Goal: Task Accomplishment & Management: Manage account settings

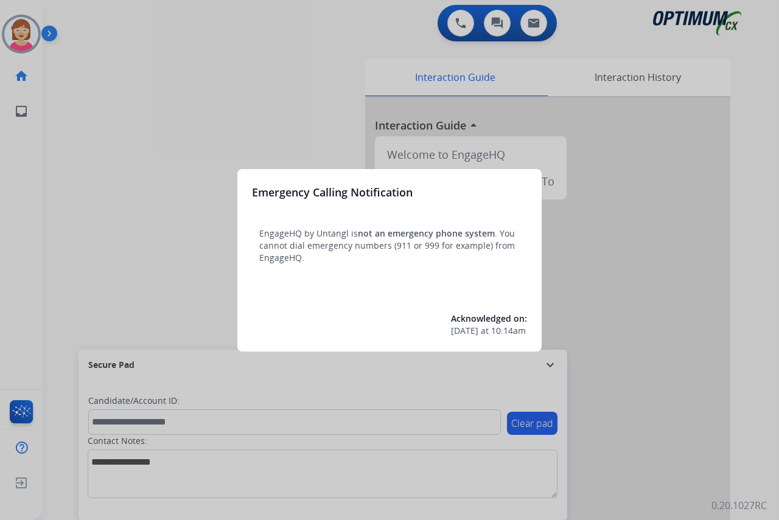
click at [117, 240] on div at bounding box center [389, 260] width 779 height 520
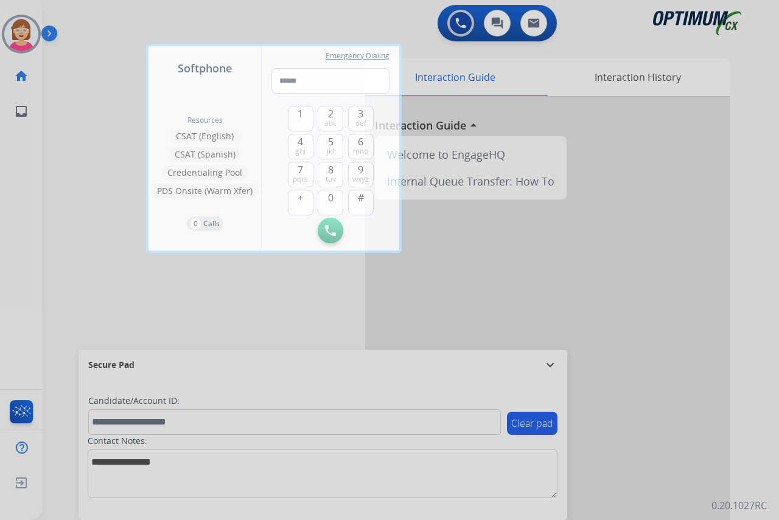
click at [117, 240] on div at bounding box center [389, 260] width 779 height 520
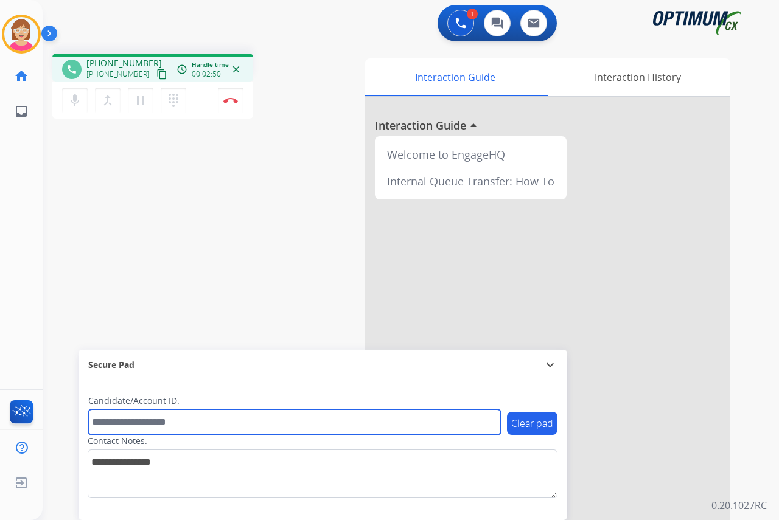
click at [111, 425] on input "text" at bounding box center [294, 422] width 413 height 26
type input "**********"
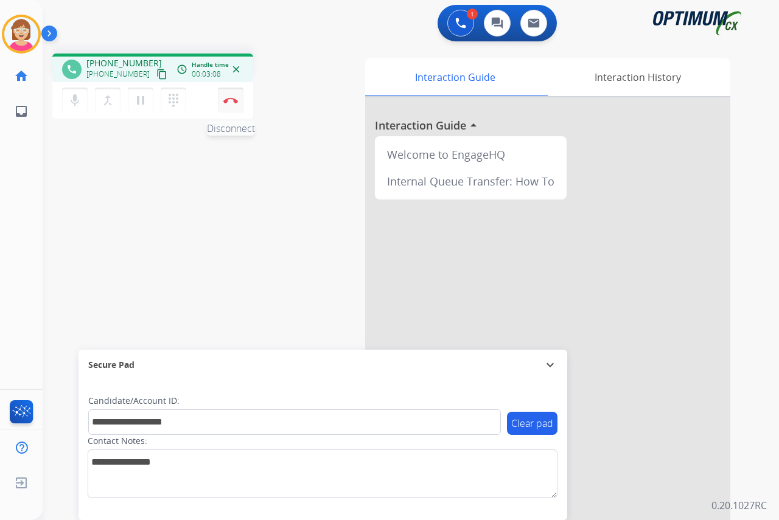
click at [232, 96] on button "Disconnect" at bounding box center [231, 101] width 26 height 26
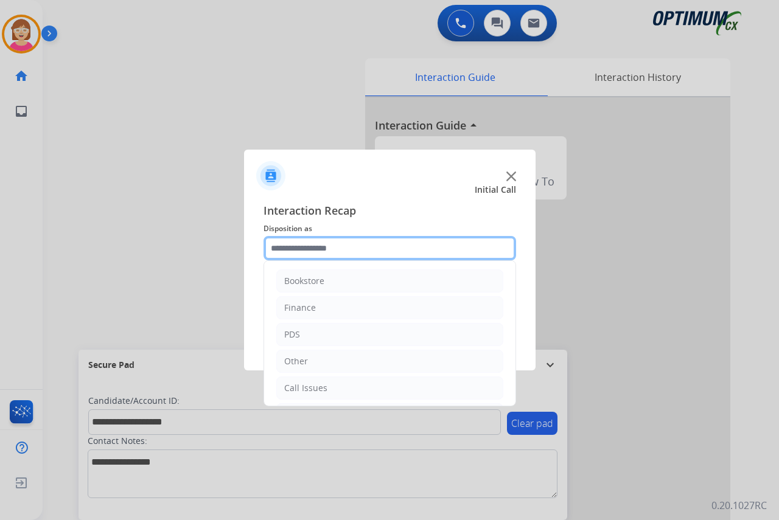
click at [287, 250] on input "text" at bounding box center [389, 248] width 253 height 24
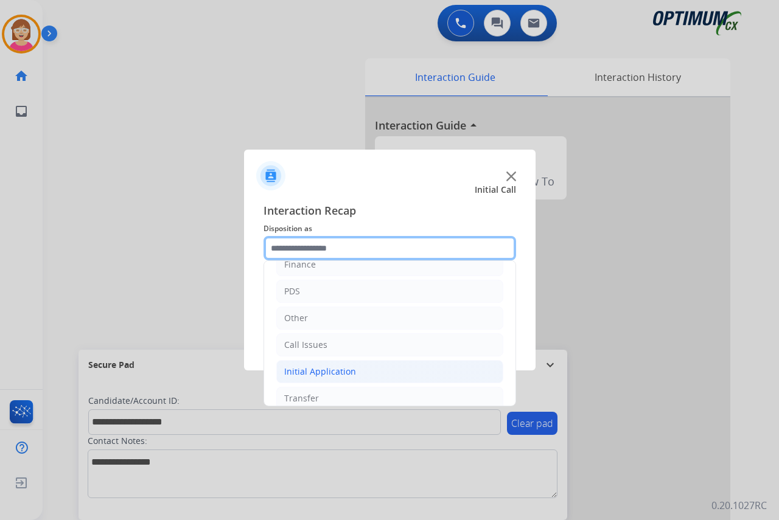
scroll to position [83, 0]
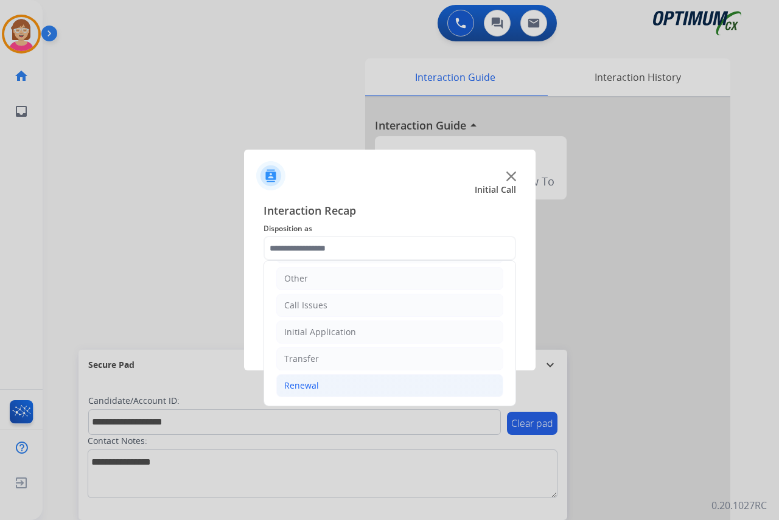
click at [297, 388] on div "Renewal" at bounding box center [301, 386] width 35 height 12
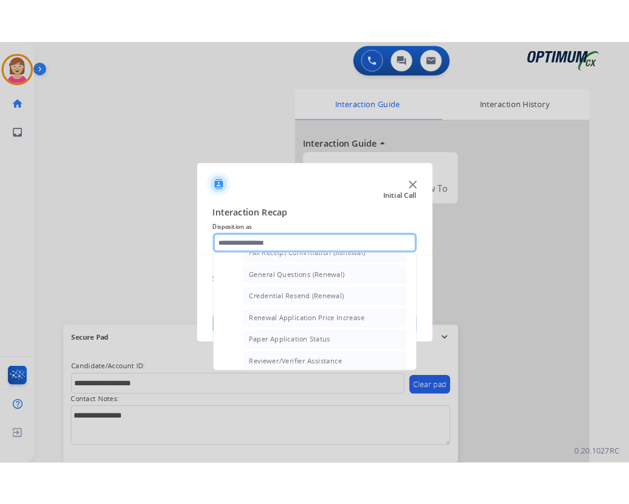
scroll to position [348, 0]
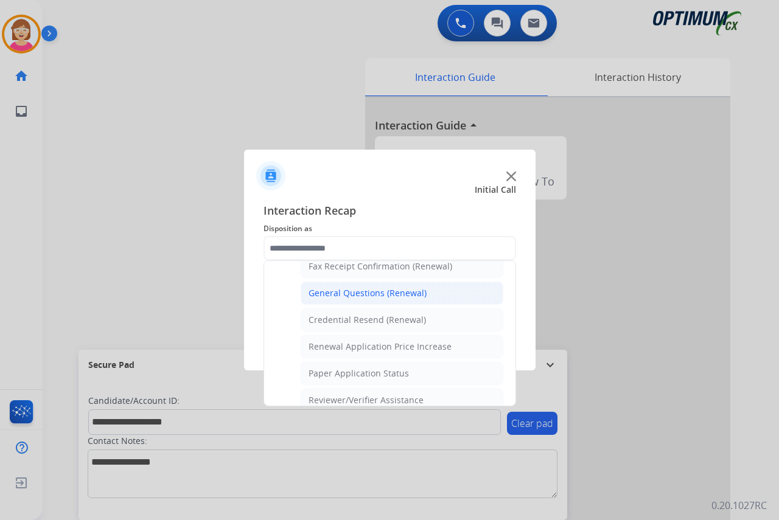
click at [357, 291] on div "General Questions (Renewal)" at bounding box center [367, 293] width 118 height 12
type input "**********"
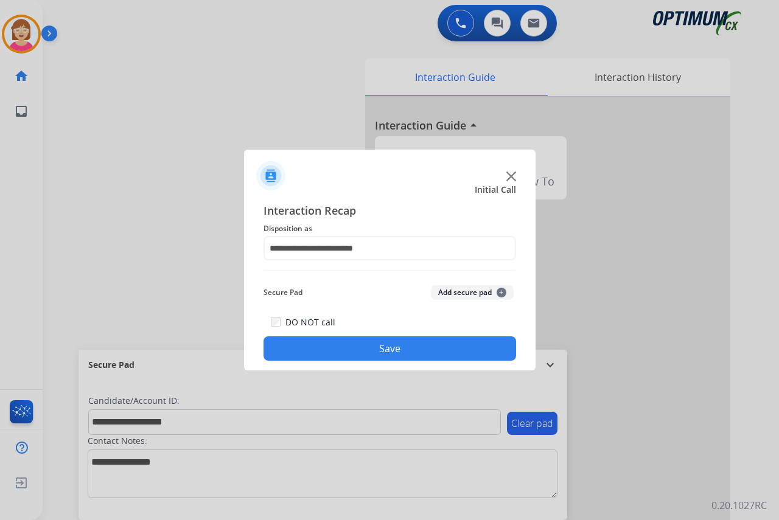
click at [501, 293] on span "+" at bounding box center [501, 293] width 10 height 10
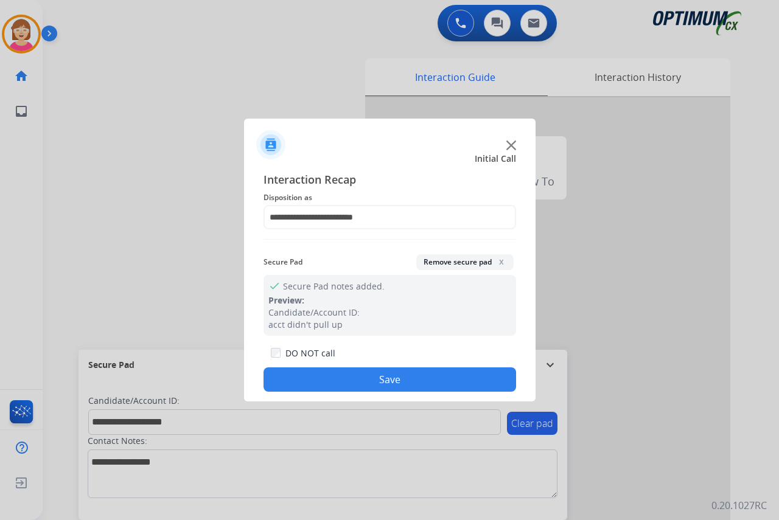
click at [341, 381] on button "Save" at bounding box center [389, 380] width 253 height 24
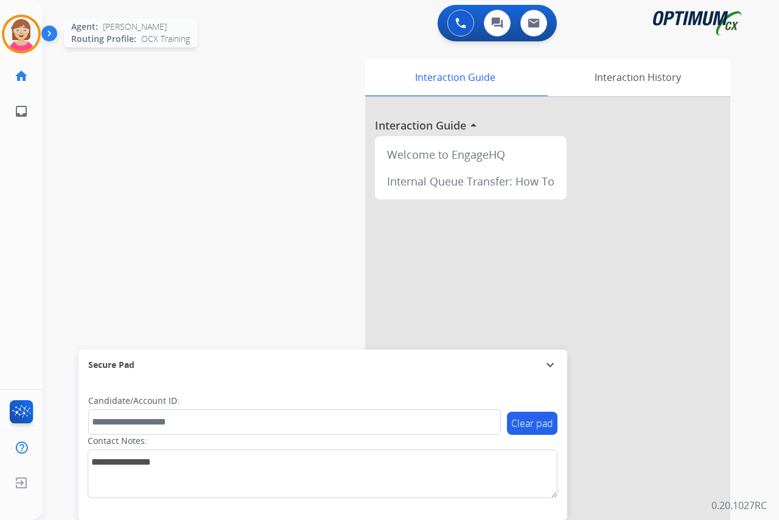
click at [22, 28] on img at bounding box center [21, 34] width 34 height 34
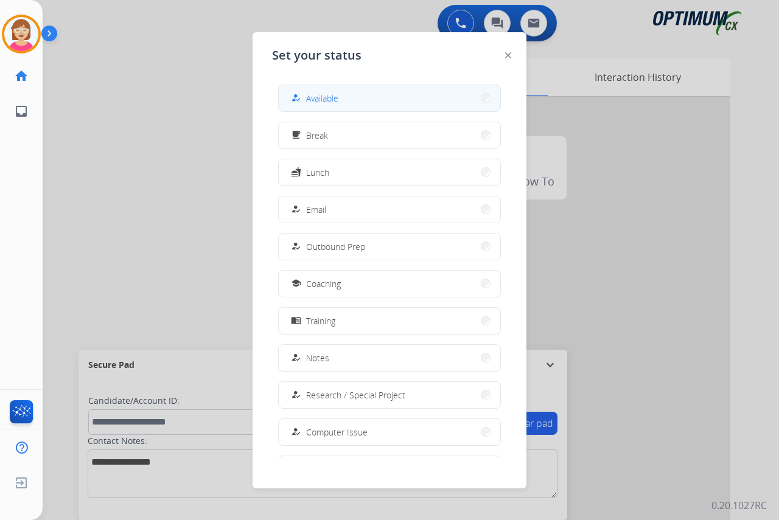
click at [356, 94] on button "how_to_reg Available" at bounding box center [389, 98] width 221 height 26
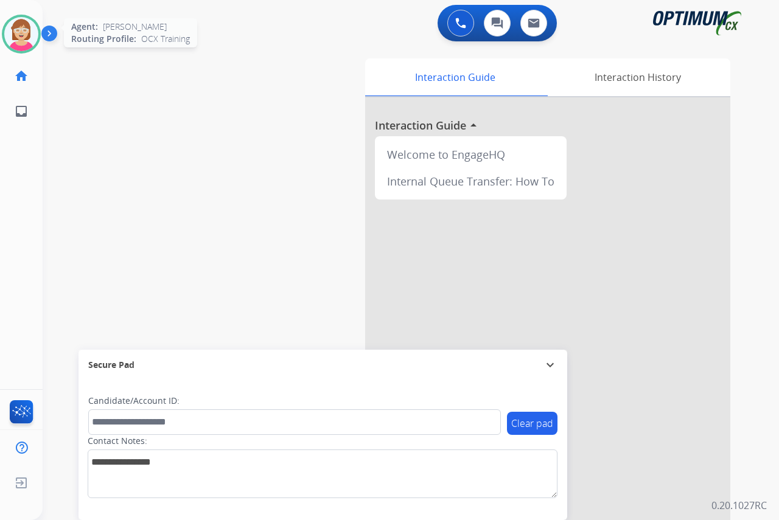
click at [23, 30] on img at bounding box center [21, 34] width 34 height 34
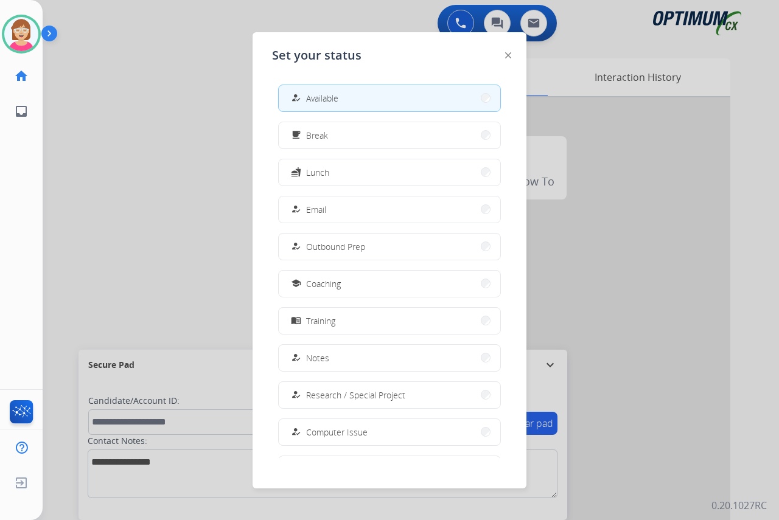
click at [126, 156] on div at bounding box center [389, 260] width 779 height 520
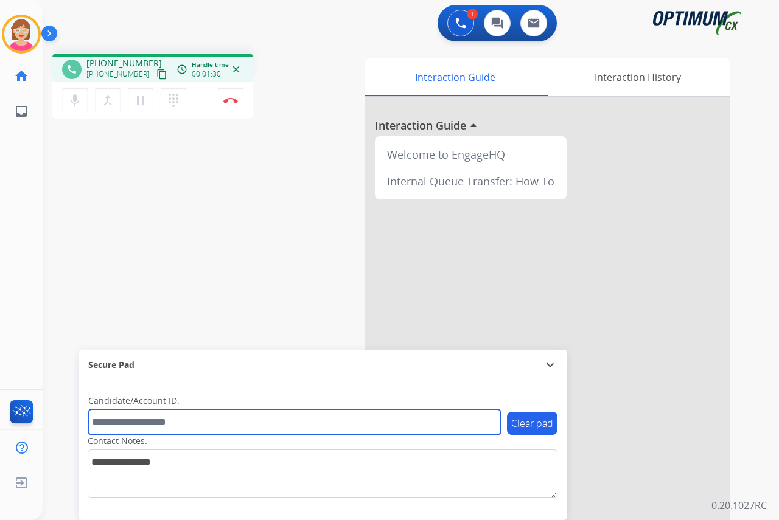
click at [105, 419] on input "text" at bounding box center [294, 422] width 413 height 26
click at [113, 424] on input "text" at bounding box center [294, 422] width 413 height 26
type input "*******"
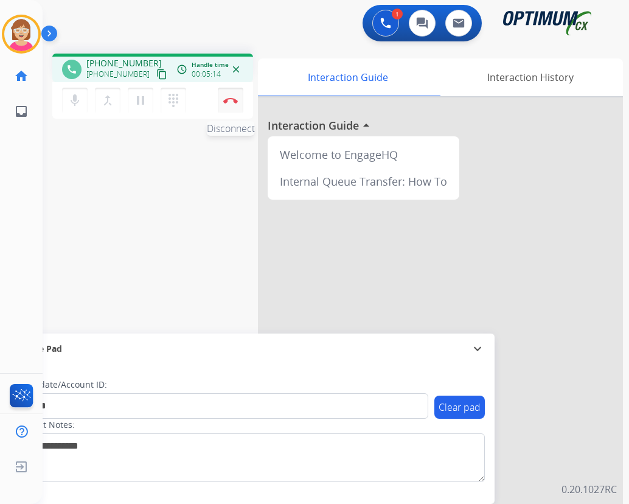
click at [232, 99] on img at bounding box center [230, 100] width 15 height 6
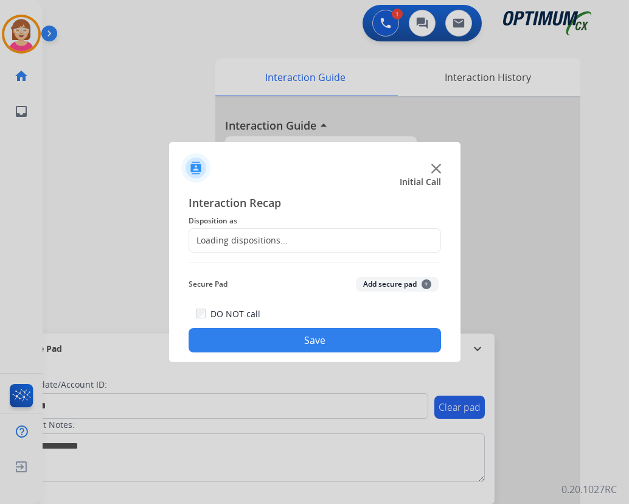
click at [232, 99] on div at bounding box center [314, 252] width 629 height 504
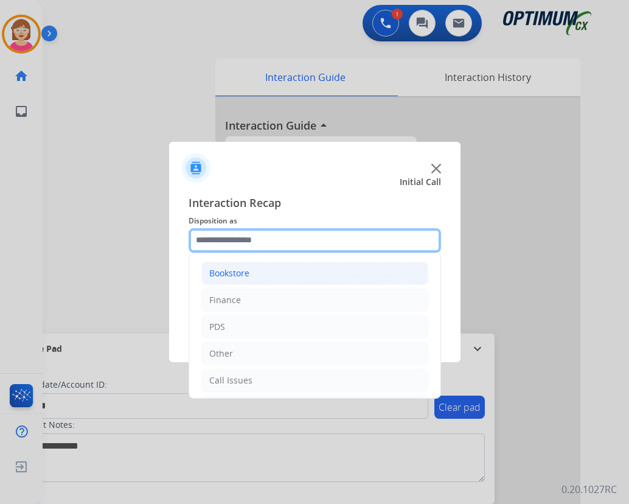
drag, startPoint x: 208, startPoint y: 240, endPoint x: 243, endPoint y: 272, distance: 47.4
click at [210, 240] on input "text" at bounding box center [315, 240] width 253 height 24
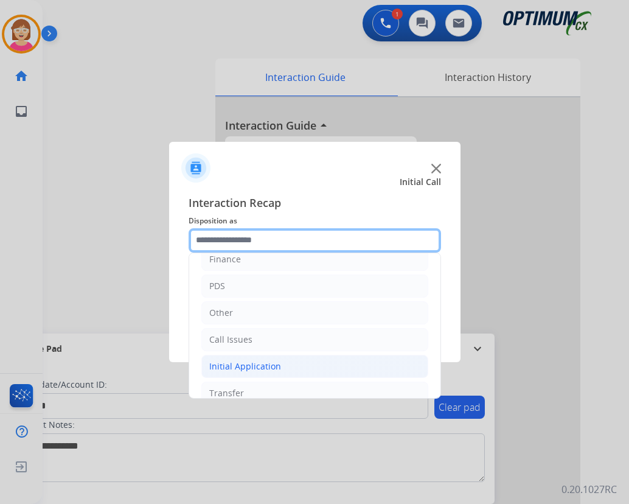
scroll to position [83, 0]
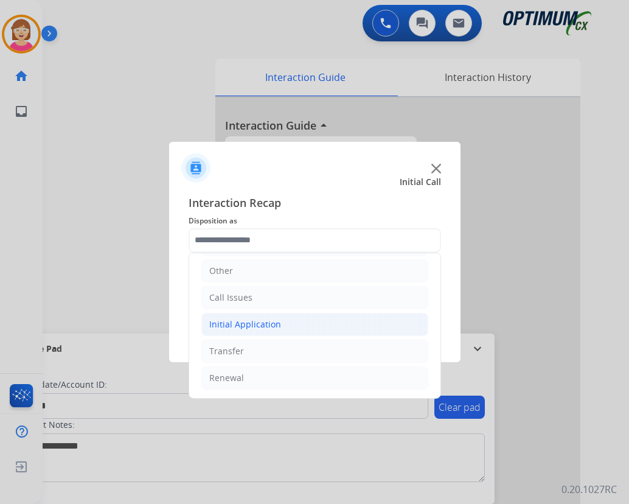
click at [269, 321] on div "Initial Application" at bounding box center [245, 324] width 72 height 12
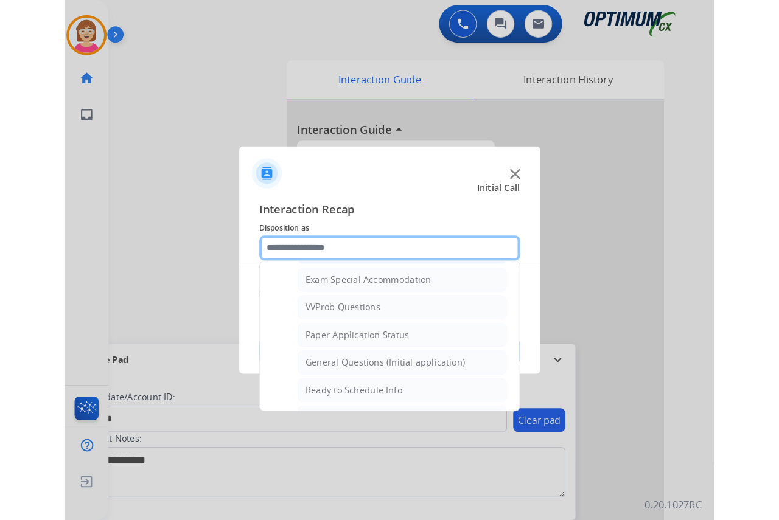
scroll to position [691, 0]
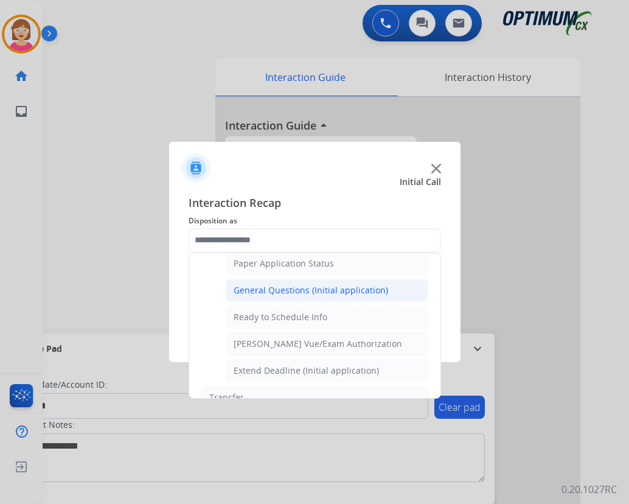
click at [279, 290] on div "General Questions (Initial application)" at bounding box center [311, 290] width 155 height 12
type input "**********"
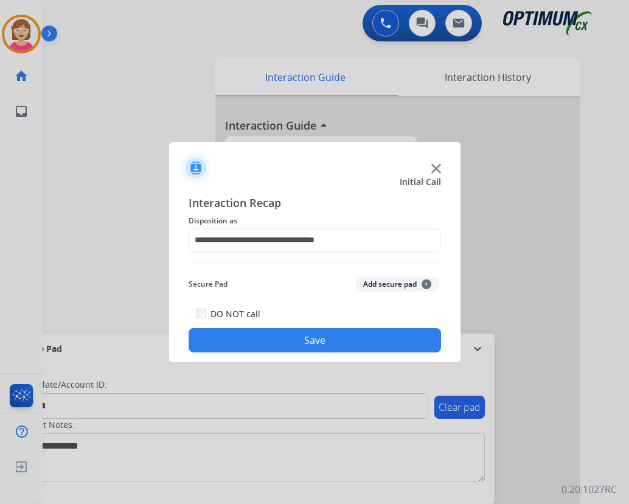
click at [425, 282] on span "+" at bounding box center [427, 284] width 10 height 10
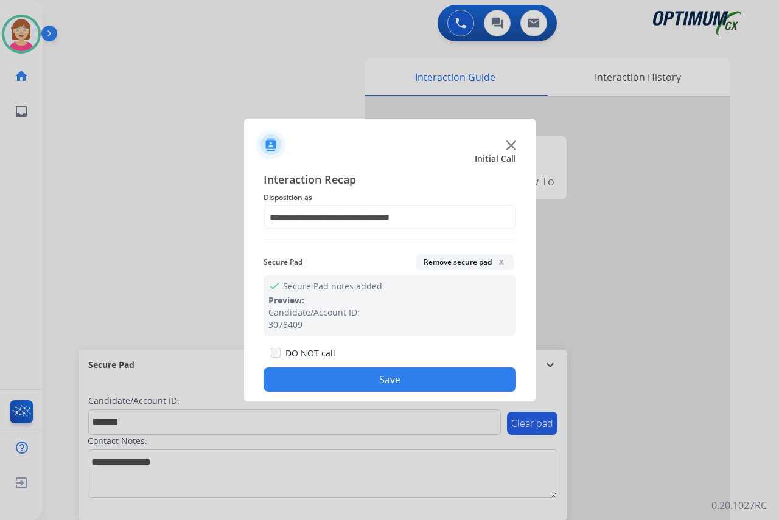
click at [334, 379] on button "Save" at bounding box center [389, 380] width 253 height 24
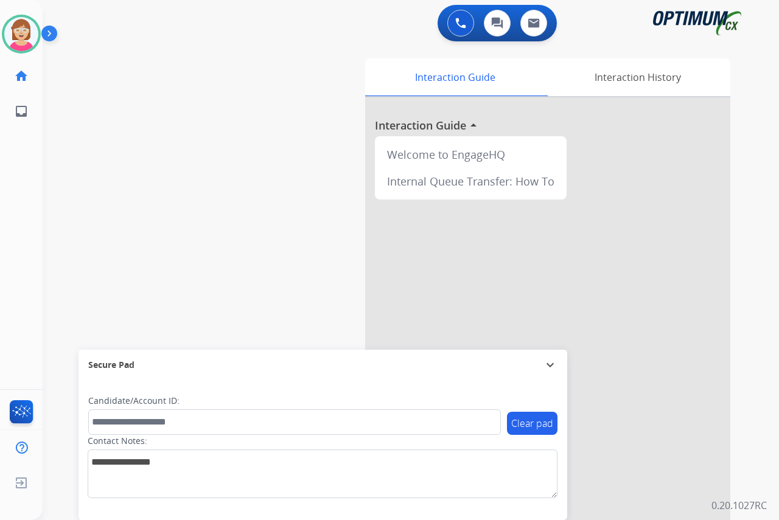
click at [31, 232] on div "[PERSON_NAME] Available Edit Avatar Agent: [PERSON_NAME] Profile: OCX Training …" at bounding box center [21, 260] width 43 height 520
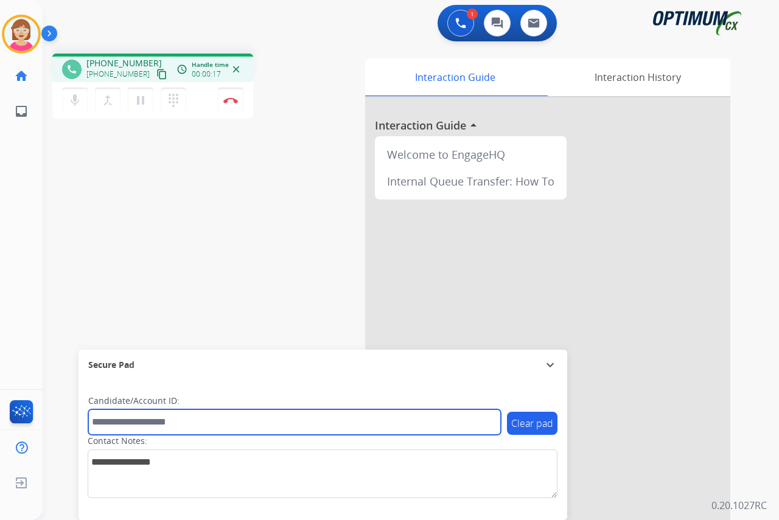
click at [120, 423] on input "text" at bounding box center [294, 422] width 413 height 26
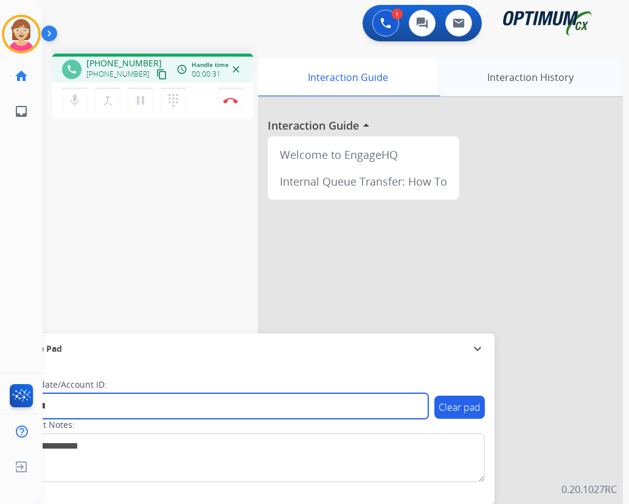
type input "*******"
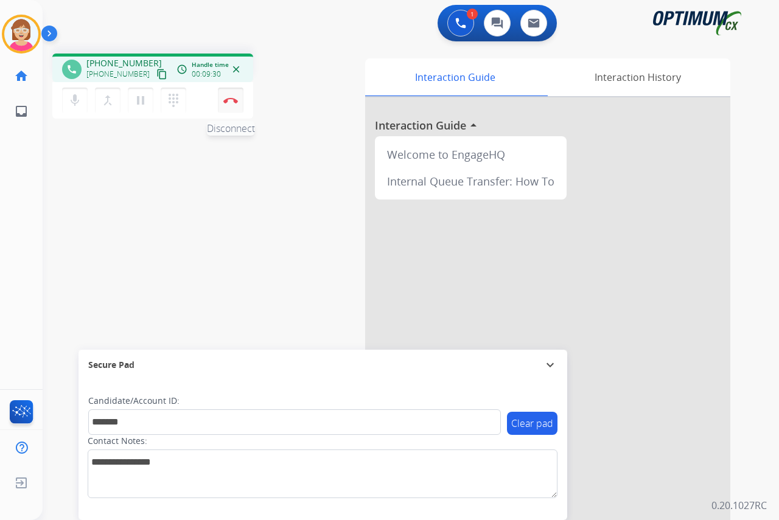
click at [234, 99] on img at bounding box center [230, 100] width 15 height 6
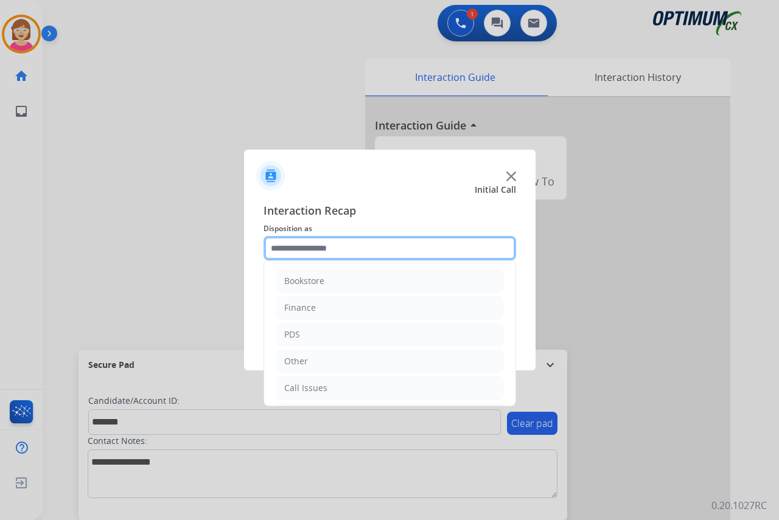
click at [287, 246] on input "text" at bounding box center [389, 248] width 253 height 24
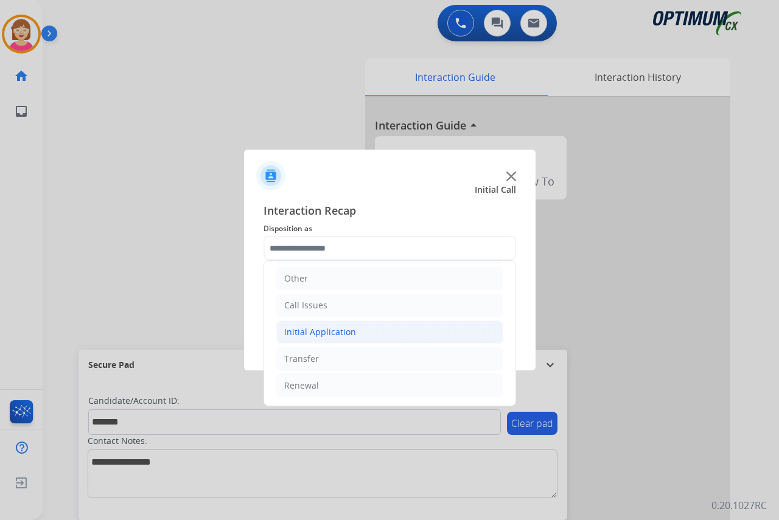
click at [319, 332] on div "Initial Application" at bounding box center [320, 332] width 72 height 12
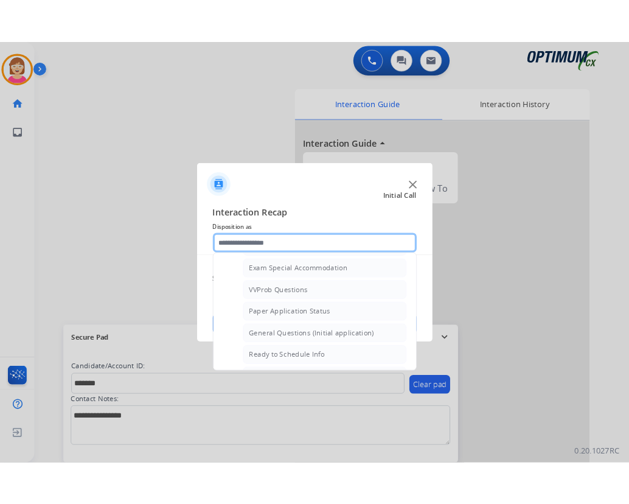
scroll to position [630, 0]
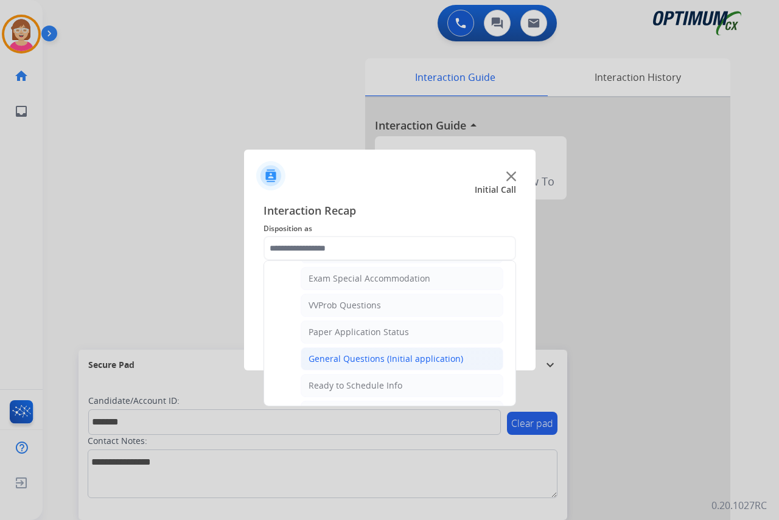
click at [390, 360] on div "General Questions (Initial application)" at bounding box center [385, 359] width 155 height 12
type input "**********"
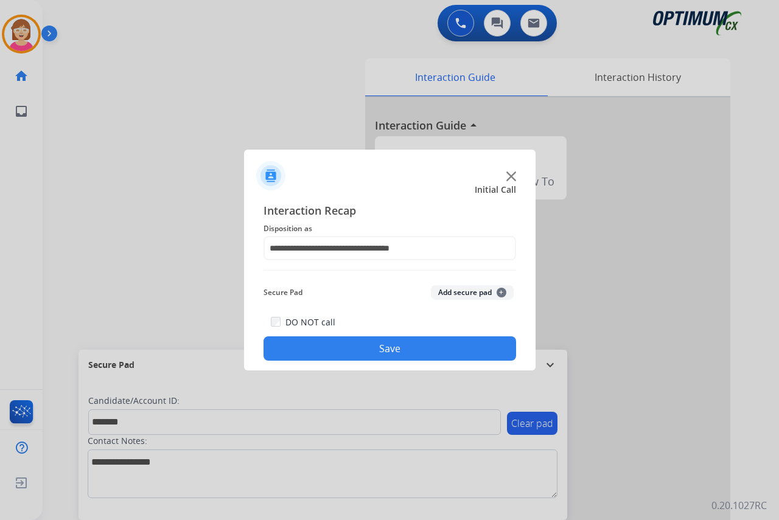
click at [504, 291] on span "+" at bounding box center [501, 293] width 10 height 10
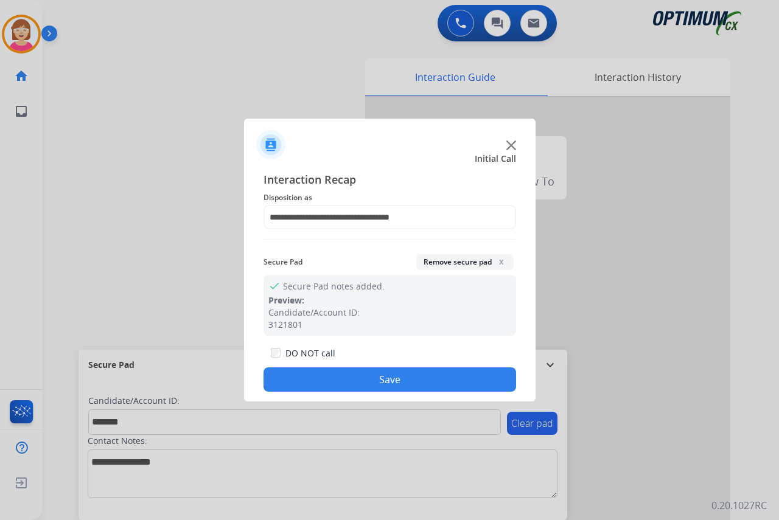
click at [321, 381] on button "Save" at bounding box center [389, 380] width 253 height 24
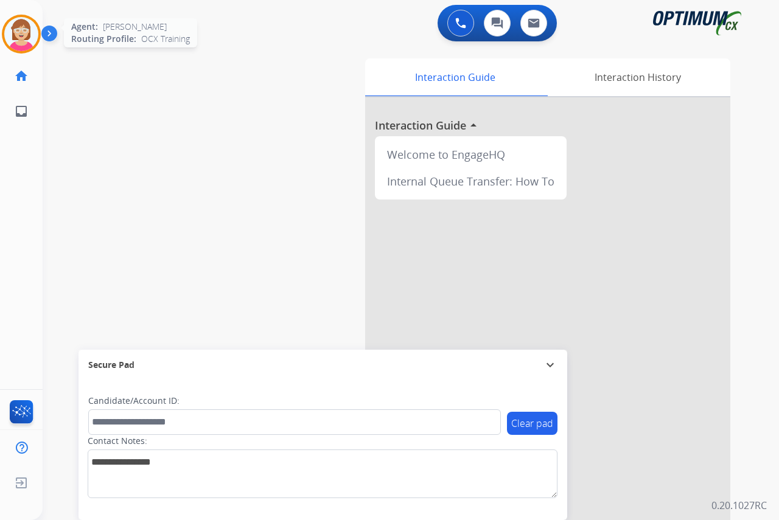
click at [24, 28] on img at bounding box center [21, 34] width 34 height 34
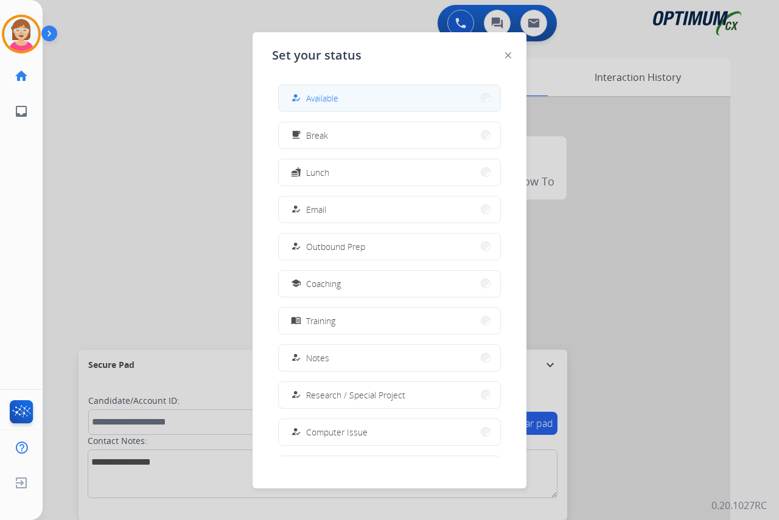
click at [324, 100] on span "Available" at bounding box center [322, 98] width 32 height 13
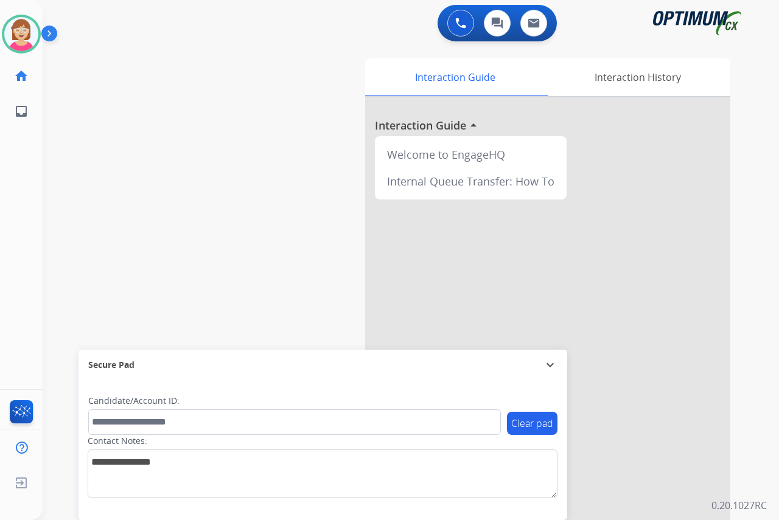
click at [30, 183] on div "[PERSON_NAME] Available Edit Avatar Agent: [PERSON_NAME] Profile: OCX Training …" at bounding box center [21, 260] width 43 height 520
click at [18, 28] on img at bounding box center [21, 34] width 34 height 34
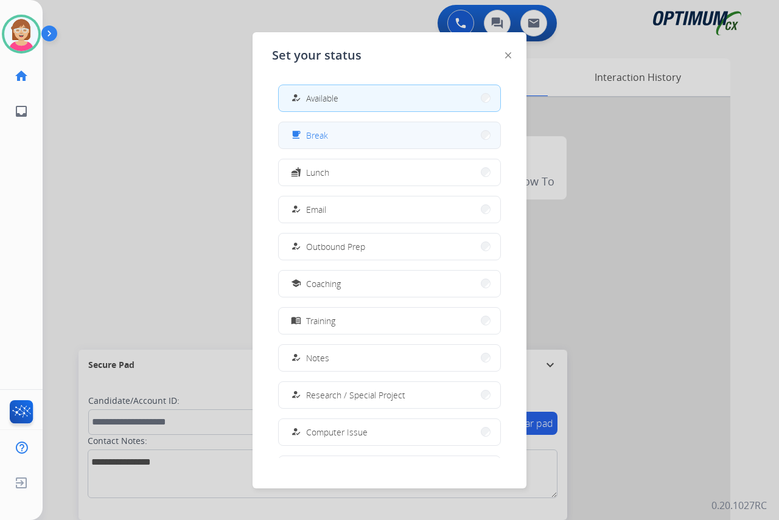
click at [347, 130] on button "free_breakfast Break" at bounding box center [389, 135] width 221 height 26
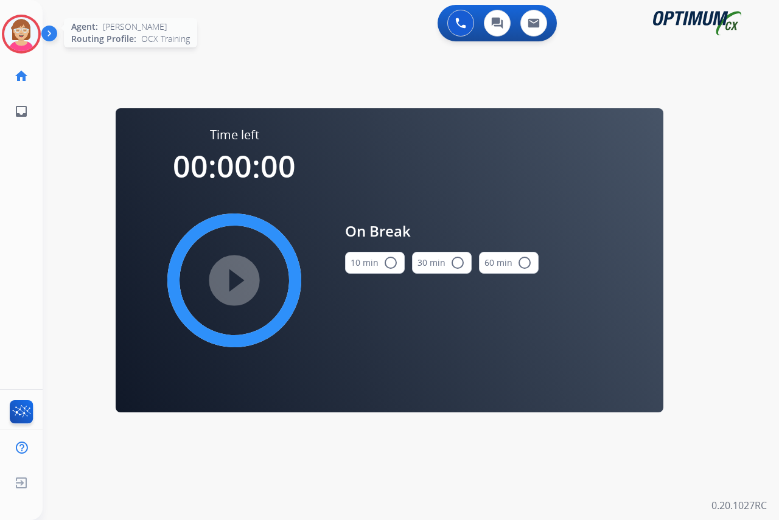
click at [13, 27] on img at bounding box center [21, 34] width 34 height 34
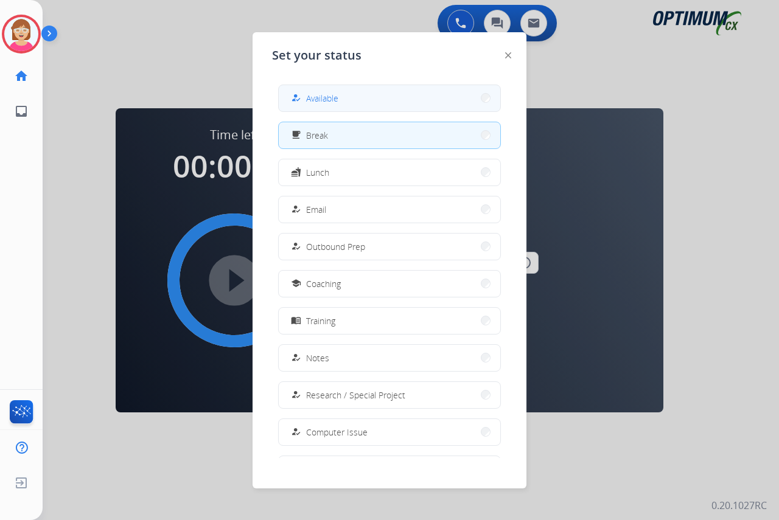
click at [341, 99] on button "how_to_reg Available" at bounding box center [389, 98] width 221 height 26
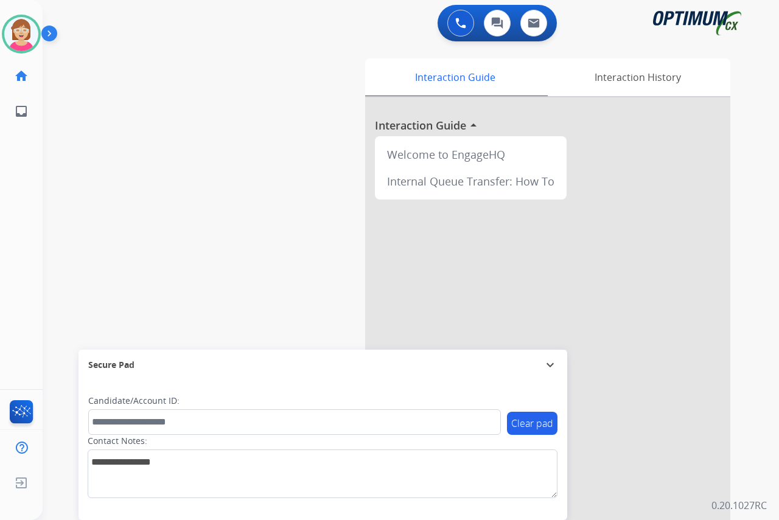
click at [32, 169] on div "[PERSON_NAME] Available Edit Avatar Agent: [PERSON_NAME] Profile: OCX Training …" at bounding box center [21, 260] width 43 height 520
click at [27, 191] on div "[PERSON_NAME] Available Edit Avatar Agent: [PERSON_NAME] Profile: OCX Training …" at bounding box center [21, 260] width 43 height 520
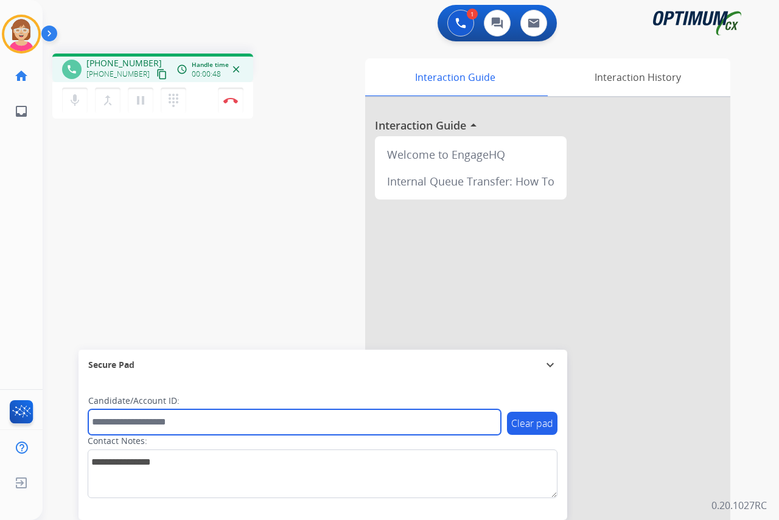
click at [113, 422] on input "text" at bounding box center [294, 422] width 413 height 26
type input "*******"
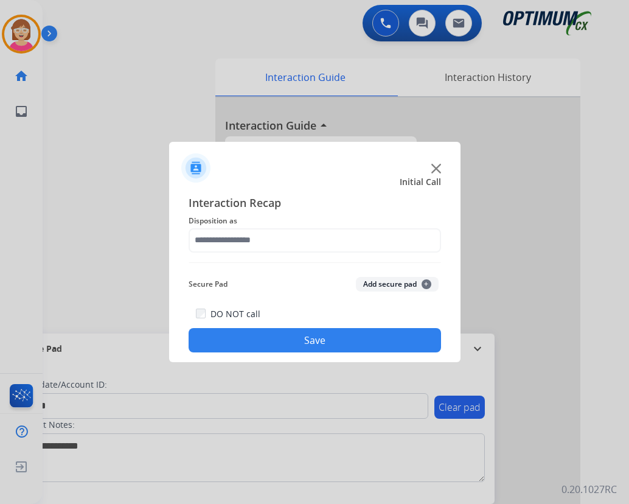
click at [229, 97] on div at bounding box center [314, 252] width 629 height 504
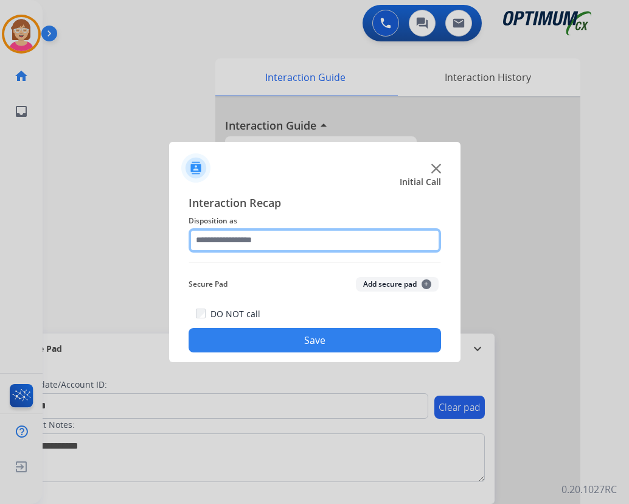
drag, startPoint x: 209, startPoint y: 240, endPoint x: 220, endPoint y: 243, distance: 10.8
click at [210, 240] on input "text" at bounding box center [315, 240] width 253 height 24
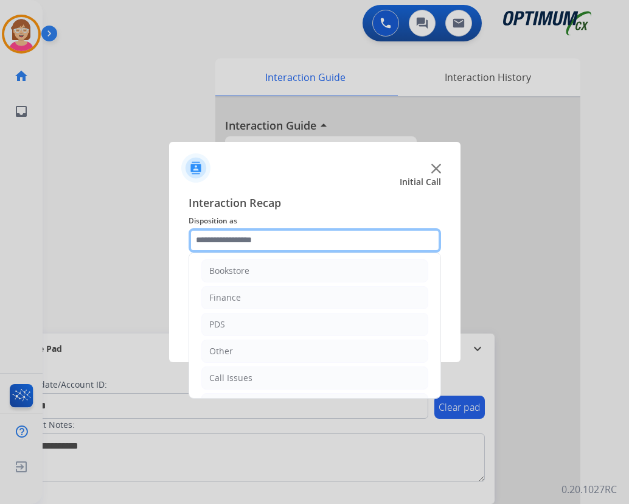
scroll to position [0, 0]
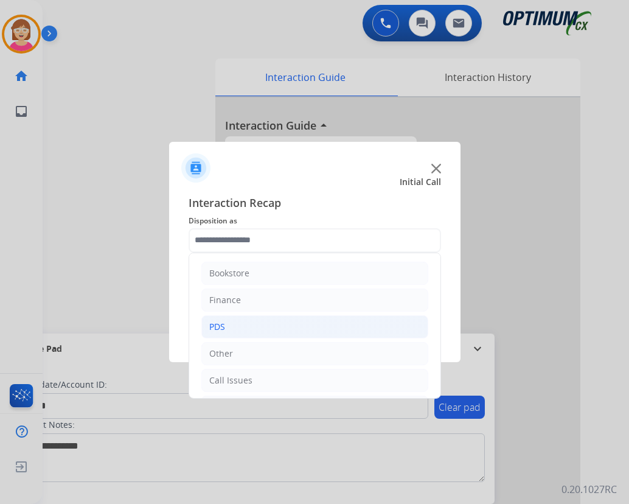
click at [223, 325] on div "PDS" at bounding box center [217, 327] width 16 height 12
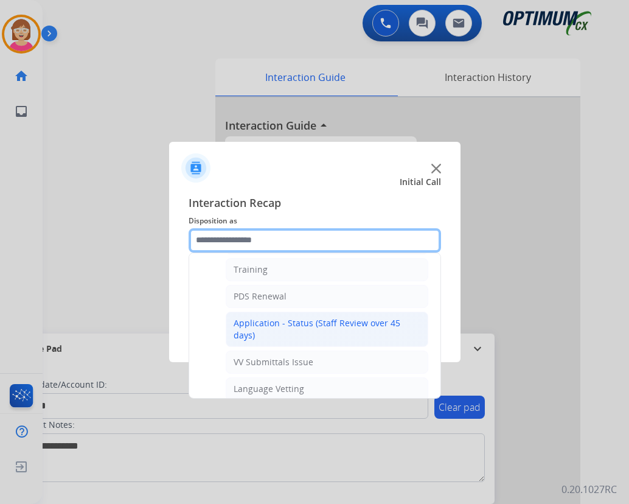
scroll to position [122, 0]
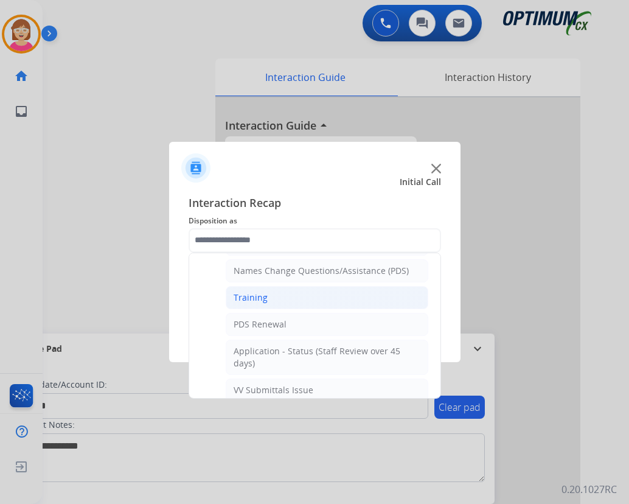
click at [254, 296] on div "Training" at bounding box center [251, 297] width 34 height 12
type input "********"
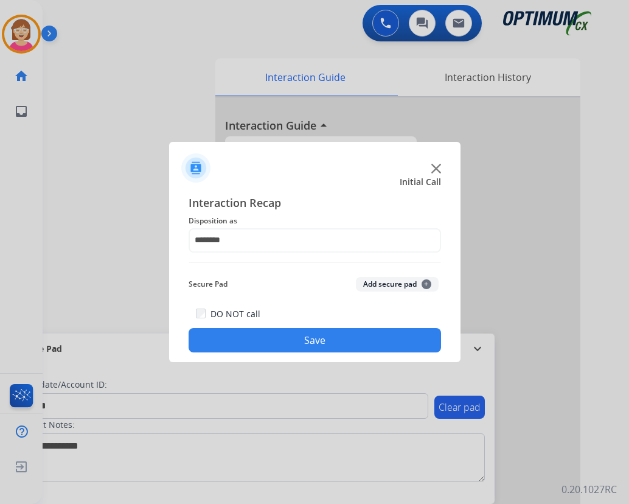
click at [428, 281] on span "+" at bounding box center [427, 284] width 10 height 10
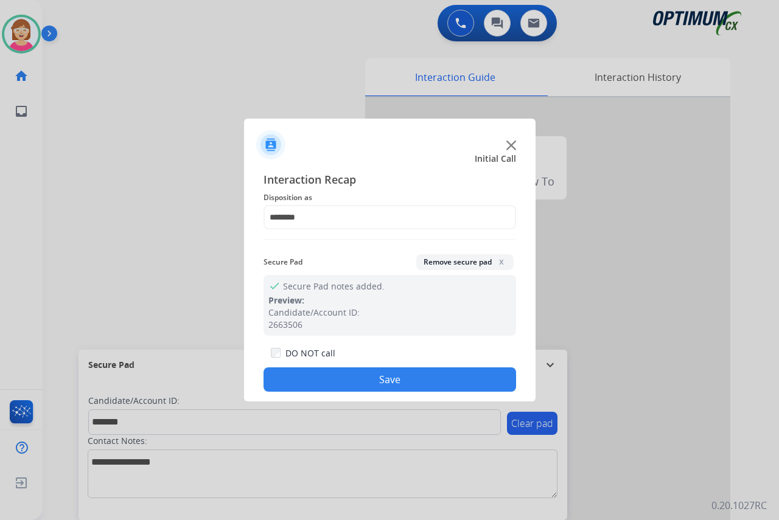
drag, startPoint x: 330, startPoint y: 375, endPoint x: 320, endPoint y: 384, distance: 13.8
click at [321, 383] on button "Save" at bounding box center [389, 380] width 253 height 24
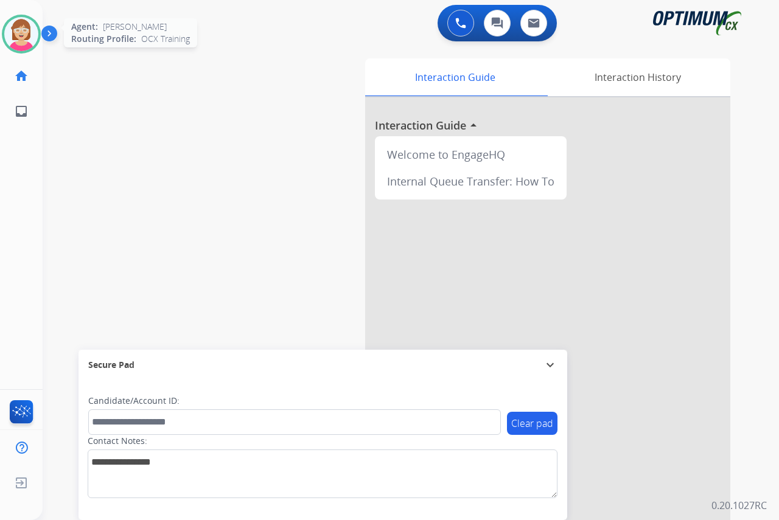
click at [22, 32] on img at bounding box center [21, 34] width 34 height 34
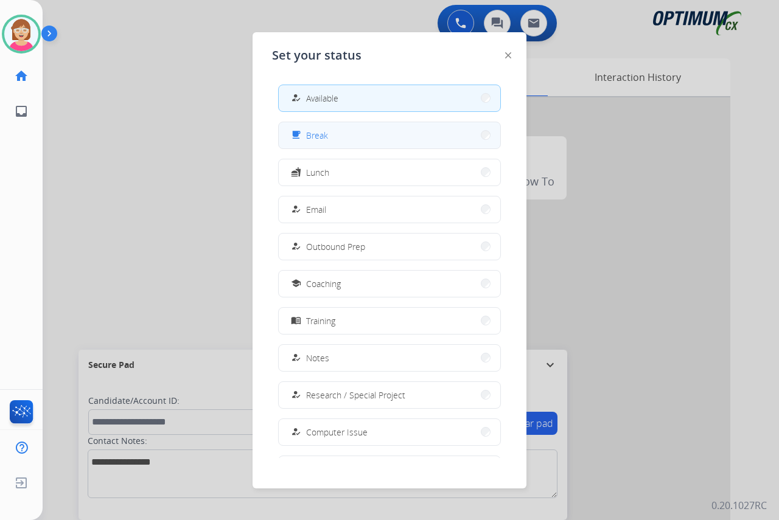
click at [319, 133] on span "Break" at bounding box center [317, 135] width 22 height 13
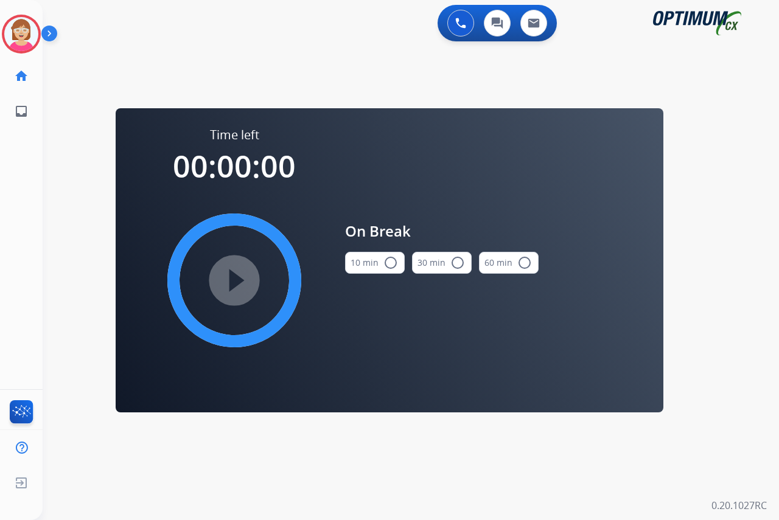
click at [391, 262] on mat-icon "radio_button_unchecked" at bounding box center [390, 263] width 15 height 15
click at [232, 273] on mat-icon "play_circle_filled" at bounding box center [234, 280] width 15 height 15
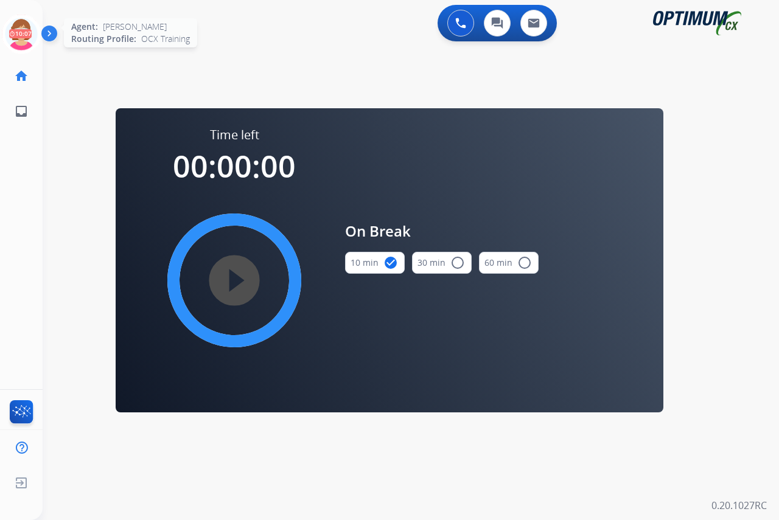
click at [21, 25] on icon at bounding box center [22, 35] width 40 height 40
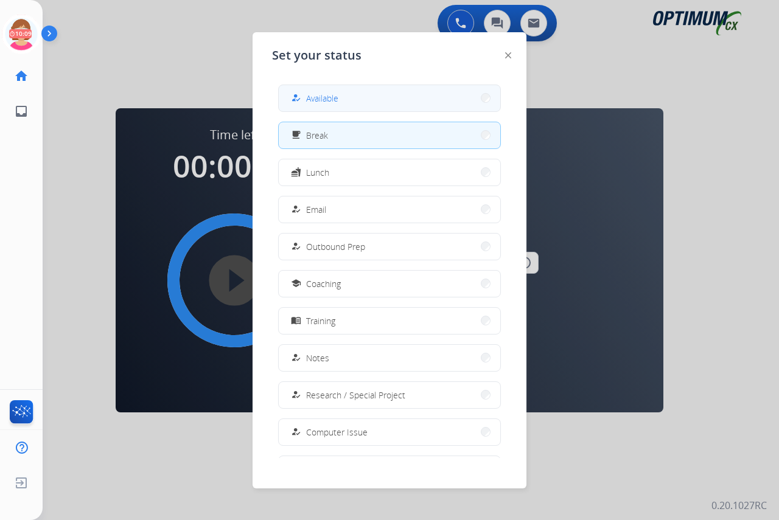
click at [338, 94] on span "Available" at bounding box center [322, 98] width 32 height 13
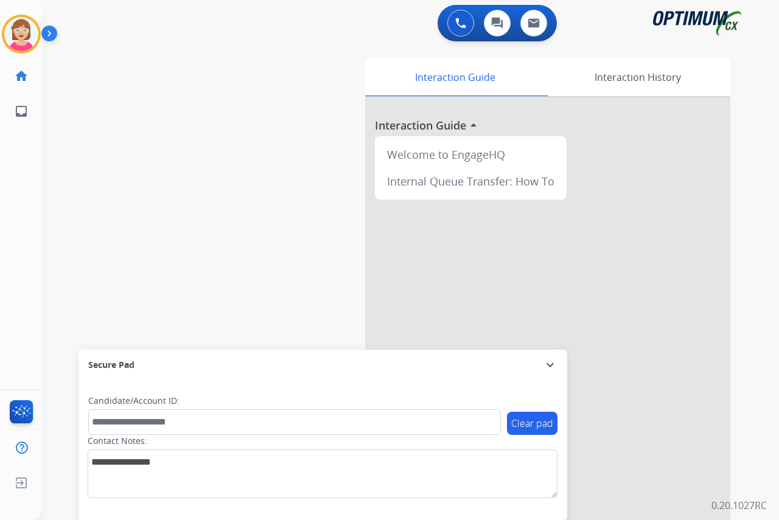
click at [23, 228] on div "[PERSON_NAME] Available Edit Avatar Agent: [PERSON_NAME] Profile: OCX Training …" at bounding box center [21, 260] width 43 height 520
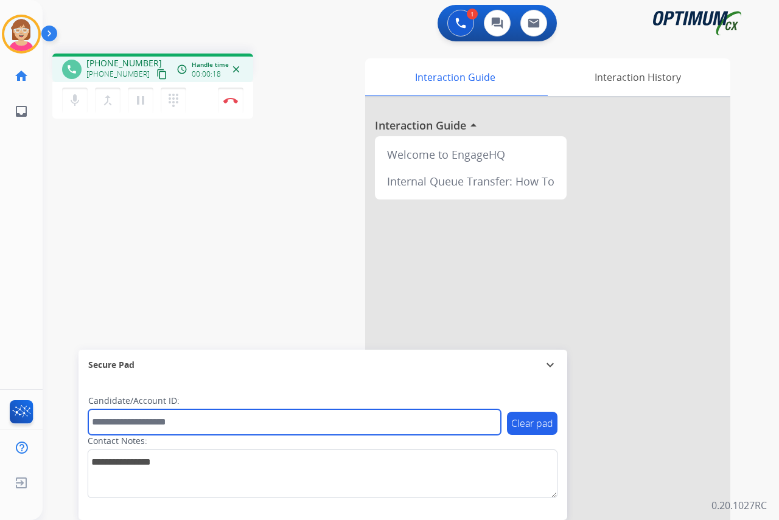
click at [118, 419] on input "text" at bounding box center [294, 422] width 413 height 26
click at [114, 425] on input "text" at bounding box center [294, 422] width 413 height 26
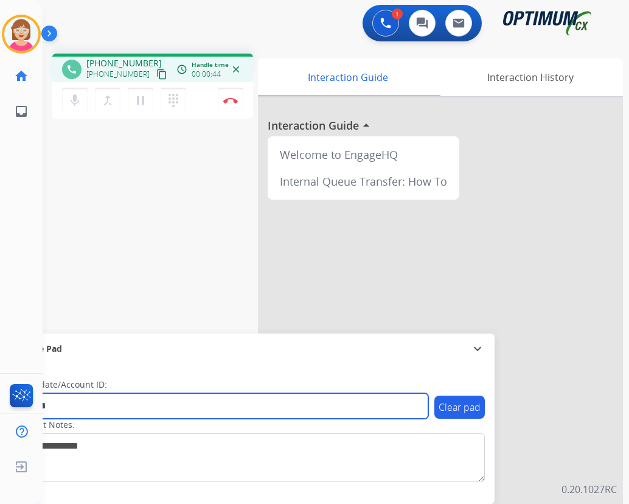
type input "*******"
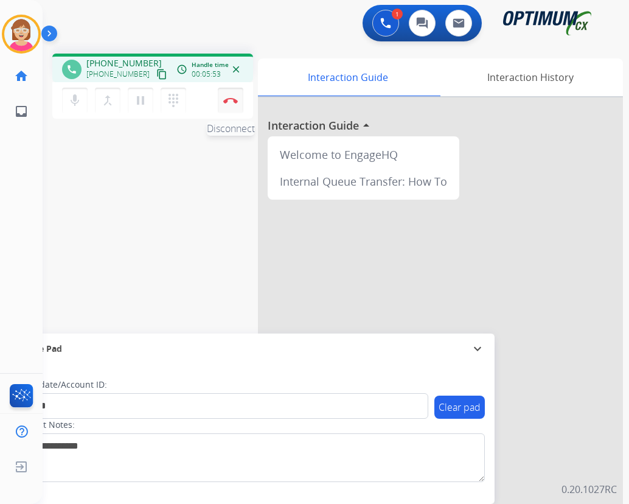
click at [230, 99] on img at bounding box center [230, 100] width 15 height 6
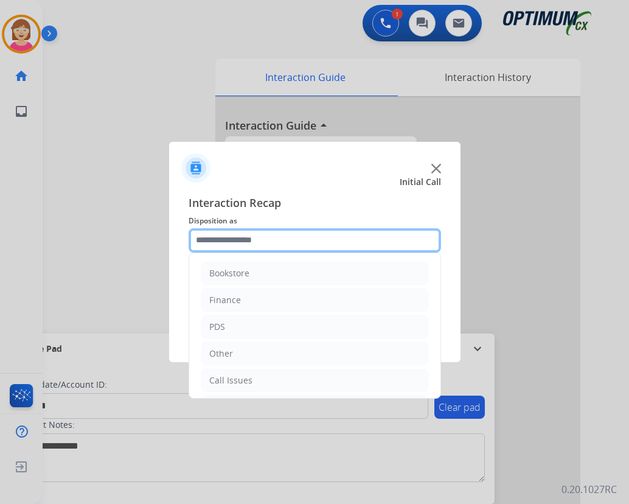
click at [216, 242] on input "text" at bounding box center [315, 240] width 253 height 24
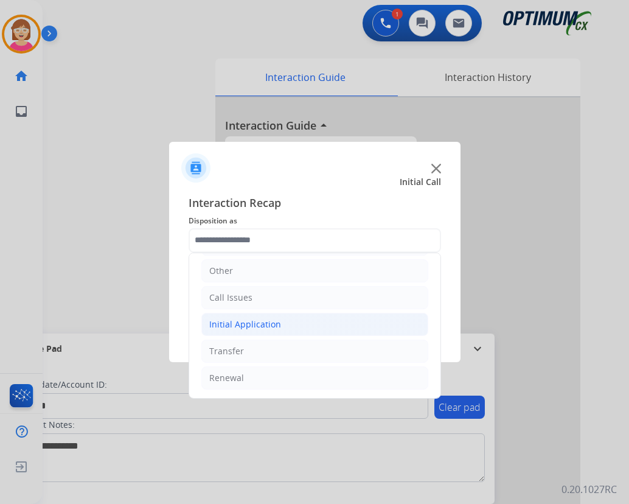
click at [240, 326] on div "Initial Application" at bounding box center [245, 324] width 72 height 12
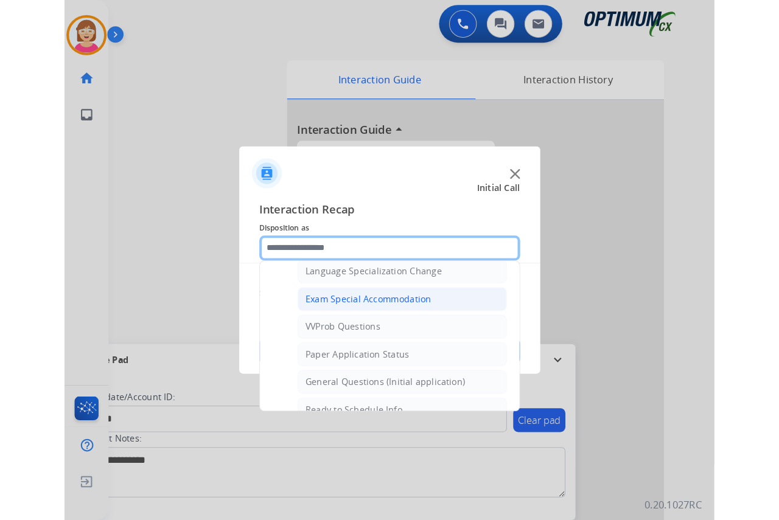
scroll to position [630, 0]
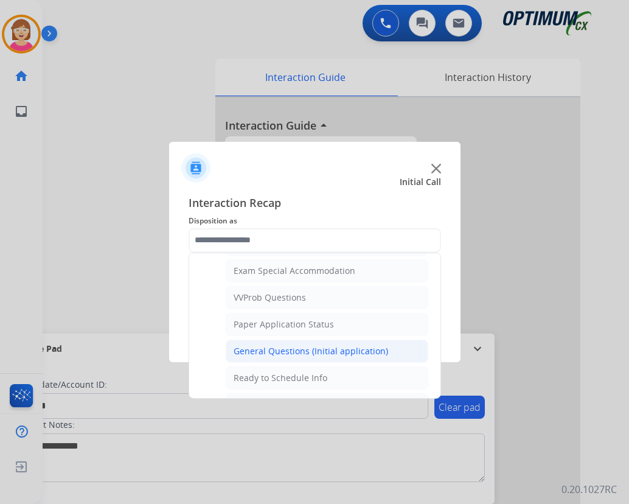
click at [290, 349] on div "General Questions (Initial application)" at bounding box center [311, 351] width 155 height 12
type input "**********"
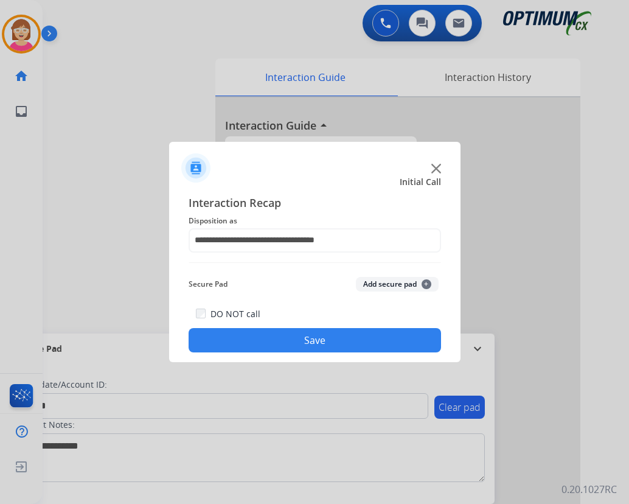
click at [427, 283] on span "+" at bounding box center [427, 284] width 10 height 10
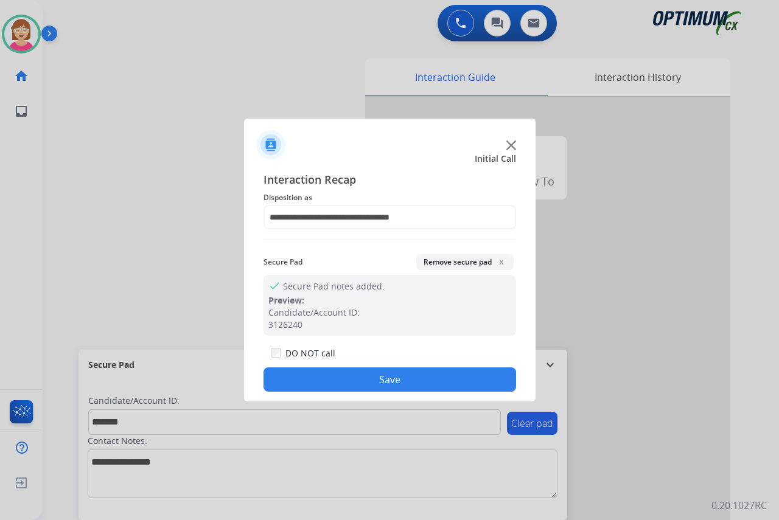
click at [336, 377] on button "Save" at bounding box center [389, 380] width 253 height 24
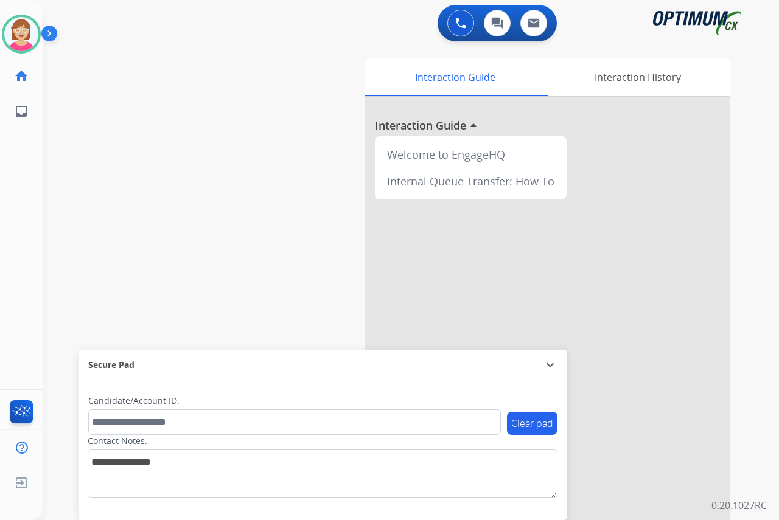
click at [33, 144] on div "[PERSON_NAME] Available Edit Avatar Agent: [PERSON_NAME] Profile: OCX Training …" at bounding box center [21, 260] width 43 height 520
click at [35, 189] on div "[PERSON_NAME] Available Edit Avatar Agent: [PERSON_NAME] Profile: OCX Training …" at bounding box center [21, 260] width 43 height 520
click at [33, 220] on div "[PERSON_NAME] Available Edit Avatar Agent: [PERSON_NAME] Profile: OCX Training …" at bounding box center [21, 260] width 43 height 520
click at [13, 217] on div "[PERSON_NAME] Available Edit Avatar Agent: [PERSON_NAME] Profile: OCX Training …" at bounding box center [21, 260] width 43 height 520
click at [27, 234] on div "[PERSON_NAME] Available Edit Avatar Agent: [PERSON_NAME] Profile: OCX Training …" at bounding box center [21, 260] width 43 height 520
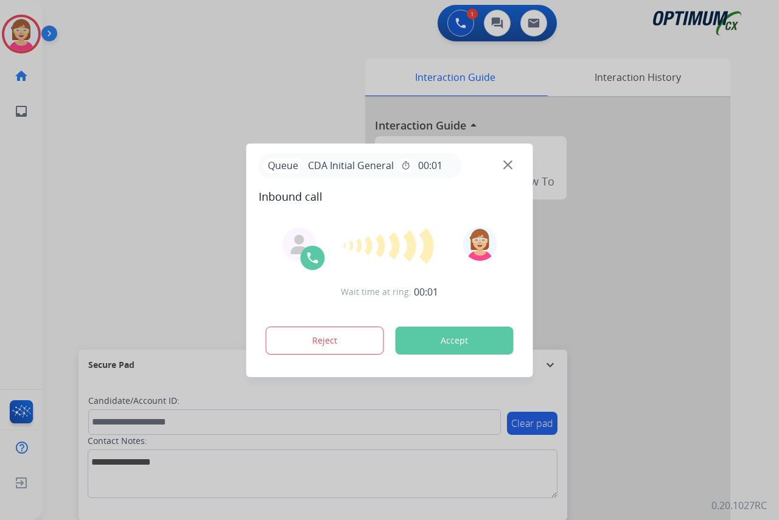
click at [14, 302] on div at bounding box center [389, 260] width 779 height 520
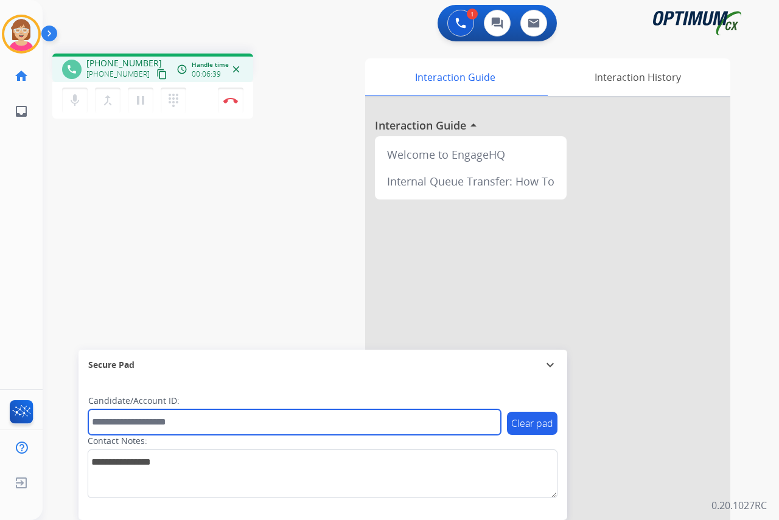
drag, startPoint x: 111, startPoint y: 423, endPoint x: 100, endPoint y: 417, distance: 11.7
click at [100, 417] on input "text" at bounding box center [294, 422] width 413 height 26
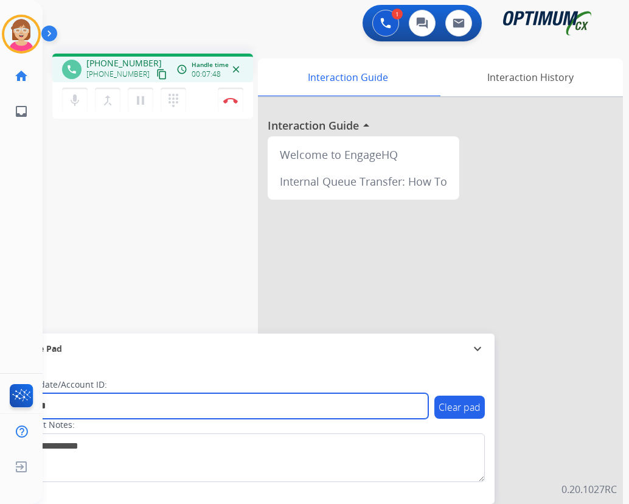
type input "*******"
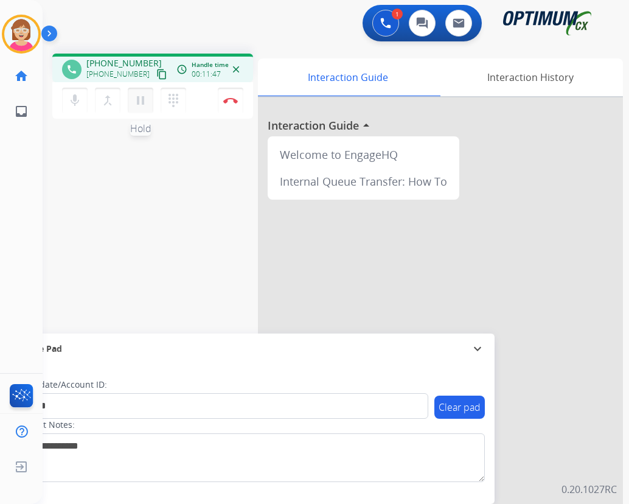
click at [142, 98] on mat-icon "pause" at bounding box center [140, 100] width 15 height 15
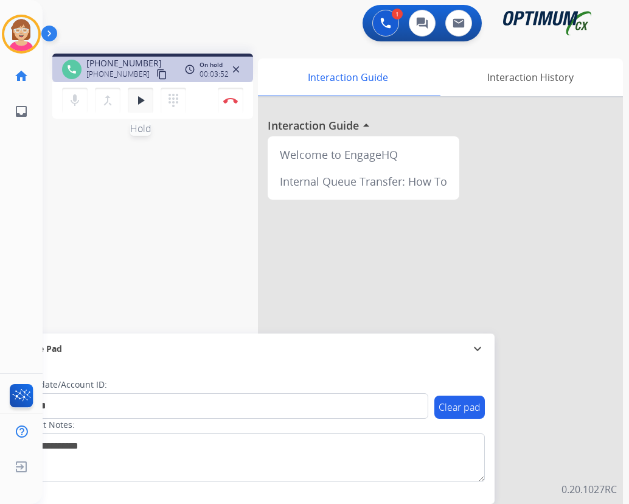
click at [143, 97] on mat-icon "play_arrow" at bounding box center [140, 100] width 15 height 15
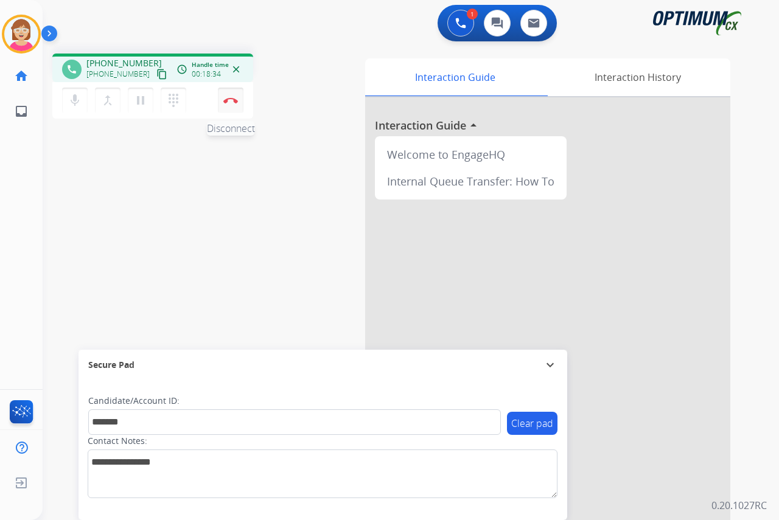
click at [229, 99] on img at bounding box center [230, 100] width 15 height 6
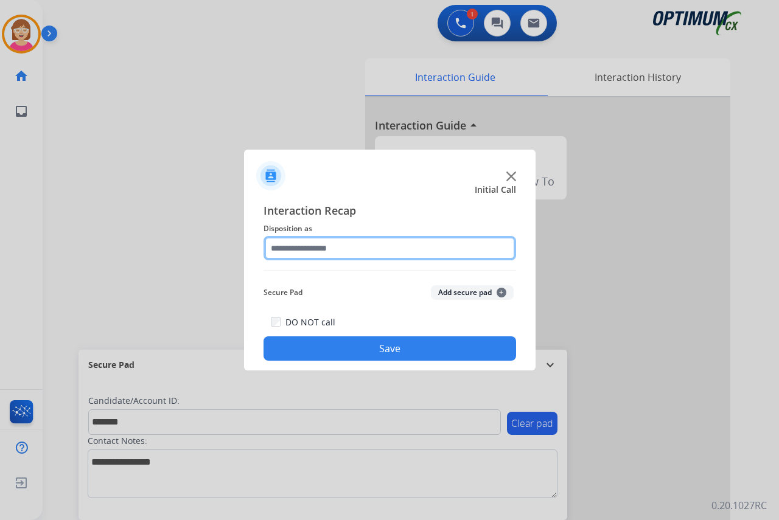
drag, startPoint x: 229, startPoint y: 99, endPoint x: 397, endPoint y: 247, distance: 223.7
click at [397, 247] on input "text" at bounding box center [389, 248] width 253 height 24
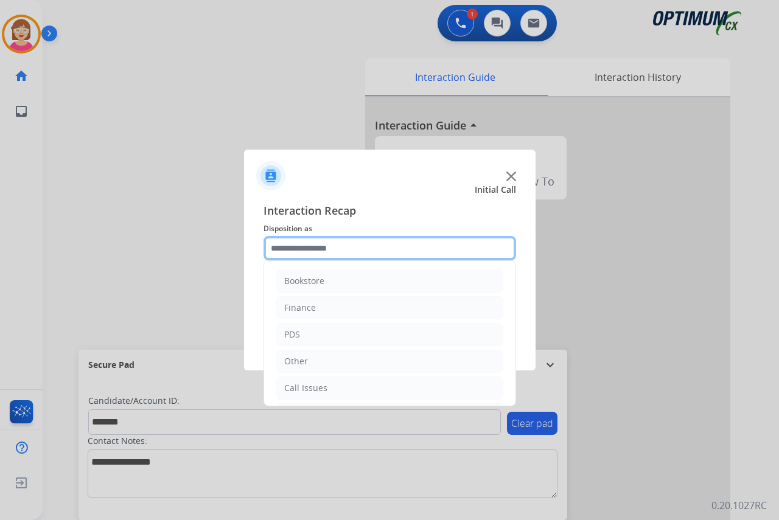
click at [283, 250] on input "text" at bounding box center [389, 248] width 253 height 24
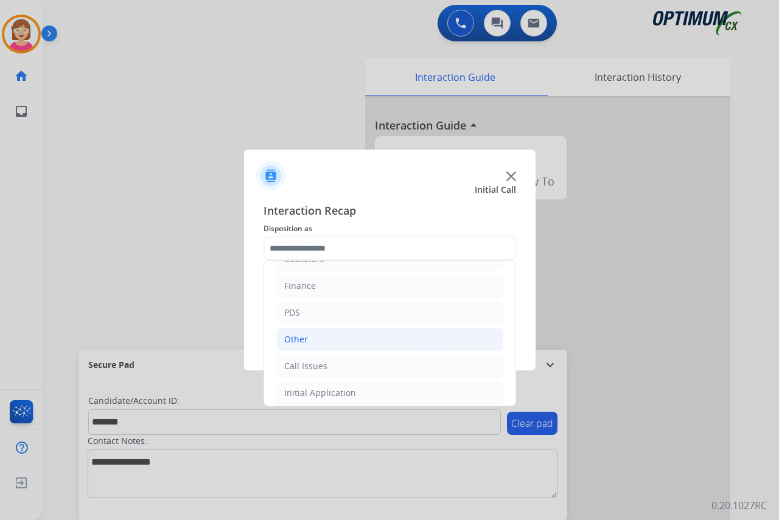
click at [294, 338] on div "Other" at bounding box center [296, 339] width 24 height 12
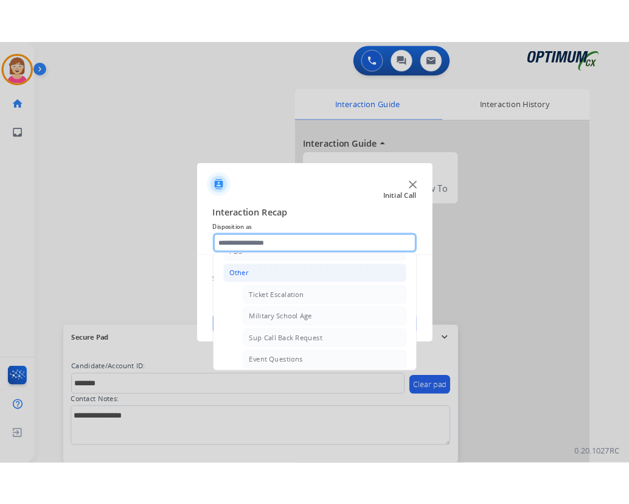
scroll to position [204, 0]
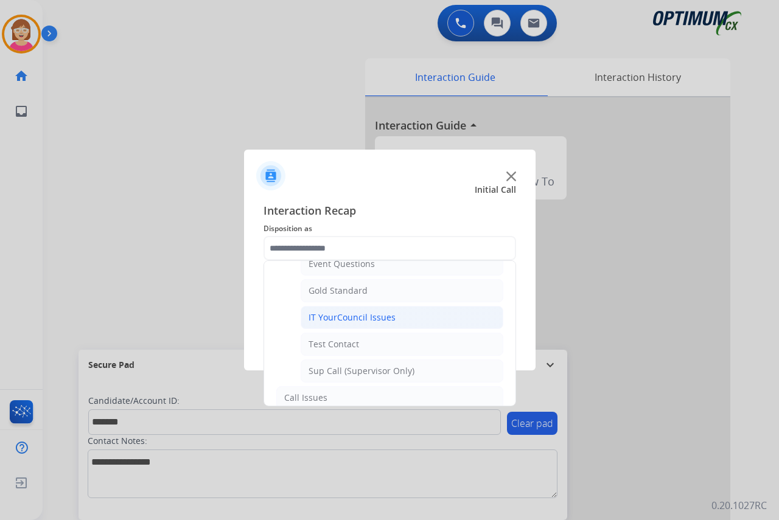
click at [347, 315] on div "IT YourCouncil Issues" at bounding box center [351, 318] width 87 height 12
type input "**********"
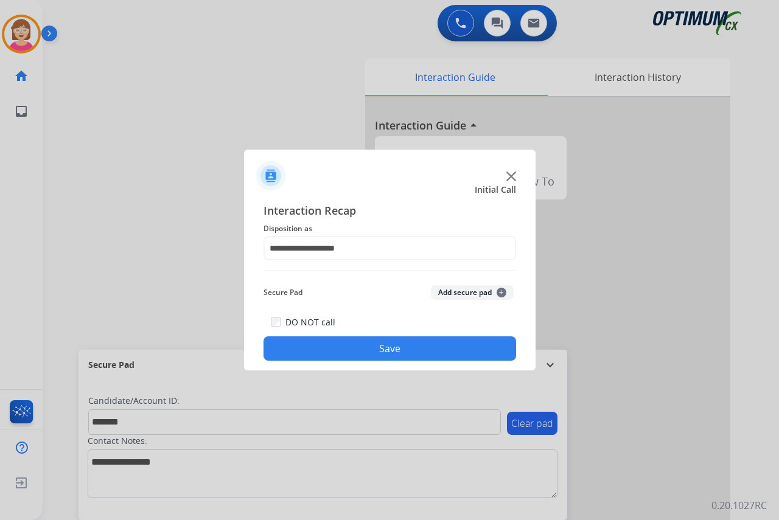
click at [500, 291] on span "+" at bounding box center [501, 293] width 10 height 10
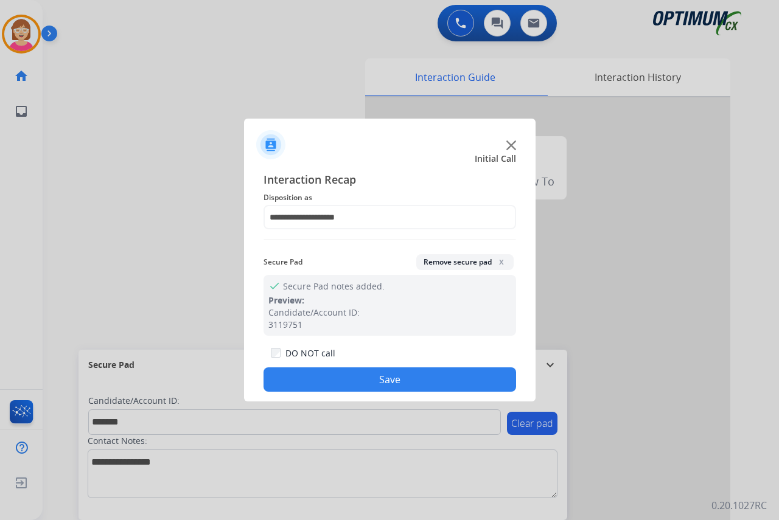
drag, startPoint x: 500, startPoint y: 291, endPoint x: 303, endPoint y: 385, distance: 218.3
click at [303, 385] on button "Save" at bounding box center [389, 380] width 253 height 24
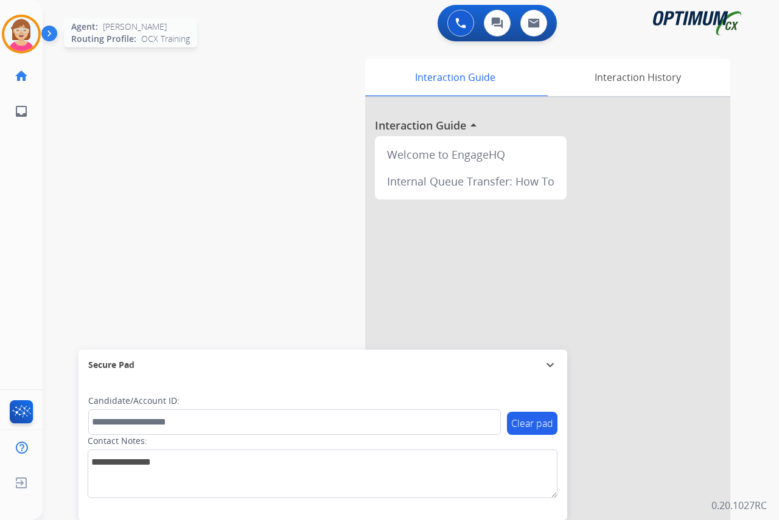
click at [20, 29] on img at bounding box center [21, 34] width 34 height 34
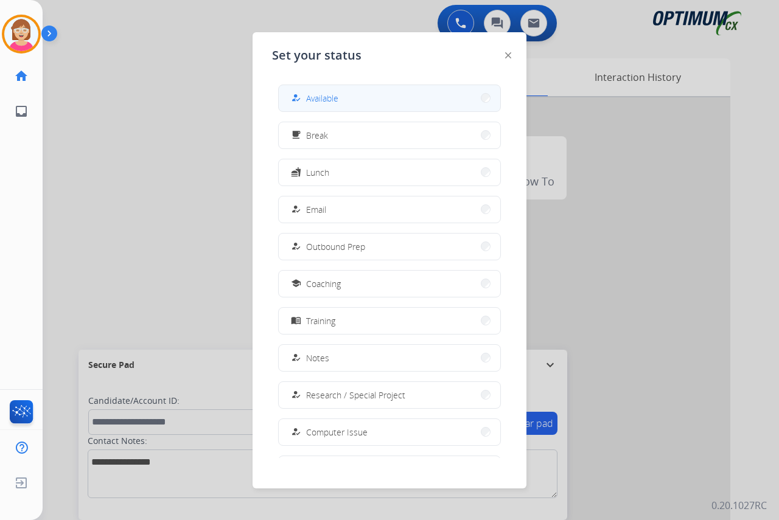
drag, startPoint x: 323, startPoint y: 97, endPoint x: 307, endPoint y: 96, distance: 16.4
click at [307, 96] on div "how_to_reg Available" at bounding box center [313, 98] width 50 height 15
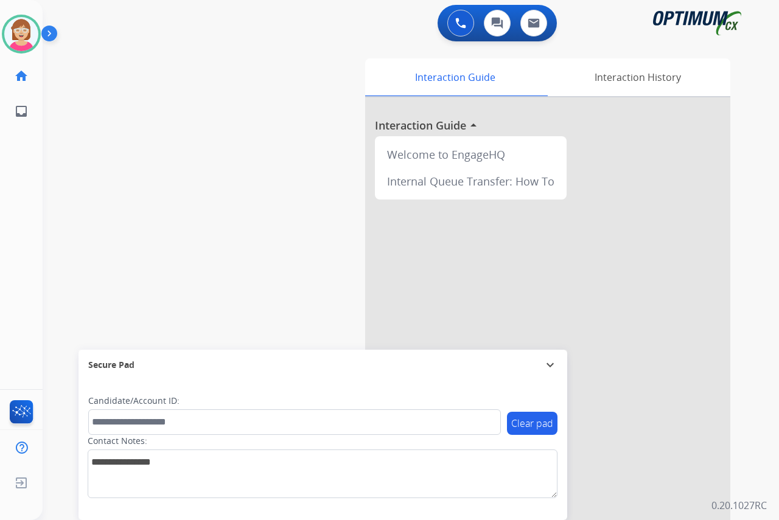
click at [30, 173] on div "[PERSON_NAME] Available Edit Avatar Agent: [PERSON_NAME] Profile: OCX Training …" at bounding box center [21, 260] width 43 height 520
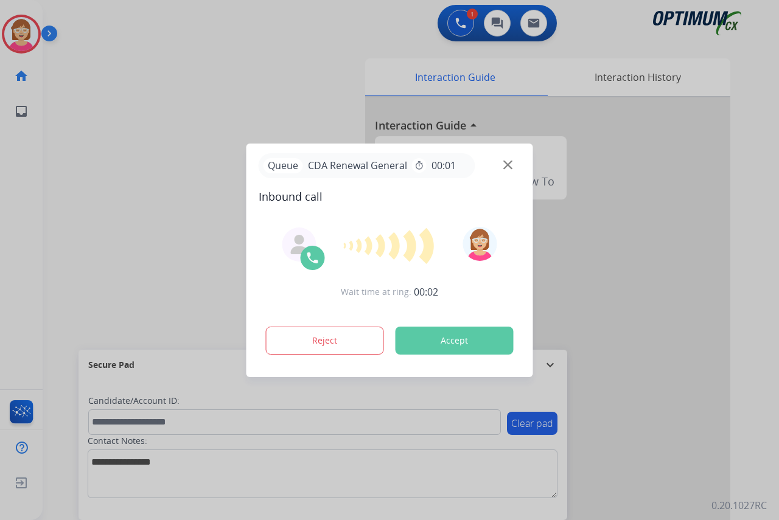
drag, startPoint x: 27, startPoint y: 178, endPoint x: 2, endPoint y: 159, distance: 31.6
click at [21, 173] on div at bounding box center [389, 260] width 779 height 520
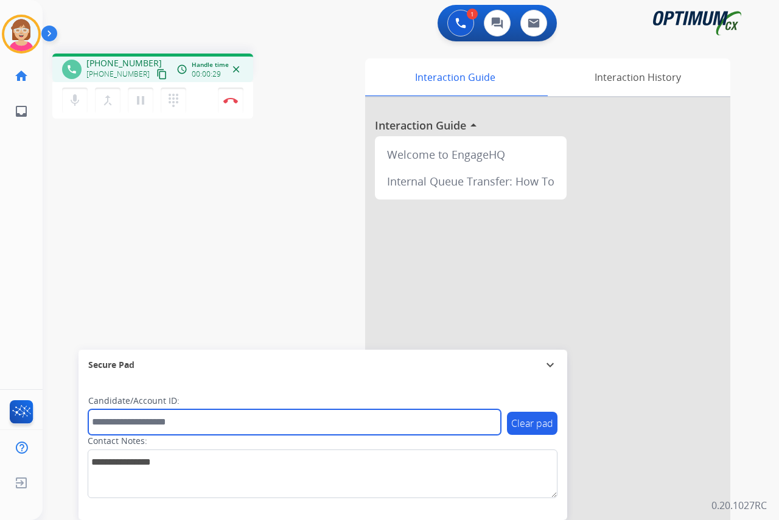
click at [113, 420] on input "text" at bounding box center [294, 422] width 413 height 26
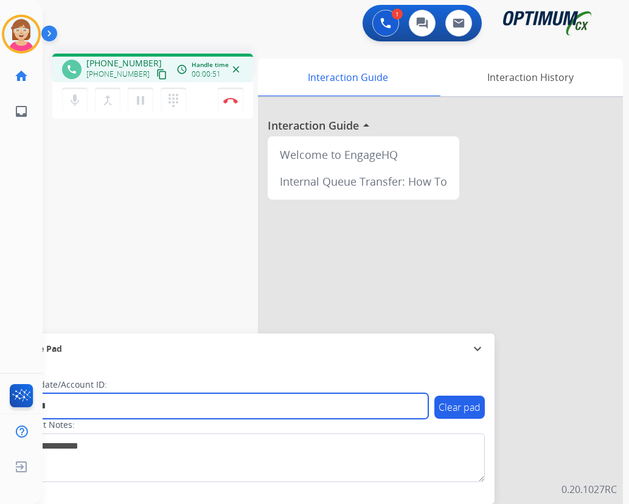
type input "*******"
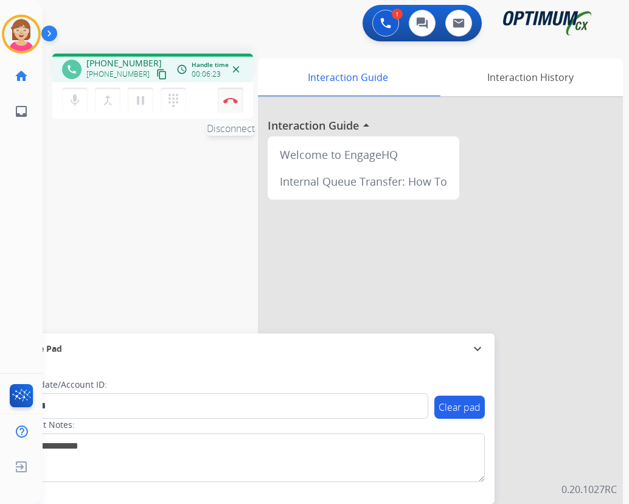
click at [229, 99] on img at bounding box center [230, 100] width 15 height 6
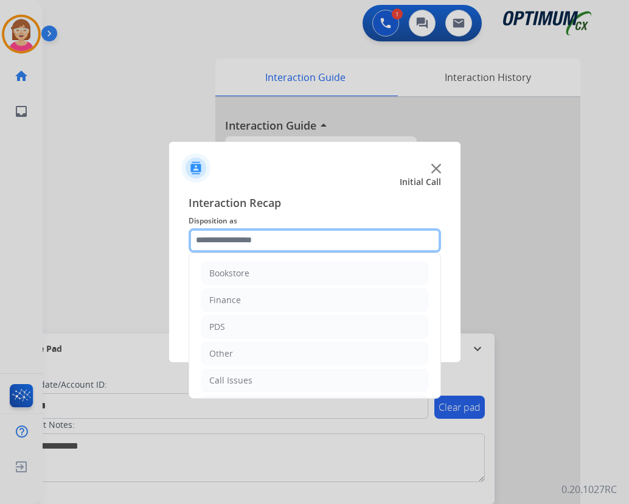
drag, startPoint x: 229, startPoint y: 99, endPoint x: 207, endPoint y: 239, distance: 141.0
click at [198, 237] on input "text" at bounding box center [315, 240] width 253 height 24
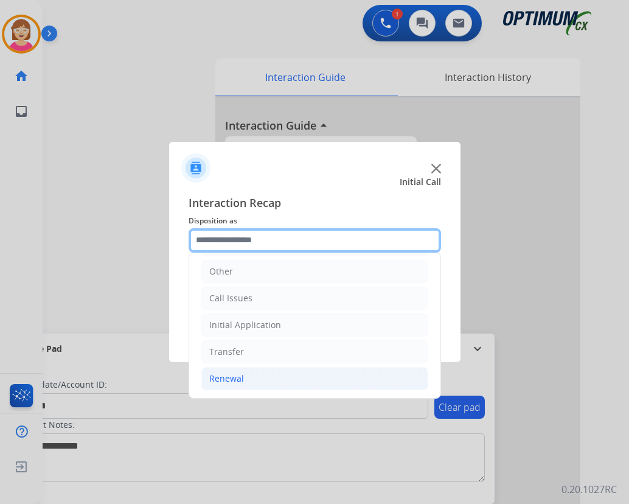
scroll to position [83, 0]
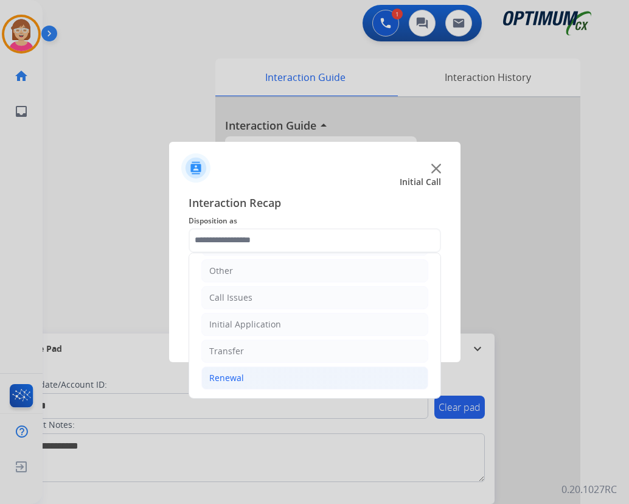
click at [235, 377] on div "Renewal" at bounding box center [226, 378] width 35 height 12
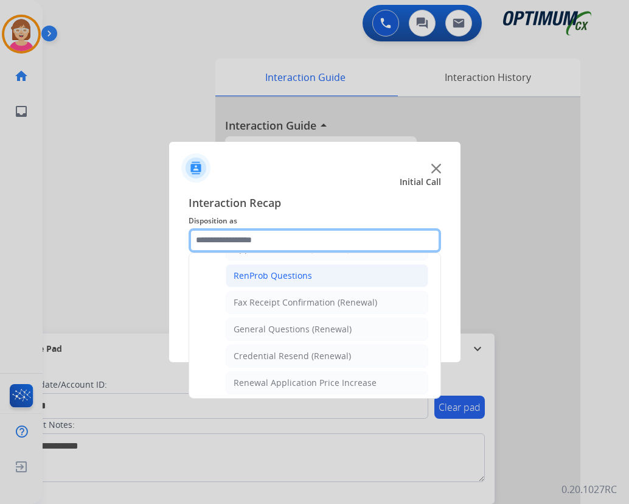
scroll to position [326, 0]
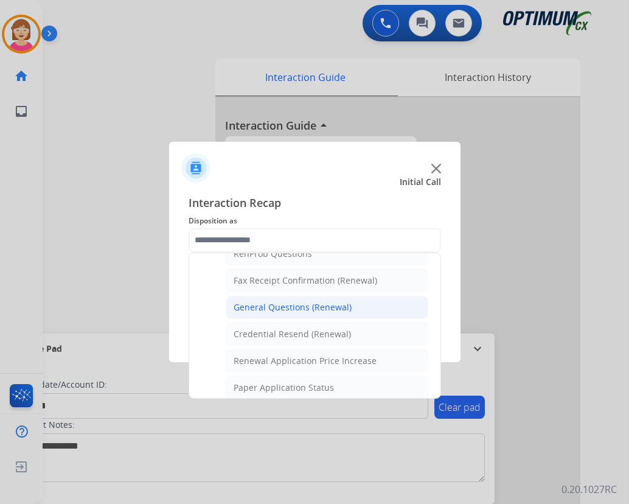
click at [298, 305] on div "General Questions (Renewal)" at bounding box center [293, 307] width 118 height 12
type input "**********"
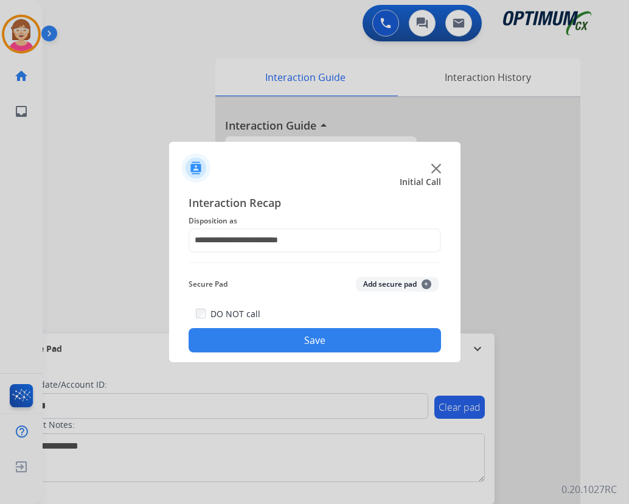
click at [428, 285] on span "+" at bounding box center [427, 284] width 10 height 10
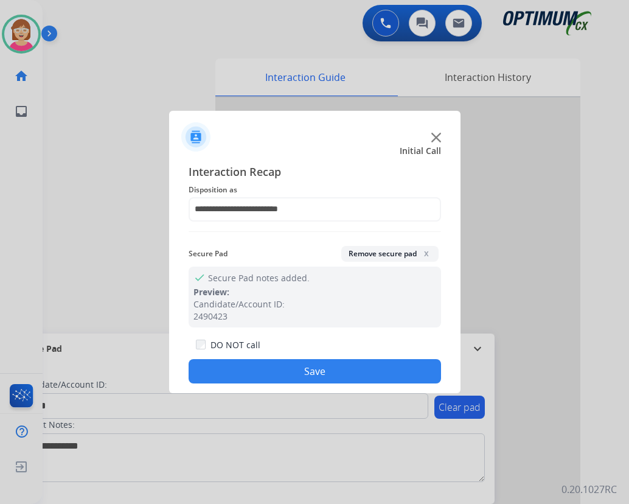
drag, startPoint x: 270, startPoint y: 364, endPoint x: 290, endPoint y: 358, distance: 21.0
click at [277, 363] on button "Save" at bounding box center [315, 371] width 253 height 24
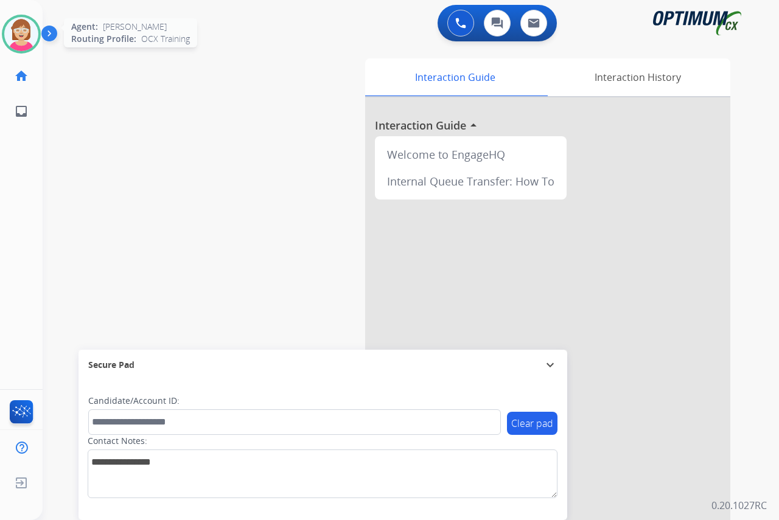
click at [27, 23] on img at bounding box center [21, 34] width 34 height 34
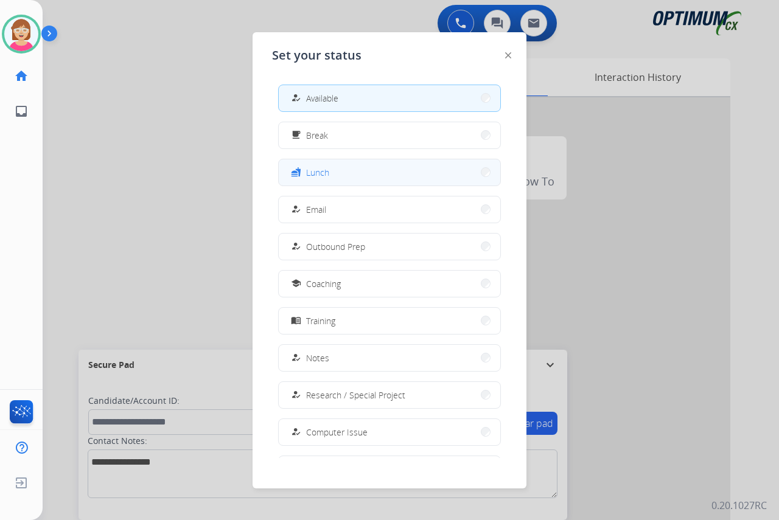
click at [340, 168] on button "fastfood Lunch" at bounding box center [389, 172] width 221 height 26
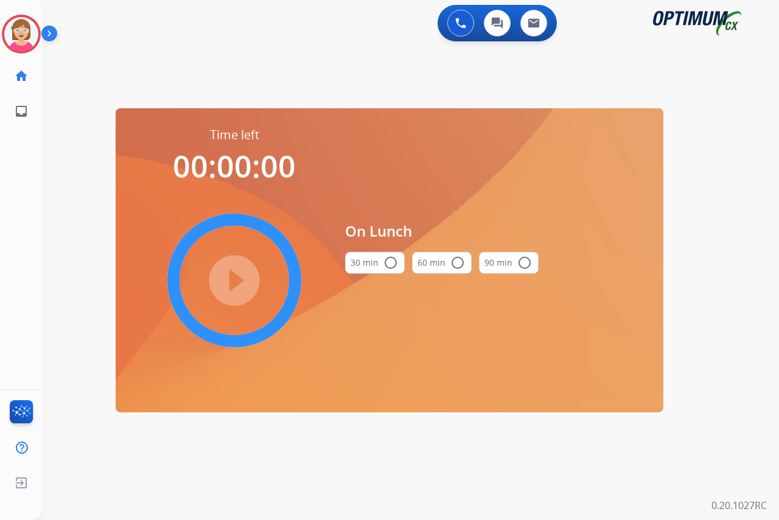
click at [389, 262] on mat-icon "radio_button_unchecked" at bounding box center [390, 263] width 15 height 15
click at [235, 276] on mat-icon "play_circle_filled" at bounding box center [234, 280] width 15 height 15
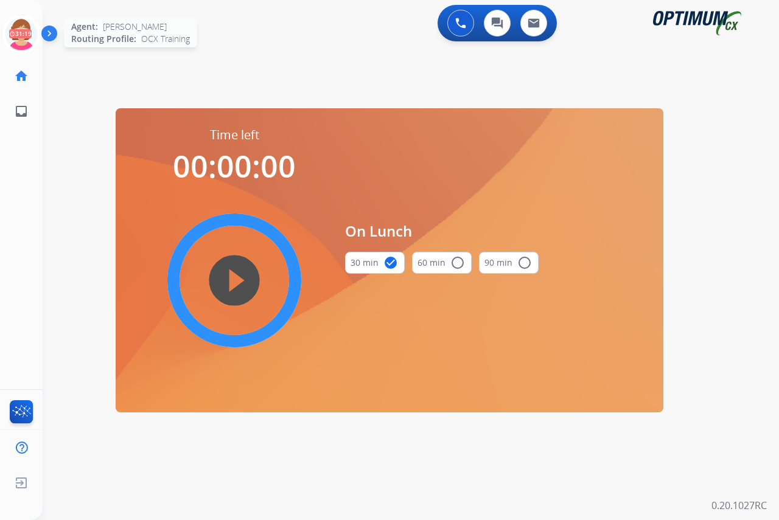
click at [20, 22] on icon at bounding box center [22, 35] width 40 height 40
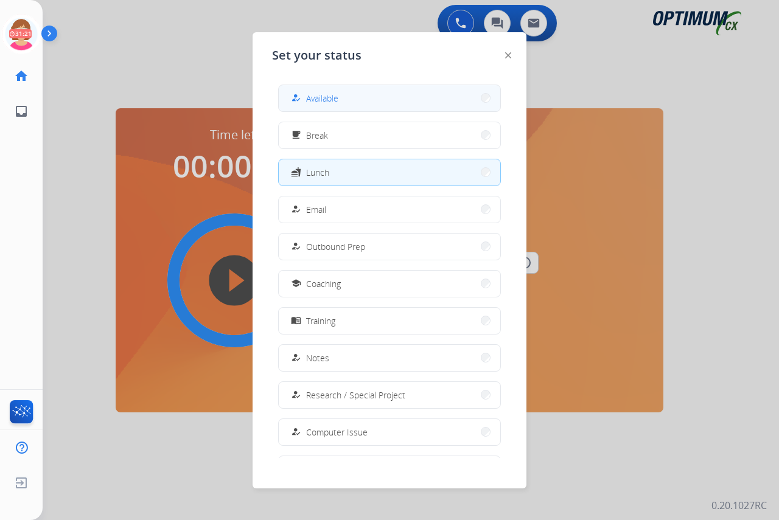
click at [327, 97] on span "Available" at bounding box center [322, 98] width 32 height 13
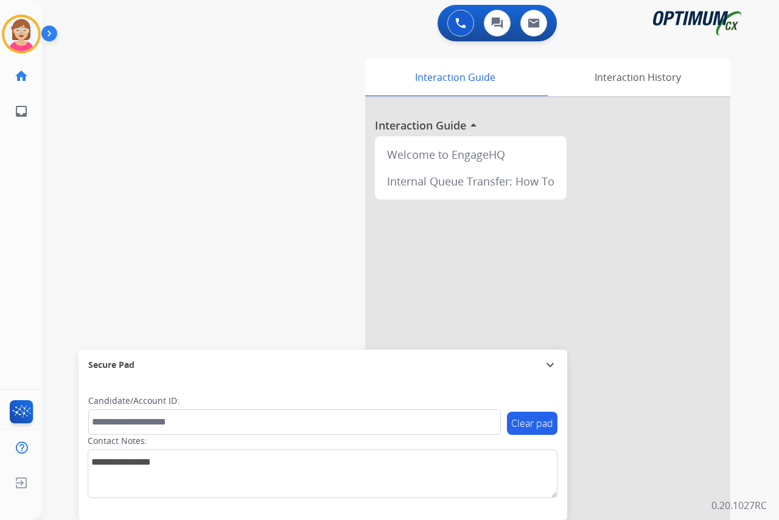
click at [16, 198] on div "[PERSON_NAME] Available Edit Avatar Agent: [PERSON_NAME] Profile: OCX Training …" at bounding box center [21, 260] width 43 height 520
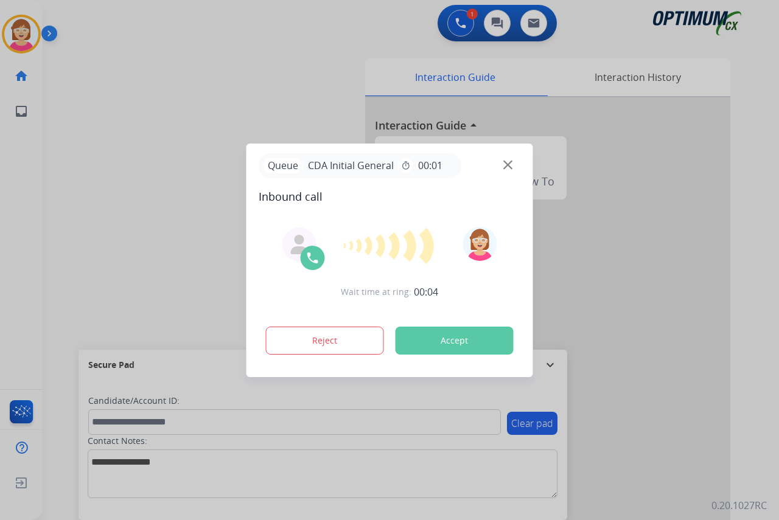
click at [24, 183] on div at bounding box center [389, 260] width 779 height 520
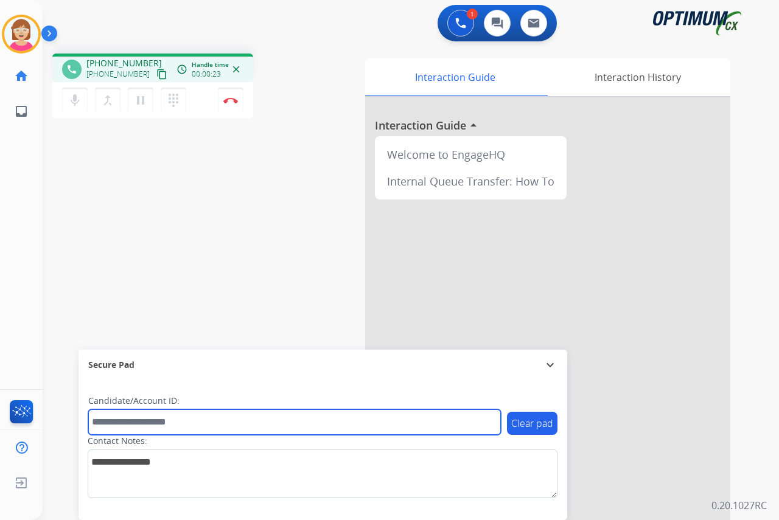
click at [121, 423] on input "text" at bounding box center [294, 422] width 413 height 26
type input "*******"
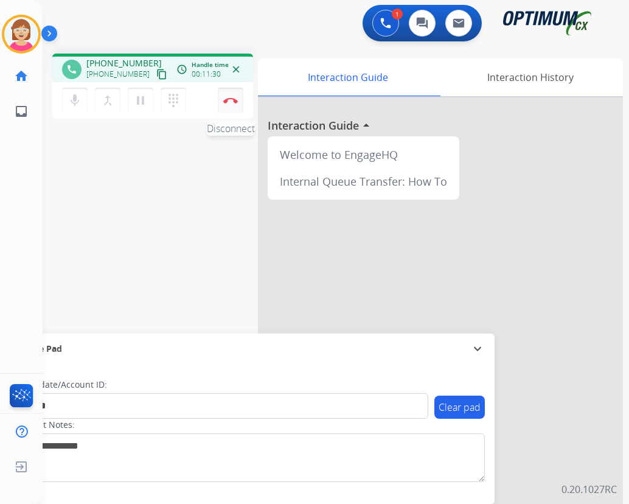
click at [231, 99] on img at bounding box center [230, 100] width 15 height 6
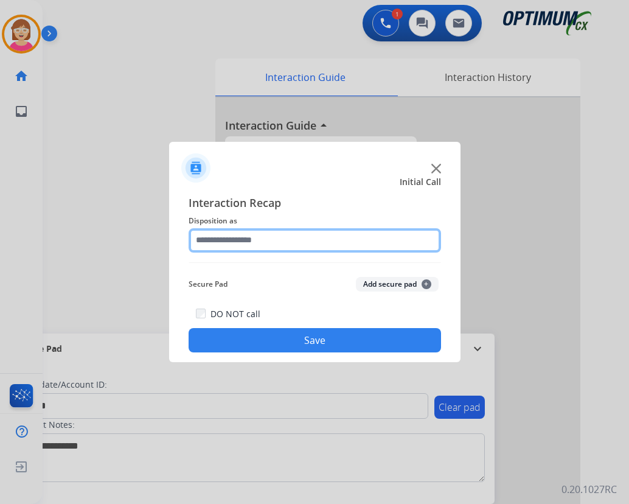
click at [209, 239] on input "text" at bounding box center [315, 240] width 253 height 24
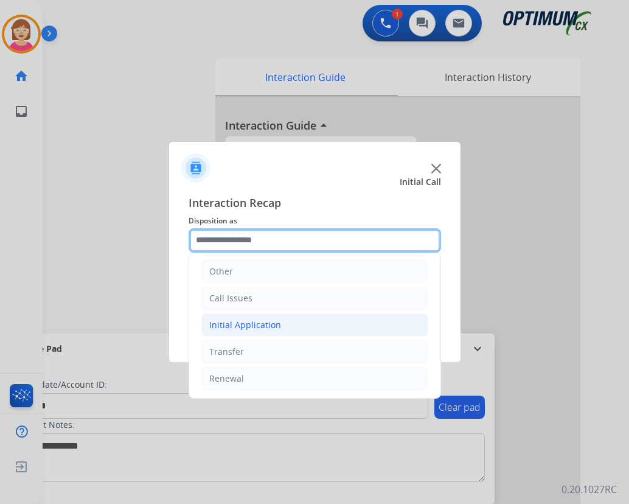
scroll to position [83, 0]
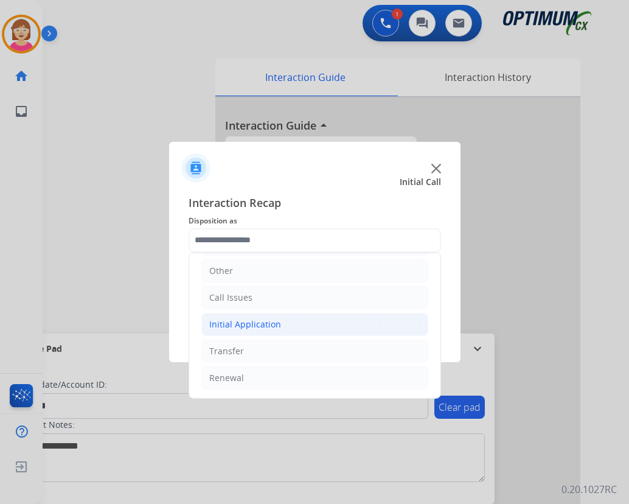
click at [260, 326] on div "Initial Application" at bounding box center [245, 324] width 72 height 12
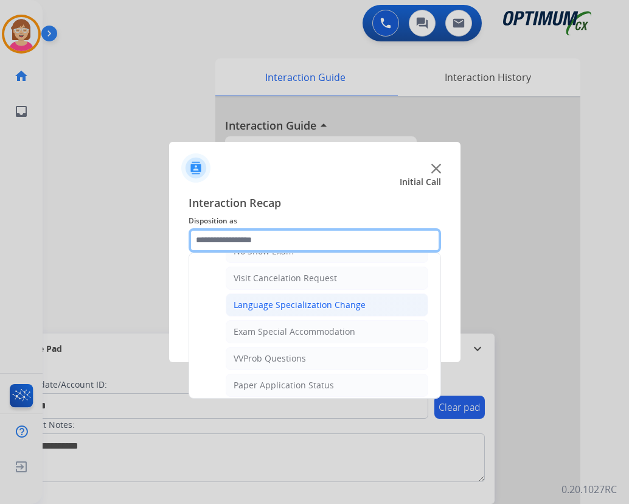
scroll to position [509, 0]
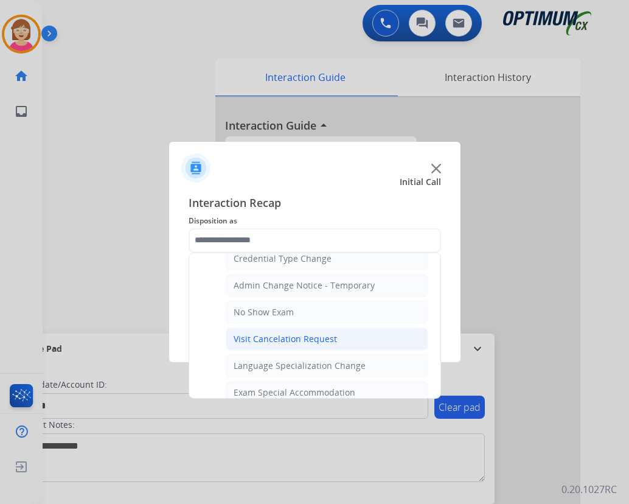
click at [265, 338] on div "Visit Cancelation Request" at bounding box center [285, 339] width 103 height 12
type input "**********"
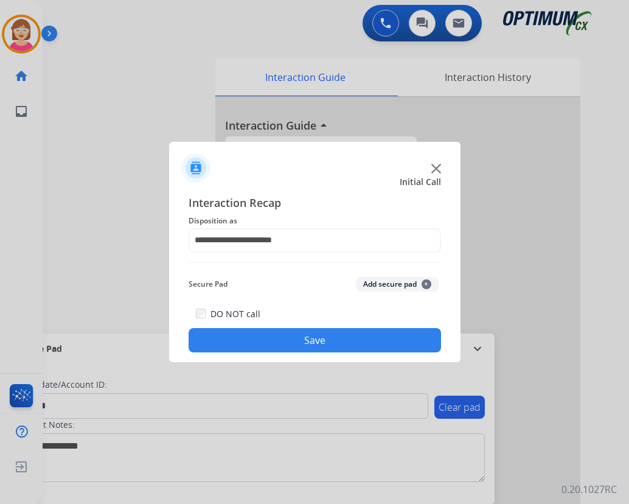
click at [426, 284] on span "+" at bounding box center [427, 284] width 10 height 10
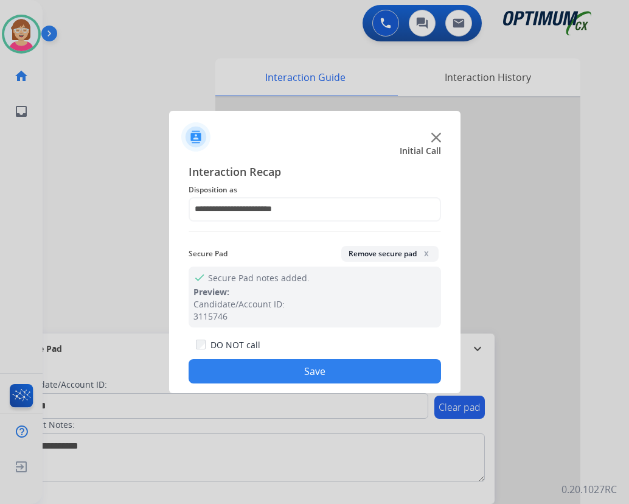
click at [276, 372] on button "Save" at bounding box center [315, 371] width 253 height 24
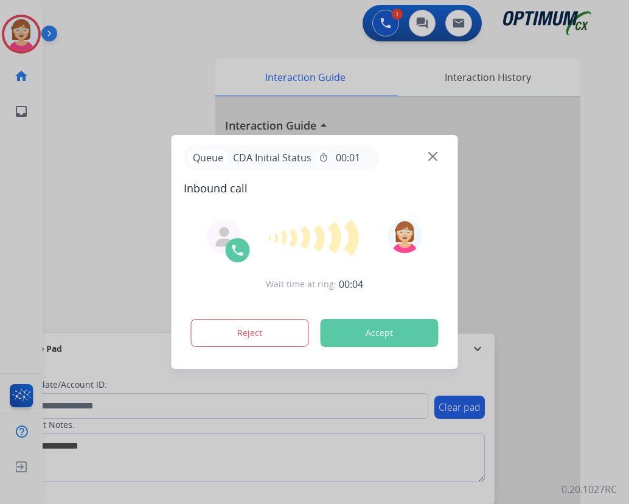
click at [161, 19] on div at bounding box center [314, 252] width 629 height 504
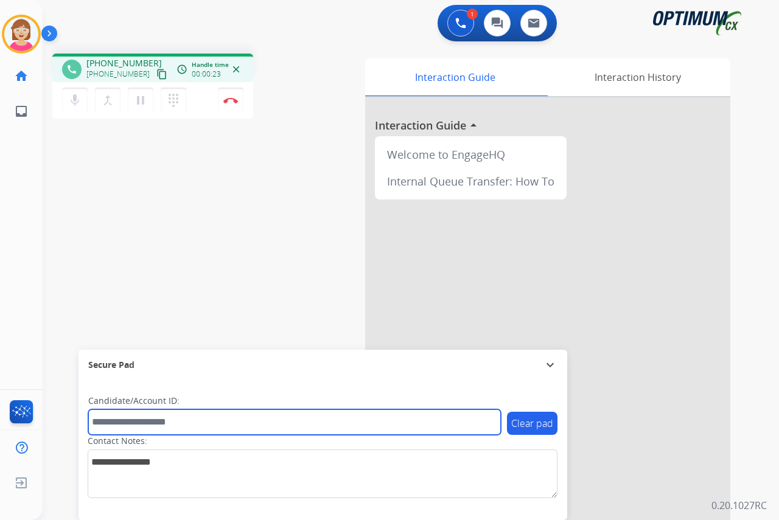
click at [110, 422] on input "text" at bounding box center [294, 422] width 413 height 26
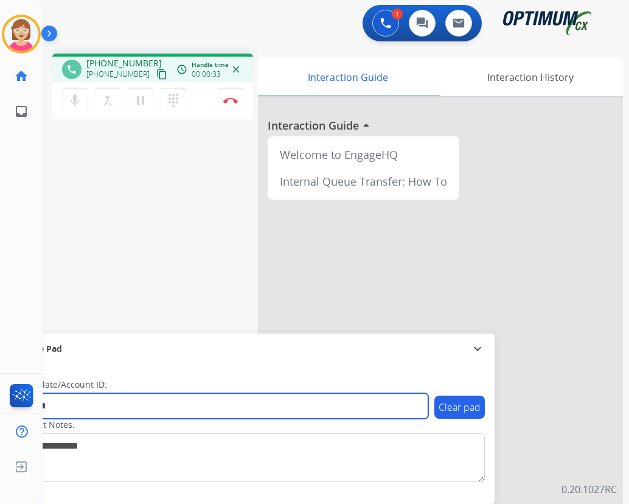
type input "*******"
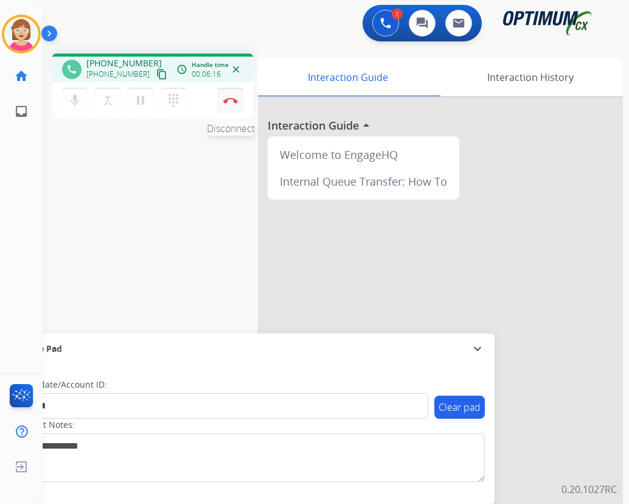
click at [231, 100] on img at bounding box center [230, 100] width 15 height 6
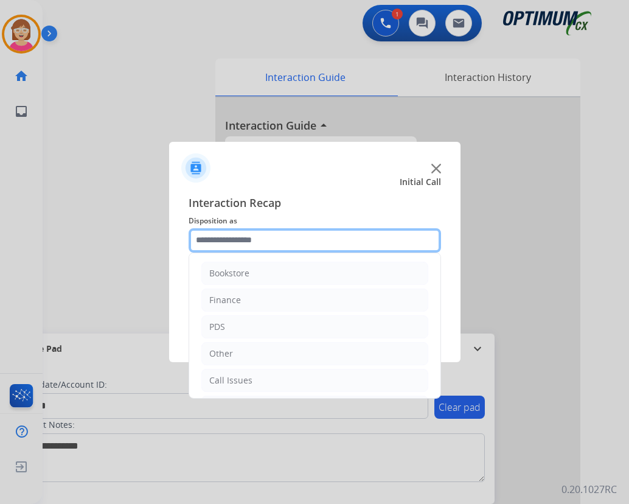
click at [220, 242] on input "text" at bounding box center [315, 240] width 253 height 24
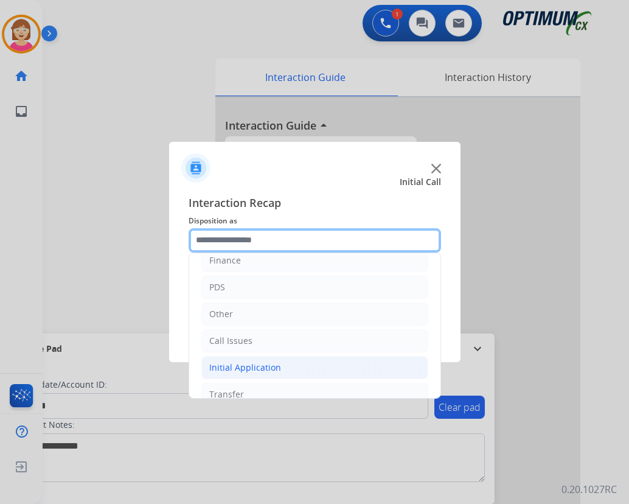
scroll to position [83, 0]
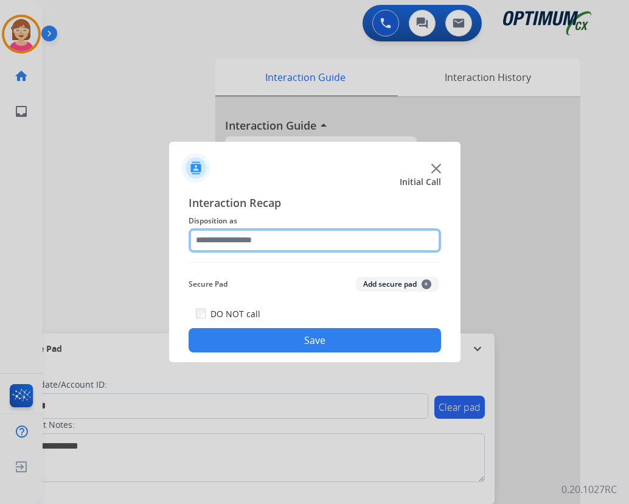
click at [217, 243] on input "text" at bounding box center [315, 240] width 253 height 24
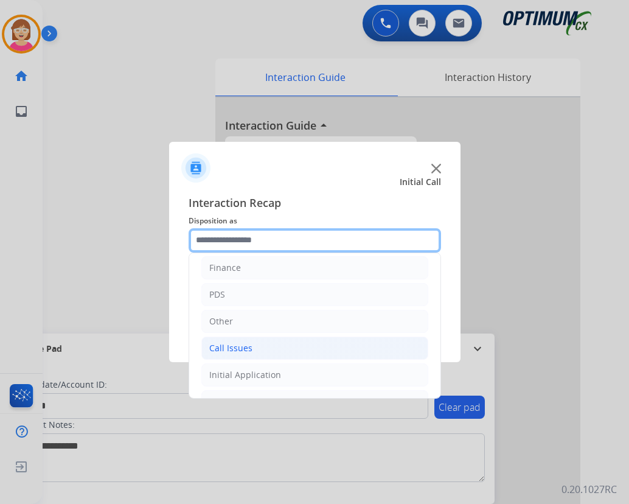
scroll to position [61, 0]
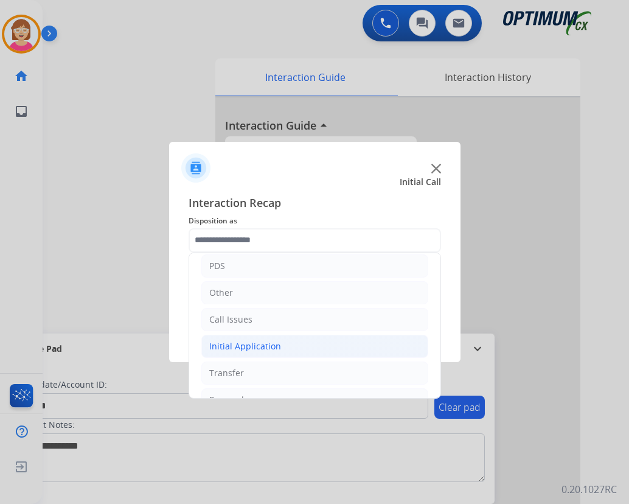
click at [248, 345] on div "Initial Application" at bounding box center [245, 346] width 72 height 12
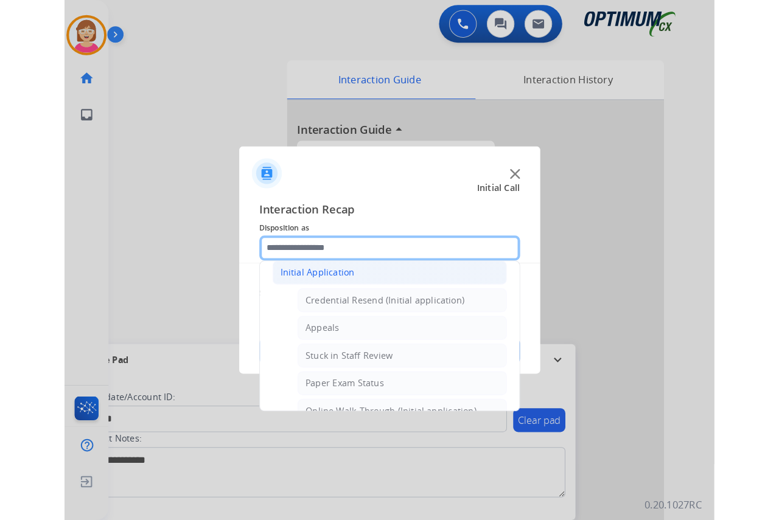
scroll to position [122, 0]
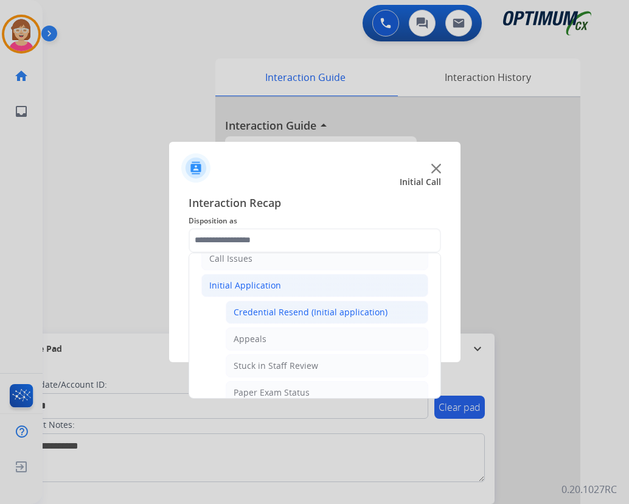
click at [294, 307] on div "Credential Resend (Initial application)" at bounding box center [311, 312] width 154 height 12
type input "**********"
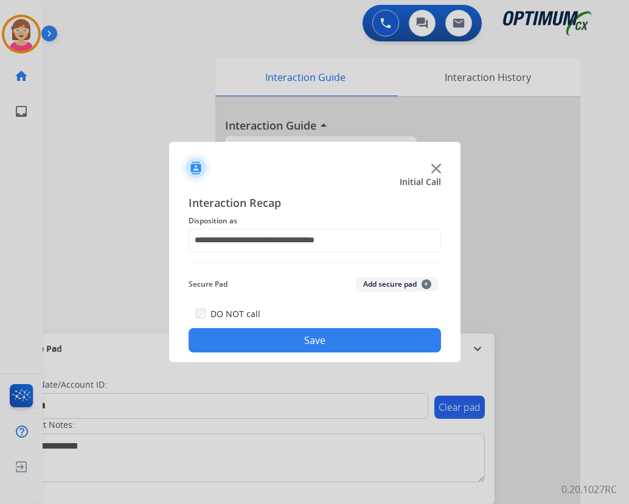
click at [428, 282] on span "+" at bounding box center [427, 284] width 10 height 10
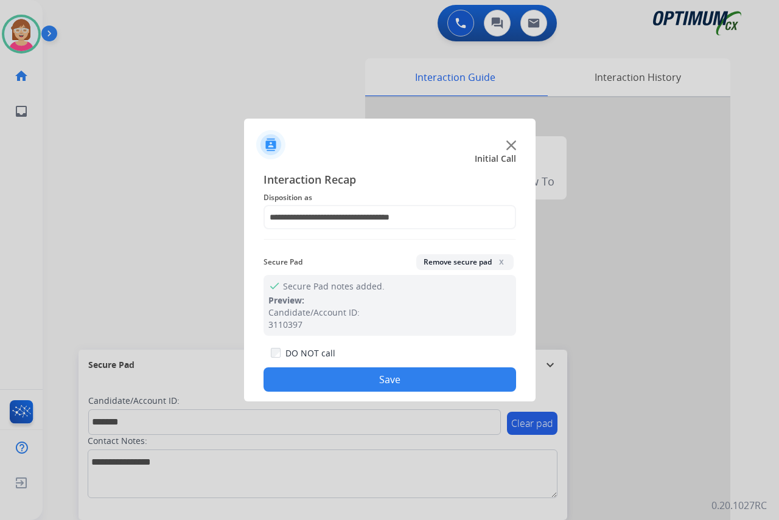
click at [332, 378] on button "Save" at bounding box center [389, 380] width 253 height 24
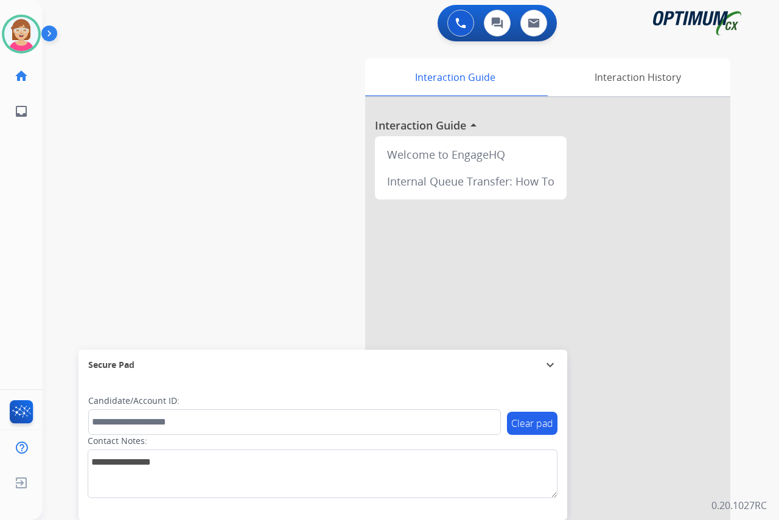
click at [32, 208] on div "[PERSON_NAME] Available Edit Avatar Agent: [PERSON_NAME] Profile: OCX Training …" at bounding box center [21, 260] width 43 height 520
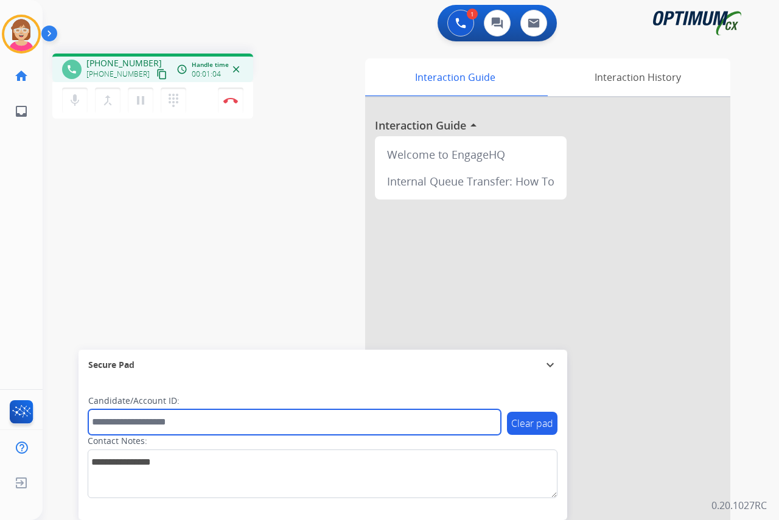
click at [108, 422] on input "text" at bounding box center [294, 422] width 413 height 26
type input "**********"
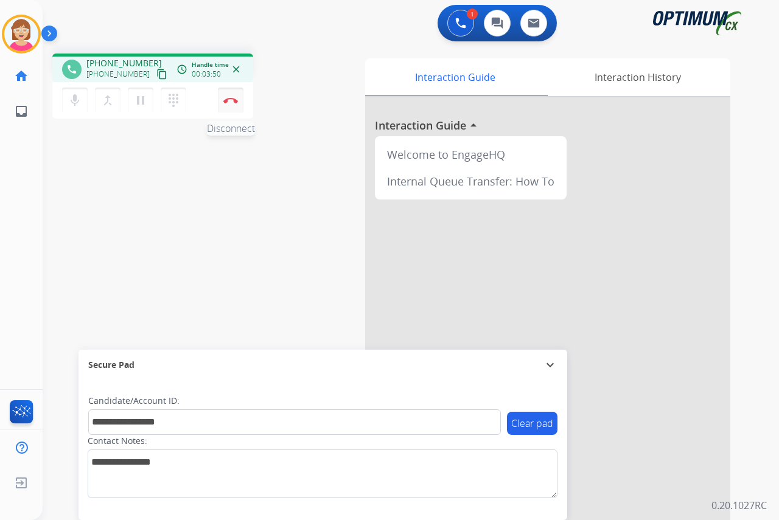
click at [231, 97] on img at bounding box center [230, 100] width 15 height 6
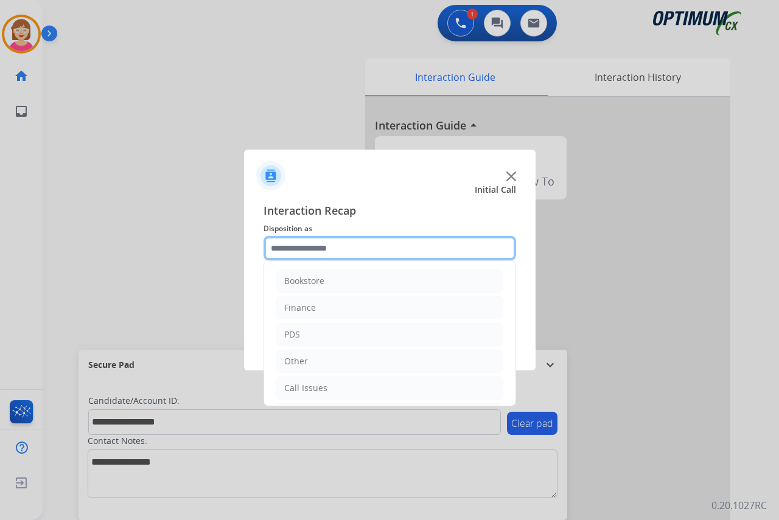
click at [288, 248] on input "text" at bounding box center [389, 248] width 253 height 24
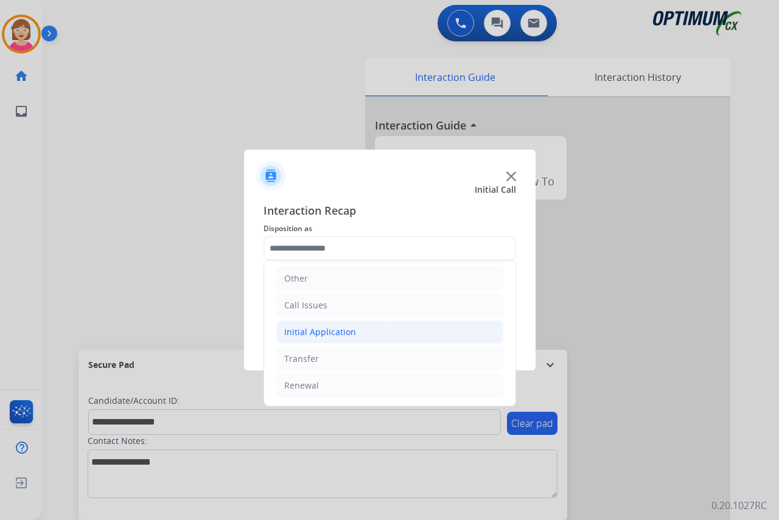
drag, startPoint x: 334, startPoint y: 335, endPoint x: 339, endPoint y: 339, distance: 6.5
click at [336, 338] on div "Initial Application" at bounding box center [320, 332] width 72 height 12
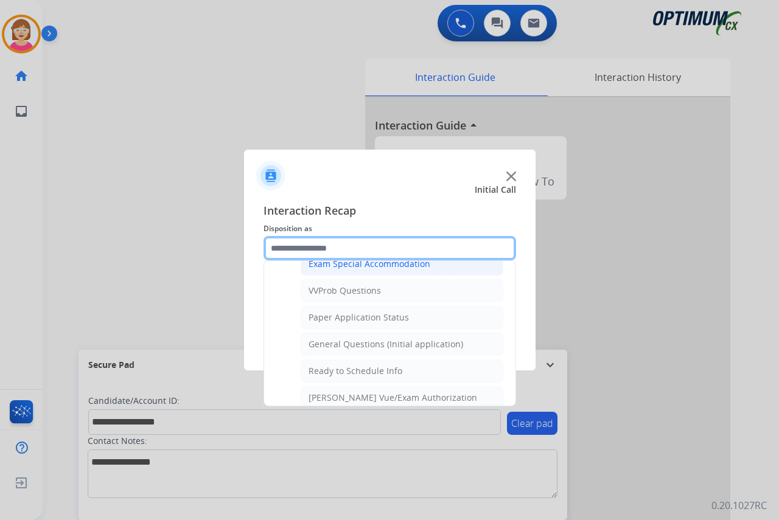
scroll to position [616, 0]
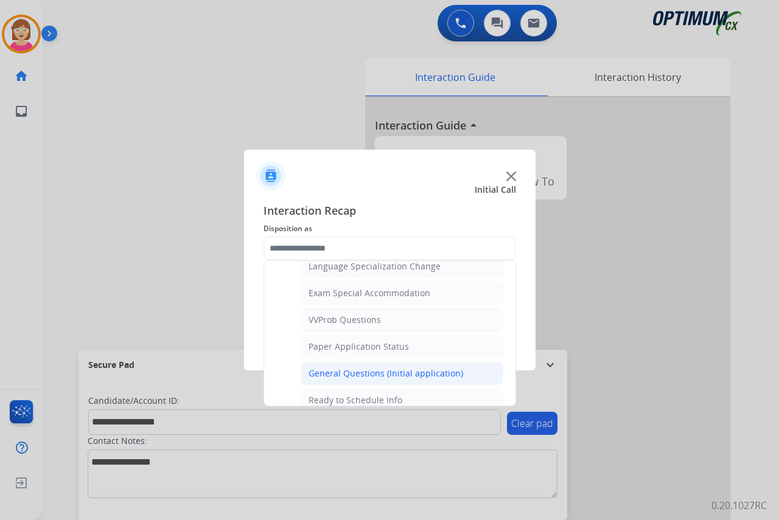
click at [361, 371] on div "General Questions (Initial application)" at bounding box center [385, 374] width 155 height 12
type input "**********"
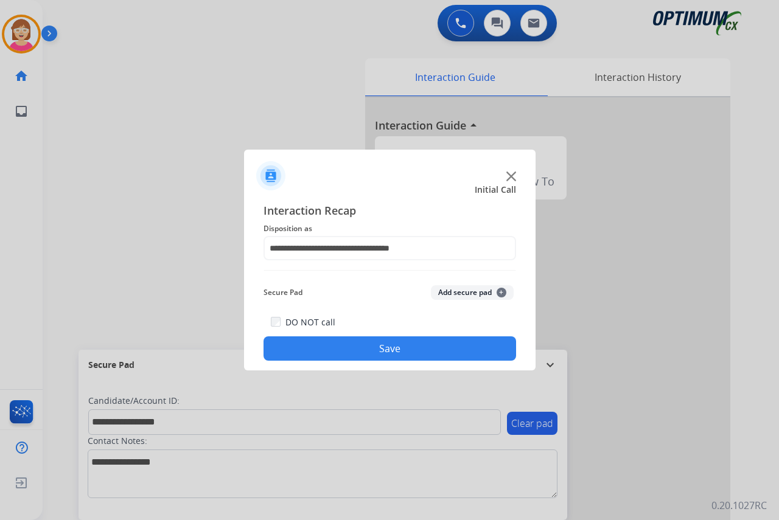
click at [499, 290] on span "+" at bounding box center [501, 293] width 10 height 10
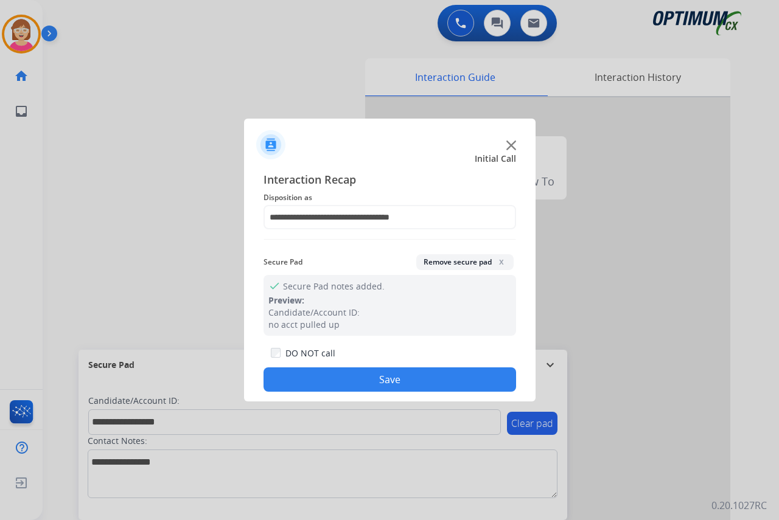
click at [322, 382] on button "Save" at bounding box center [389, 380] width 253 height 24
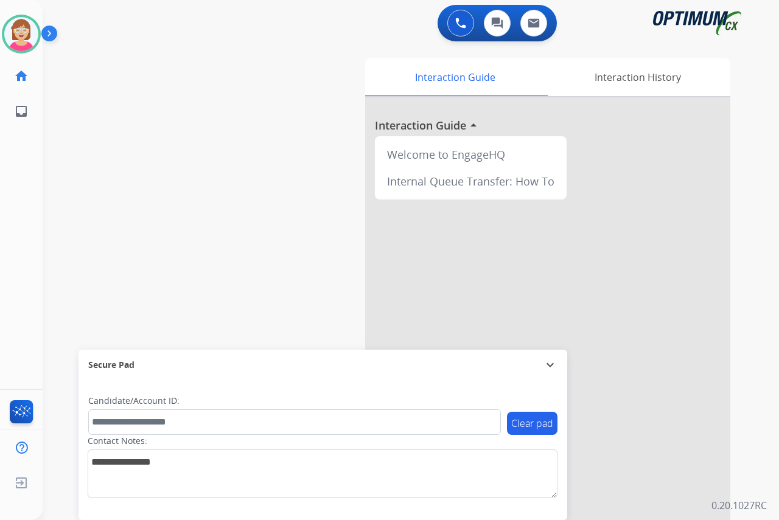
click at [21, 162] on div "[PERSON_NAME] Available Edit Avatar Agent: [PERSON_NAME] Profile: OCX Training …" at bounding box center [21, 260] width 43 height 520
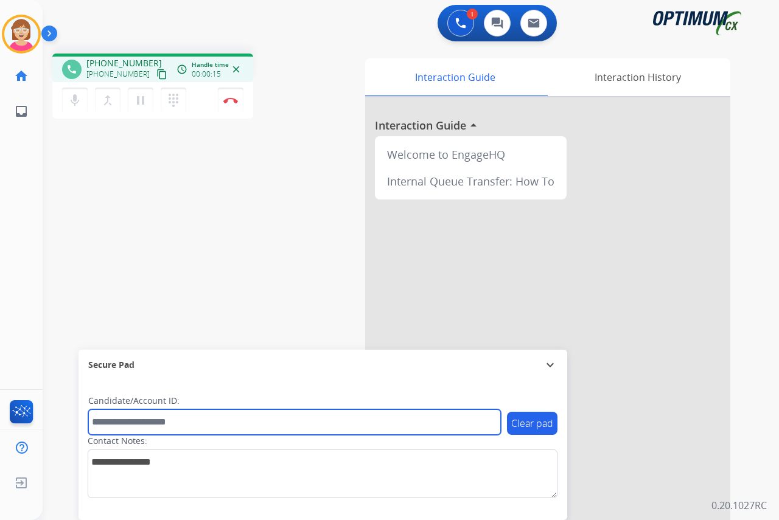
click at [105, 420] on input "text" at bounding box center [294, 422] width 413 height 26
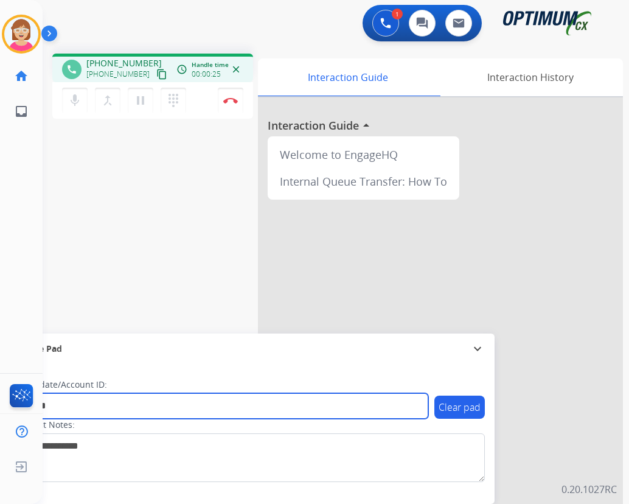
type input "*******"
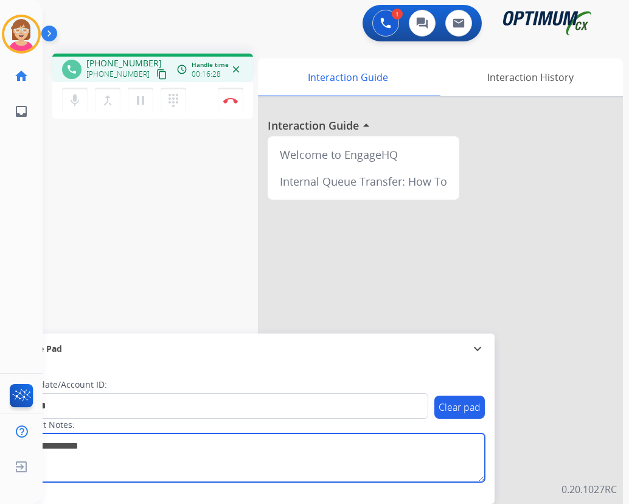
click at [239, 459] on textarea at bounding box center [250, 457] width 470 height 49
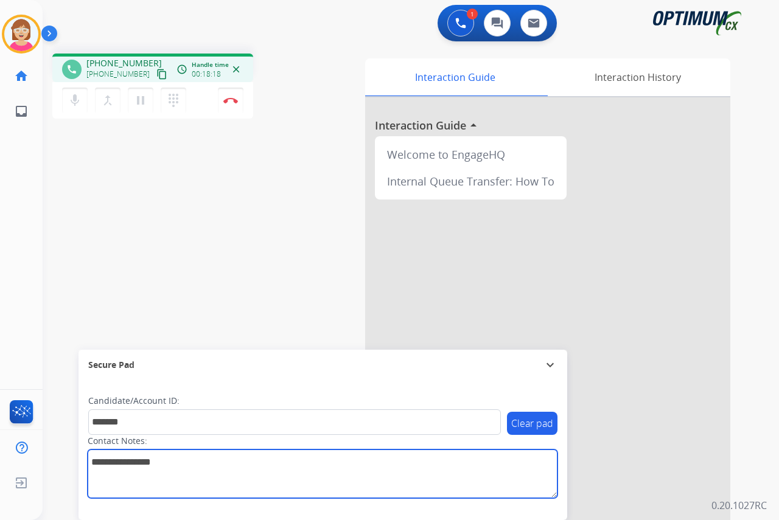
click at [92, 461] on textarea at bounding box center [323, 474] width 470 height 49
paste textarea "**********"
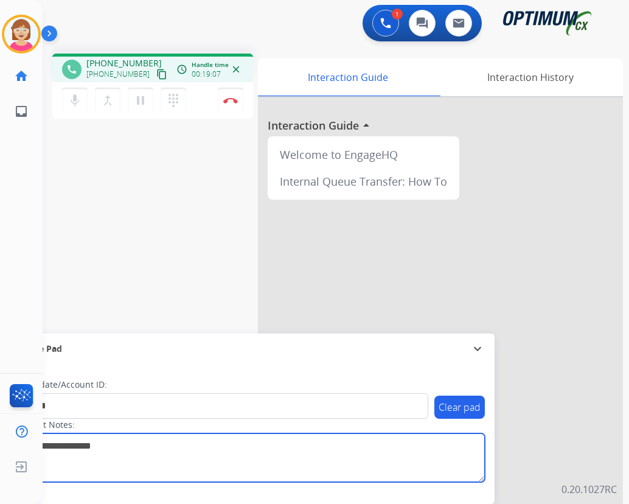
click at [103, 443] on textarea at bounding box center [250, 457] width 470 height 49
paste textarea "*********"
type textarea "**********"
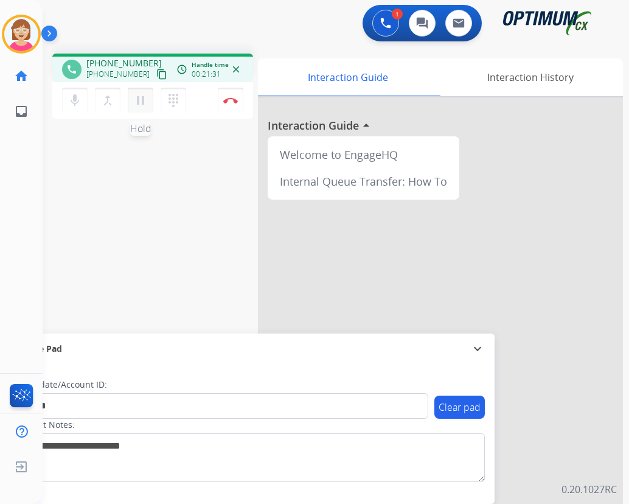
click at [139, 101] on mat-icon "pause" at bounding box center [140, 100] width 15 height 15
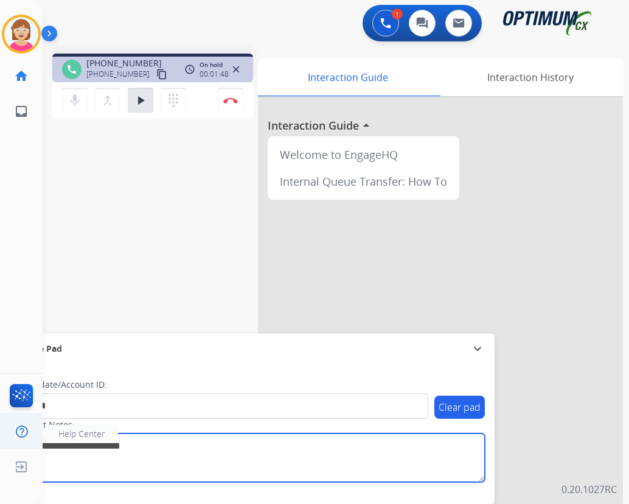
drag, startPoint x: 147, startPoint y: 444, endPoint x: 10, endPoint y: 443, distance: 137.5
click at [10, 443] on div "Outbound call Quit Outbound call Quit Schedule interaction + Add to my list Cus…" at bounding box center [314, 252] width 629 height 504
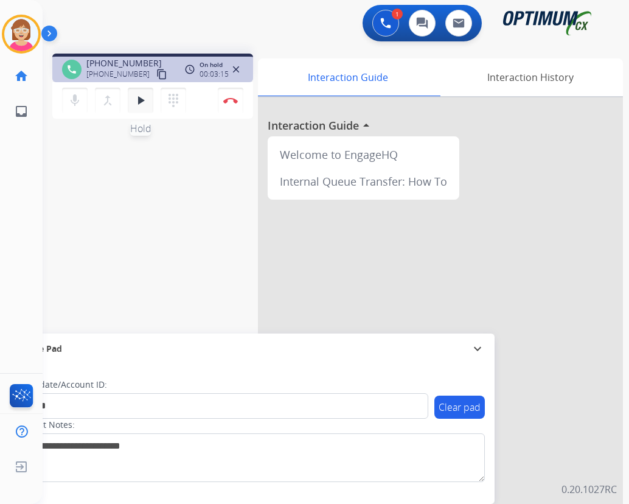
click at [141, 100] on mat-icon "play_arrow" at bounding box center [140, 100] width 15 height 15
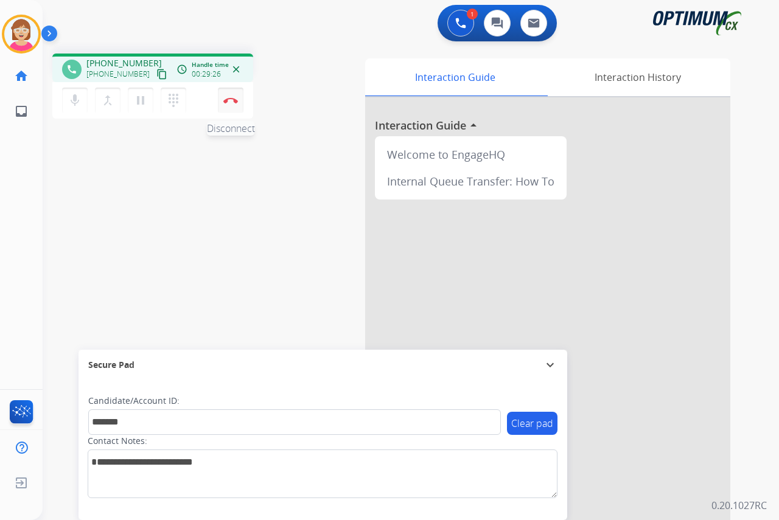
click at [232, 99] on img at bounding box center [230, 100] width 15 height 6
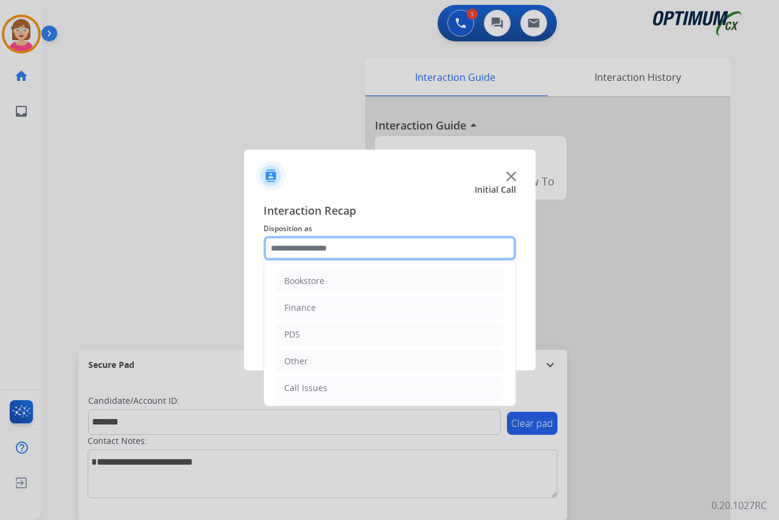
click at [288, 252] on input "text" at bounding box center [389, 248] width 253 height 24
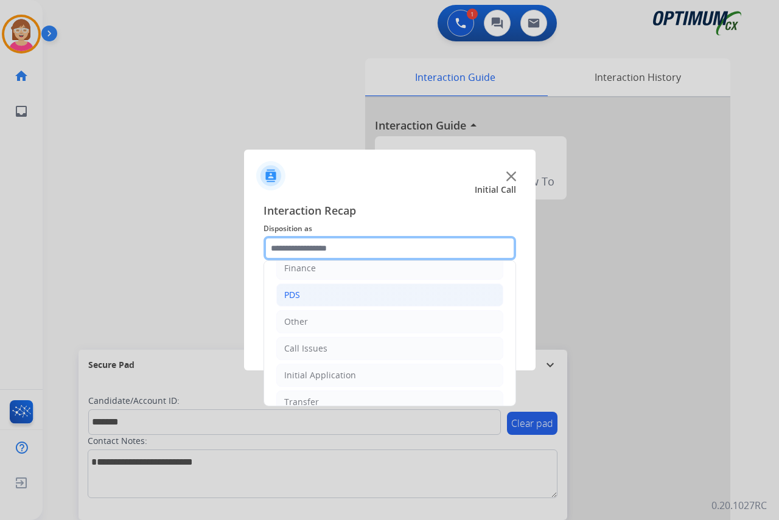
scroll to position [61, 0]
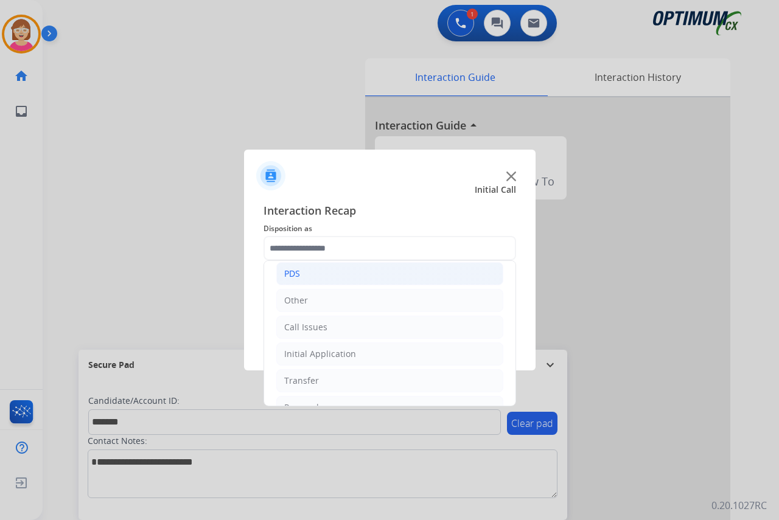
click at [292, 273] on div "PDS" at bounding box center [292, 274] width 16 height 12
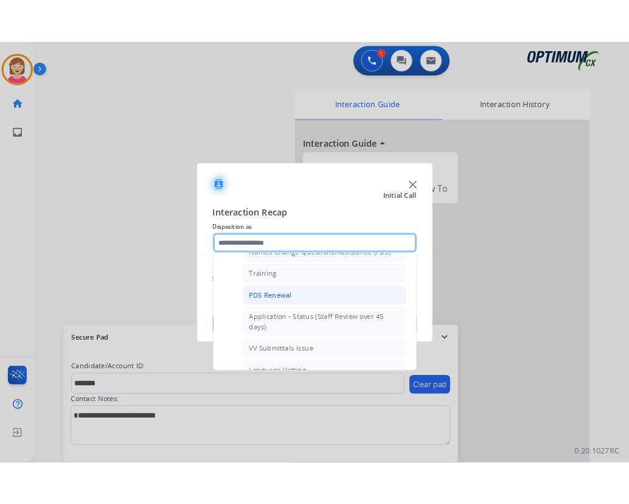
scroll to position [183, 0]
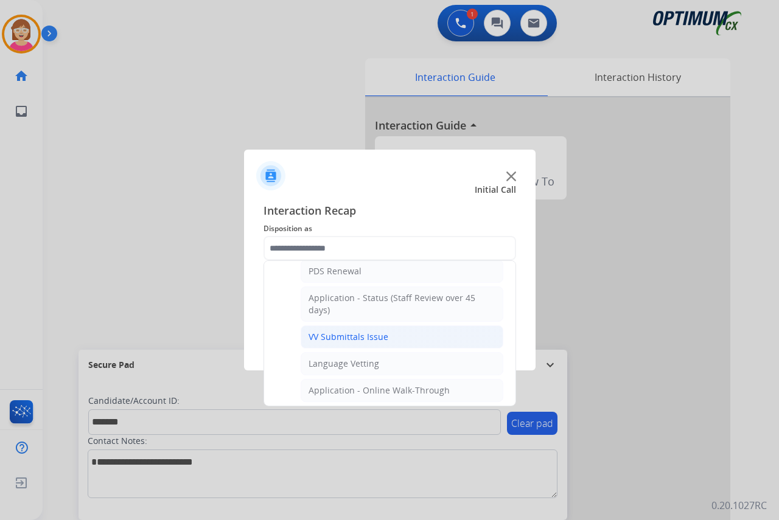
click at [350, 338] on div "VV Submittals Issue" at bounding box center [348, 337] width 80 height 12
type input "**********"
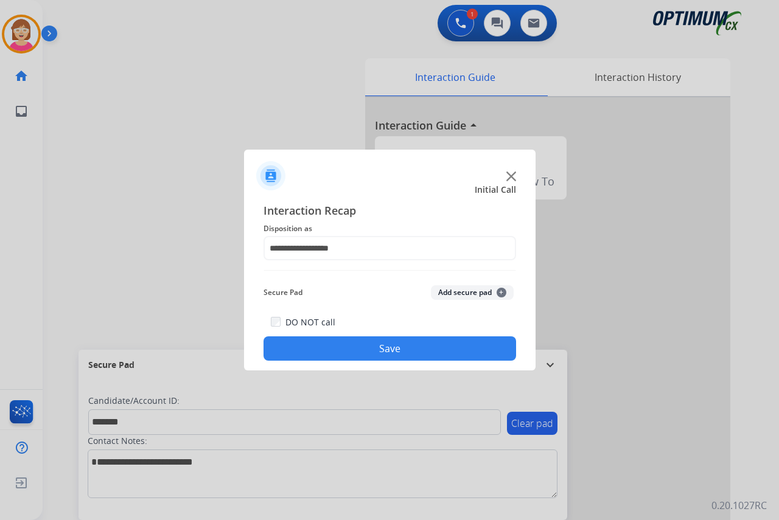
click at [500, 291] on span "+" at bounding box center [501, 293] width 10 height 10
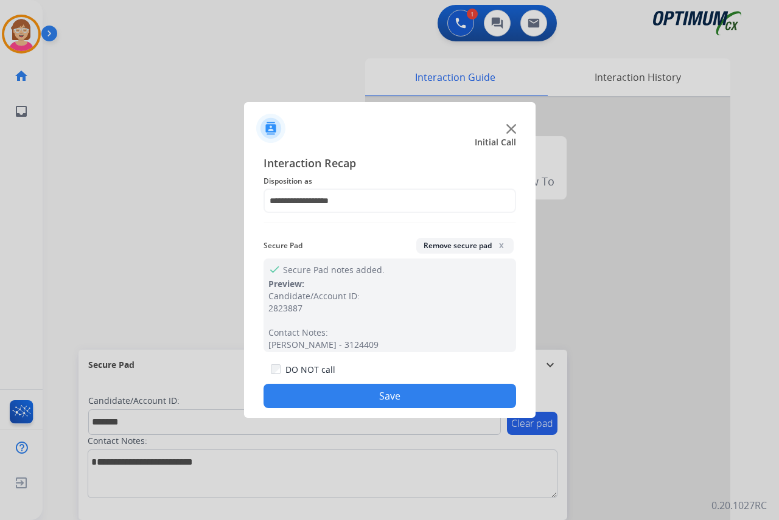
click at [315, 394] on button "Save" at bounding box center [389, 396] width 253 height 24
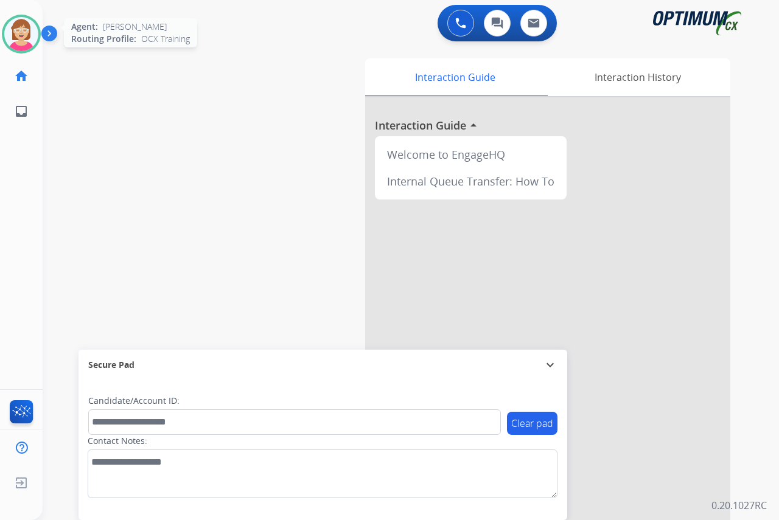
click at [24, 35] on img at bounding box center [21, 34] width 34 height 34
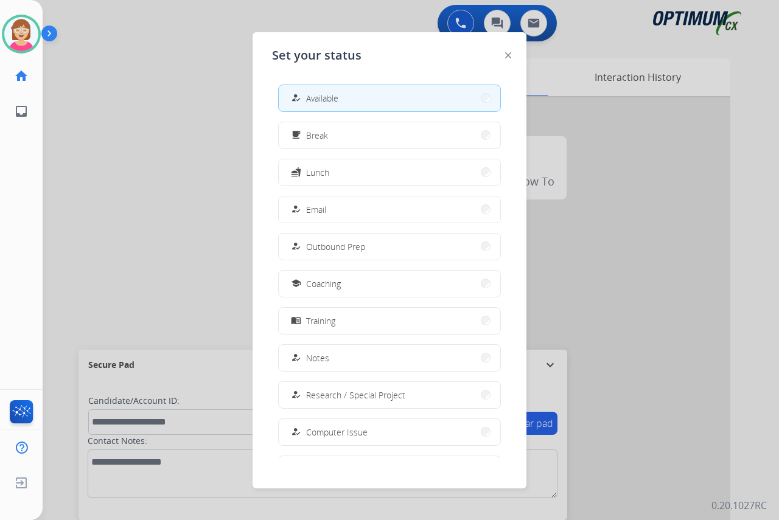
drag, startPoint x: 338, startPoint y: 132, endPoint x: 350, endPoint y: 97, distance: 36.8
click at [347, 99] on div "how_to_reg Available free_breakfast Break fastfood Lunch how_to_reg Email how_t…" at bounding box center [389, 266] width 235 height 383
click at [339, 138] on button "free_breakfast Break" at bounding box center [389, 135] width 221 height 26
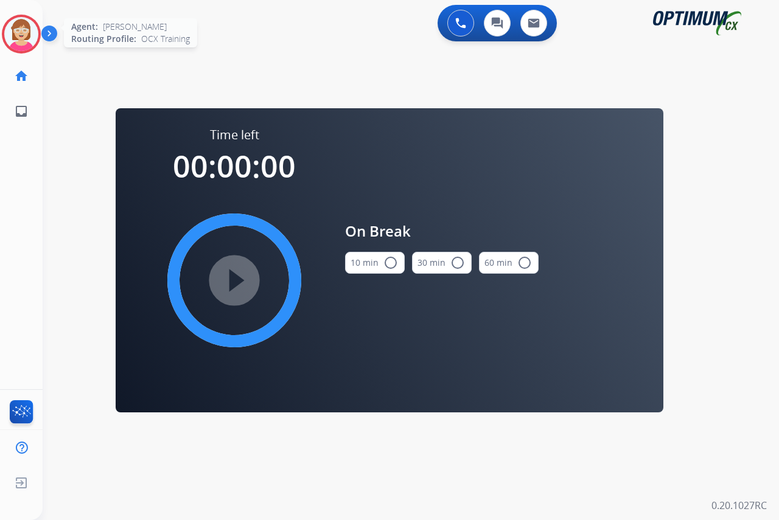
click at [24, 37] on img at bounding box center [21, 34] width 34 height 34
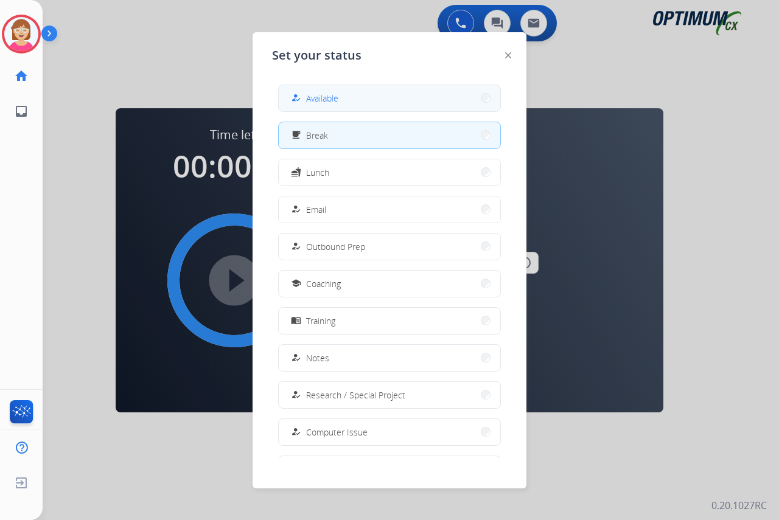
click at [316, 92] on span "Available" at bounding box center [322, 98] width 32 height 13
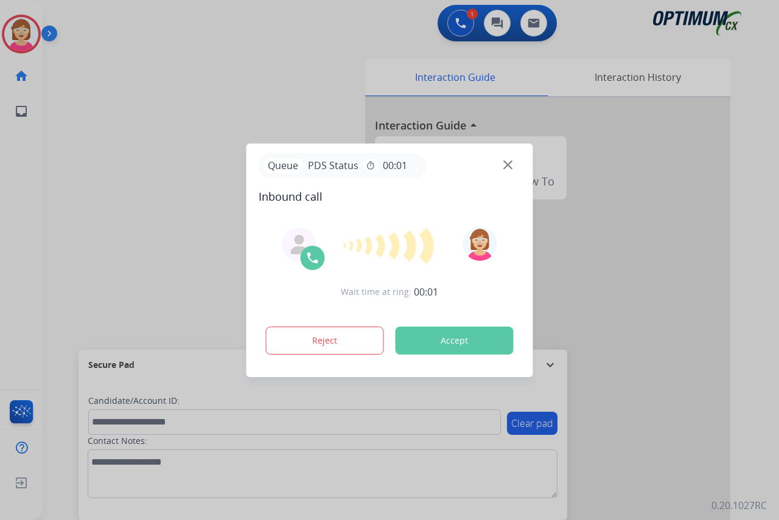
click at [21, 191] on div at bounding box center [389, 260] width 779 height 520
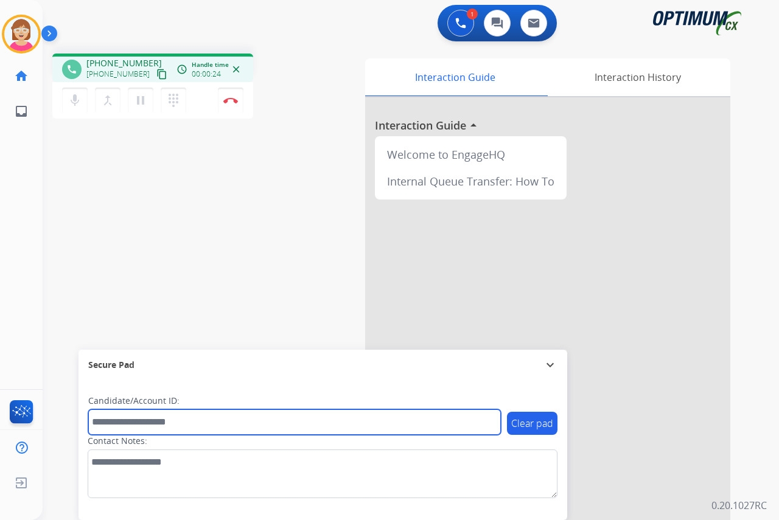
drag, startPoint x: 106, startPoint y: 420, endPoint x: 95, endPoint y: 422, distance: 11.7
click at [95, 422] on input "text" at bounding box center [294, 422] width 413 height 26
type input "*******"
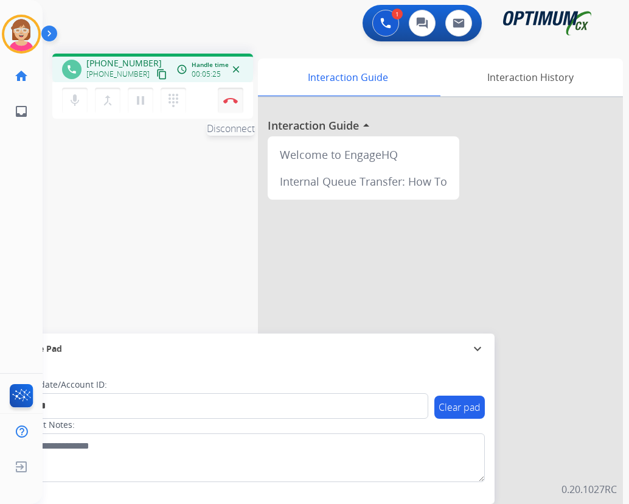
click at [229, 100] on img at bounding box center [230, 100] width 15 height 6
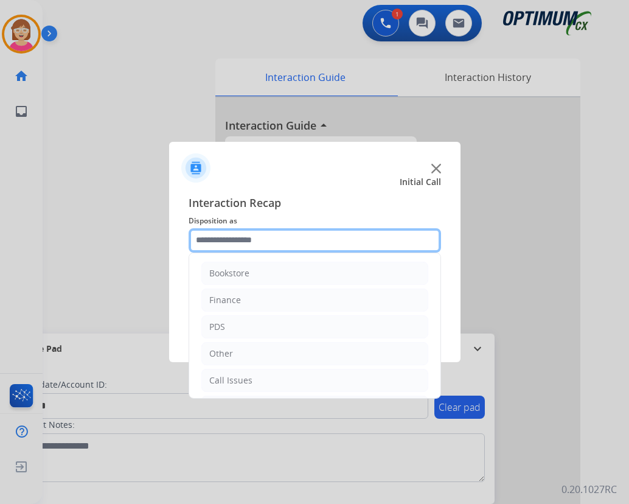
drag, startPoint x: 214, startPoint y: 240, endPoint x: 232, endPoint y: 254, distance: 22.5
click at [215, 240] on input "text" at bounding box center [315, 240] width 253 height 24
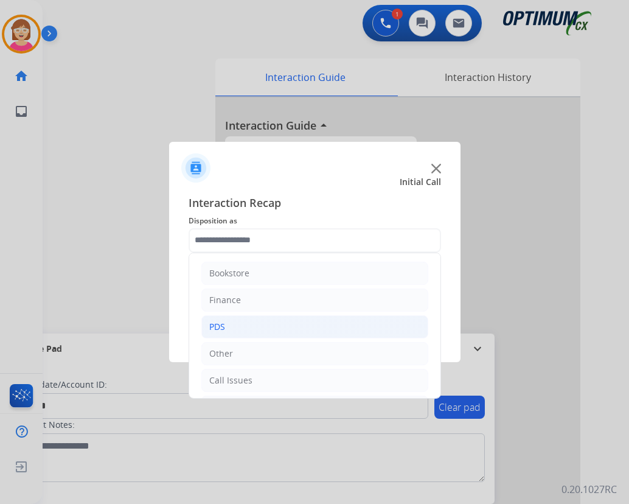
drag, startPoint x: 229, startPoint y: 323, endPoint x: 253, endPoint y: 307, distance: 28.0
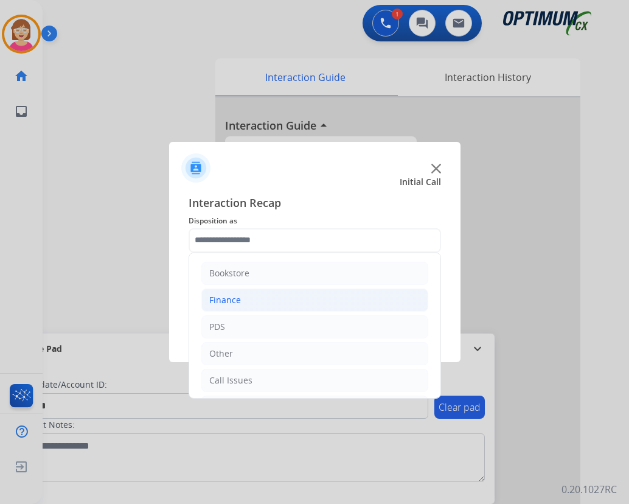
click at [229, 322] on li "PDS" at bounding box center [314, 326] width 227 height 23
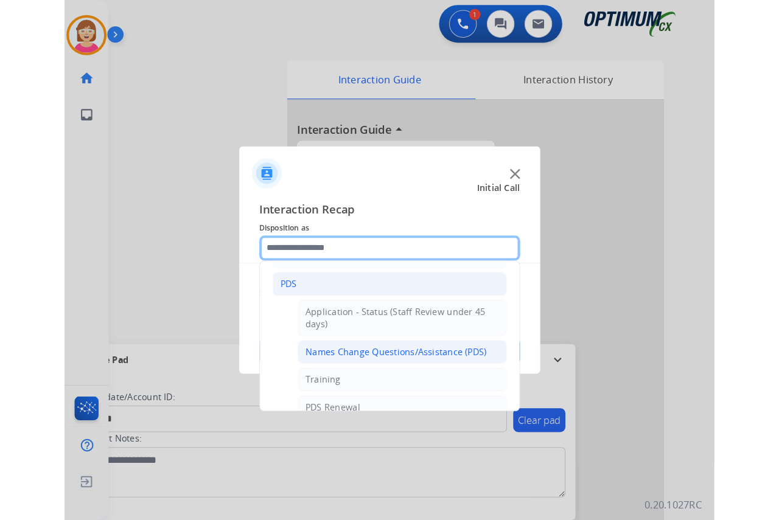
scroll to position [122, 0]
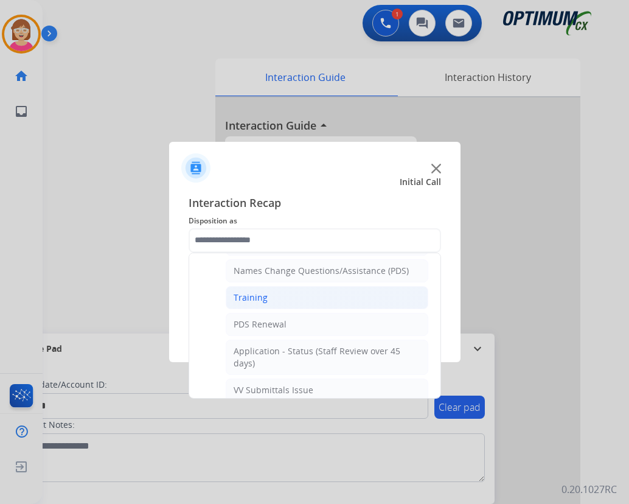
click at [257, 296] on div "Training" at bounding box center [251, 297] width 34 height 12
type input "********"
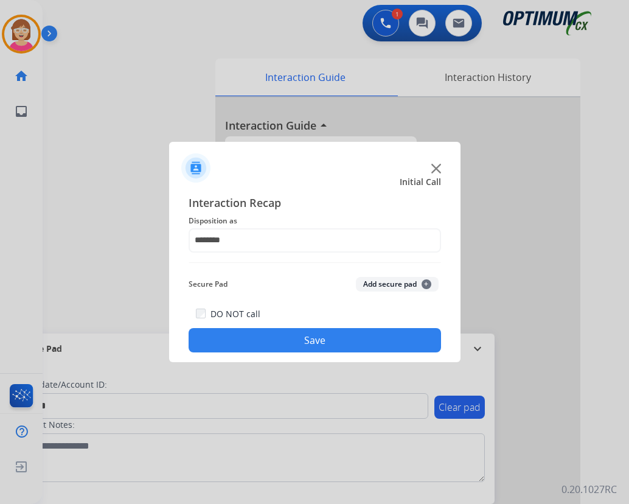
click at [425, 282] on span "+" at bounding box center [427, 284] width 10 height 10
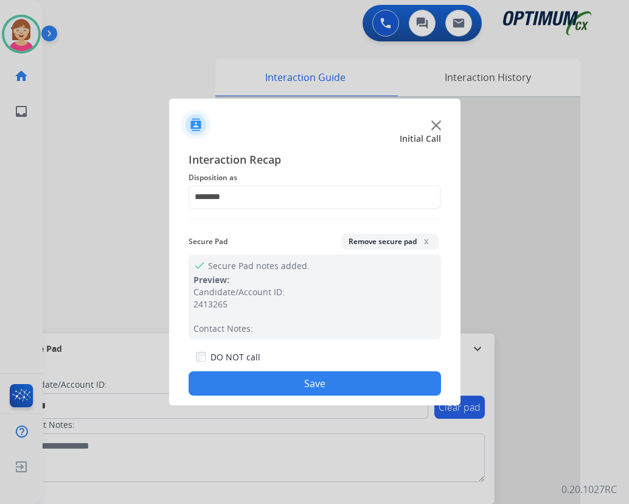
click at [254, 382] on button "Save" at bounding box center [315, 383] width 253 height 24
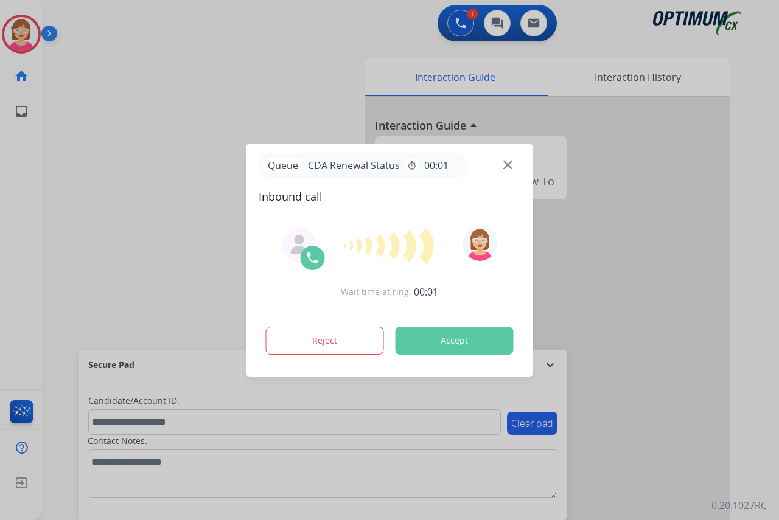
click at [23, 229] on div at bounding box center [389, 260] width 779 height 520
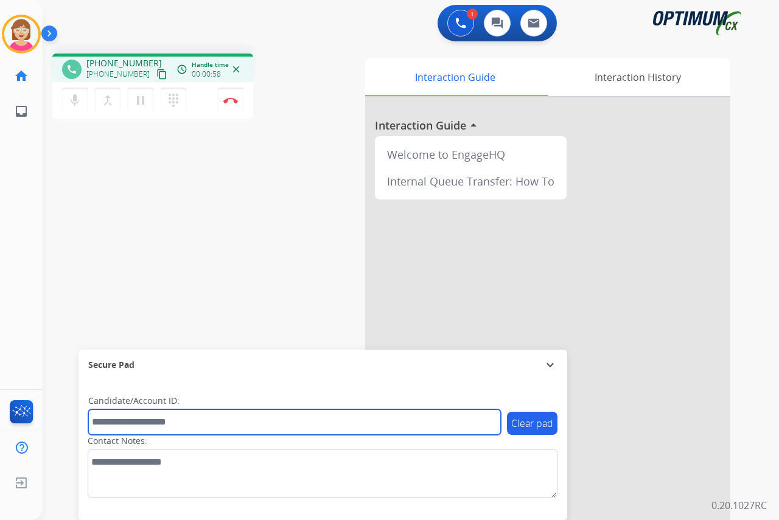
click at [100, 425] on input "text" at bounding box center [294, 422] width 413 height 26
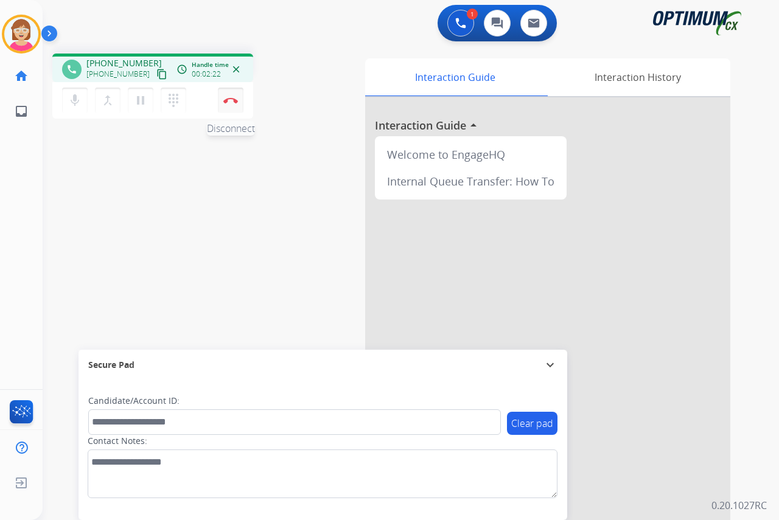
click at [228, 97] on img at bounding box center [230, 100] width 15 height 6
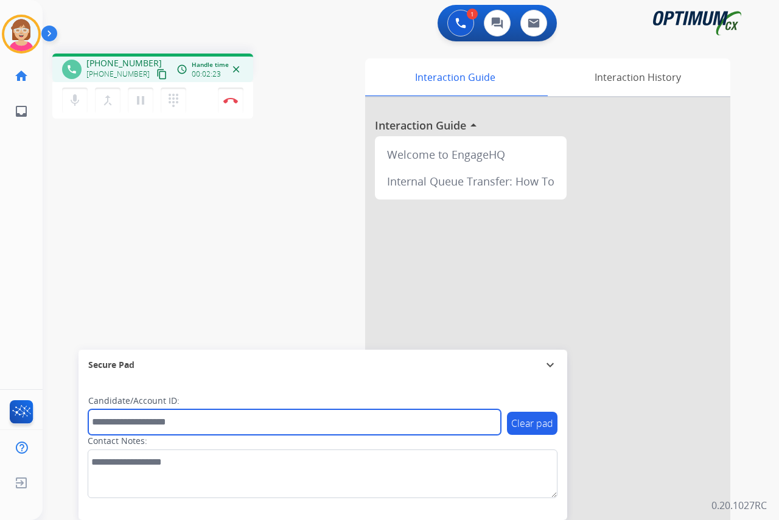
click at [104, 422] on input "text" at bounding box center [294, 422] width 413 height 26
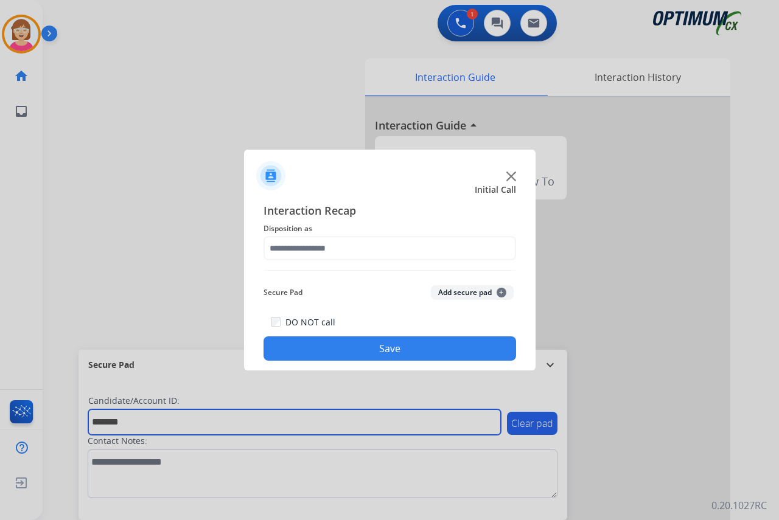
type input "*******"
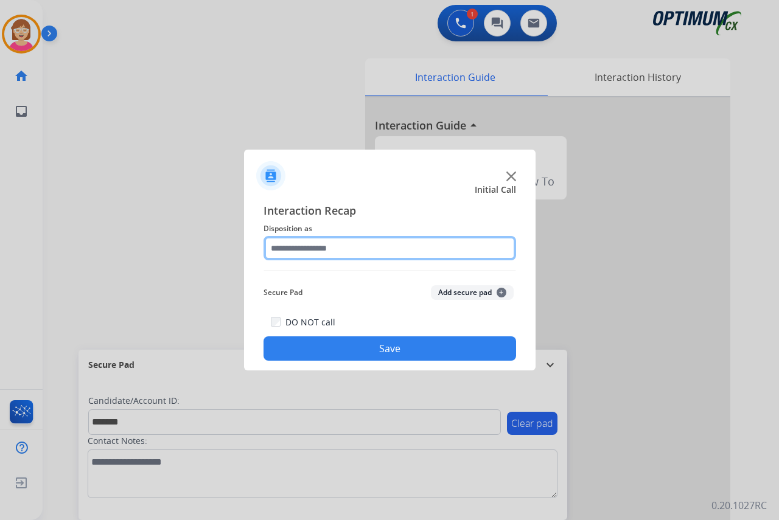
click at [294, 245] on input "text" at bounding box center [389, 248] width 253 height 24
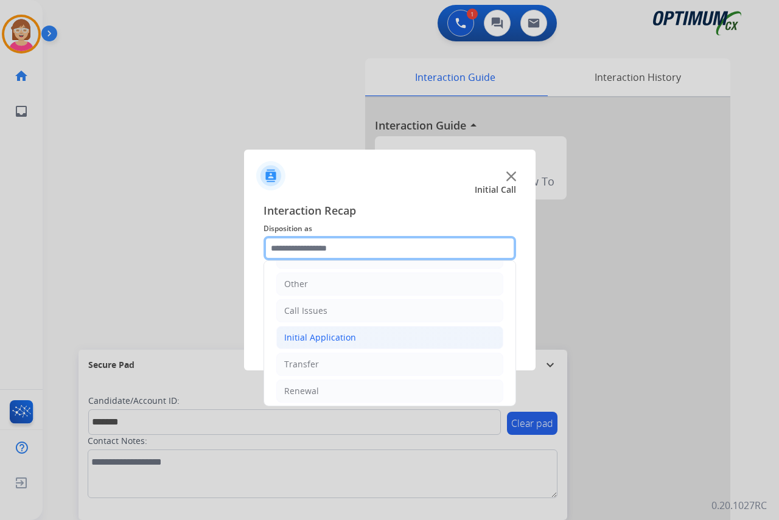
scroll to position [83, 0]
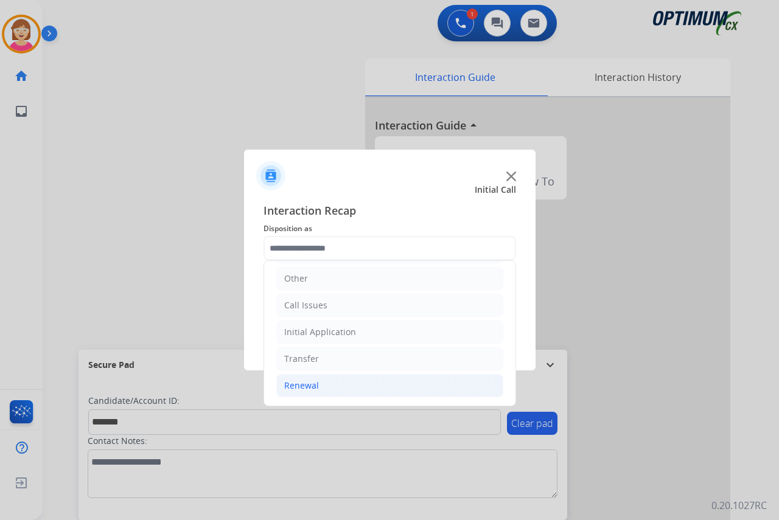
click at [306, 385] on div "Renewal" at bounding box center [301, 386] width 35 height 12
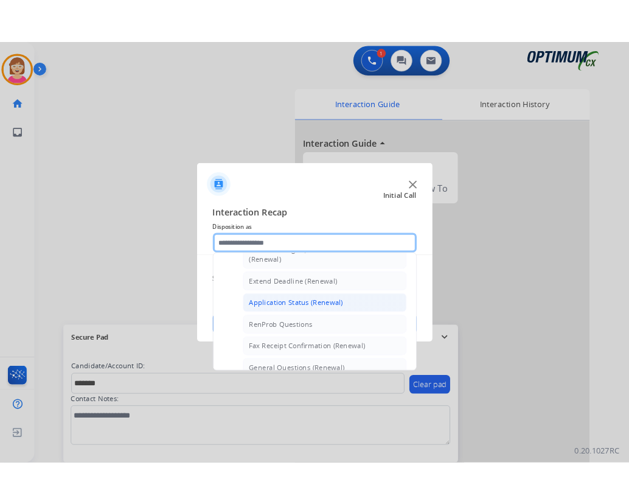
scroll to position [326, 0]
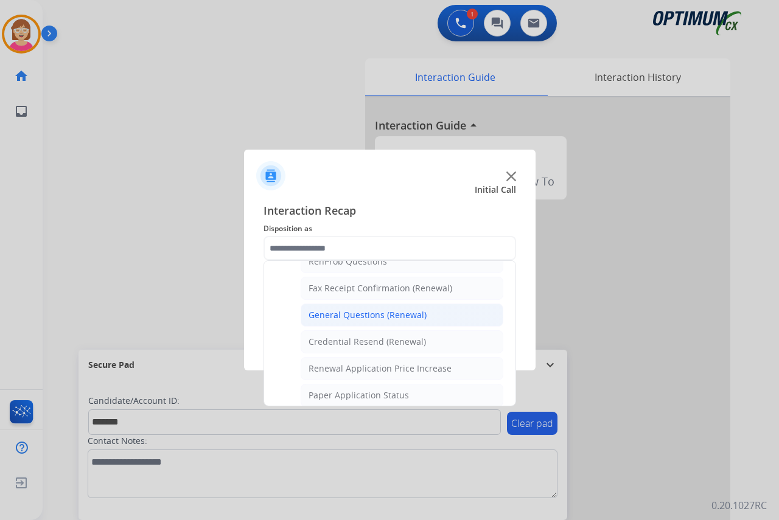
click at [358, 316] on div "General Questions (Renewal)" at bounding box center [367, 315] width 118 height 12
type input "**********"
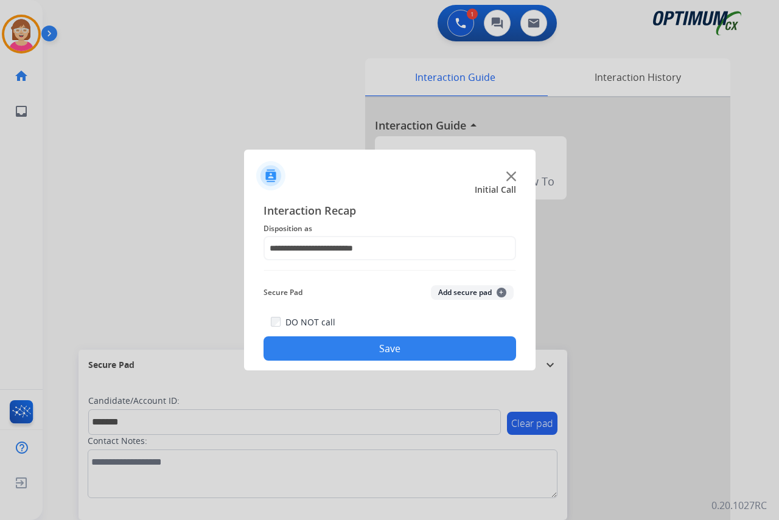
click at [501, 293] on span "+" at bounding box center [501, 293] width 10 height 10
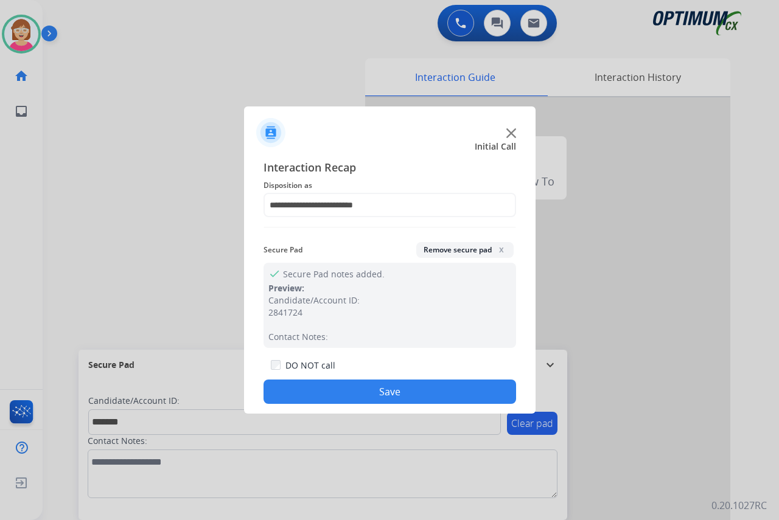
click at [355, 390] on button "Save" at bounding box center [389, 392] width 253 height 24
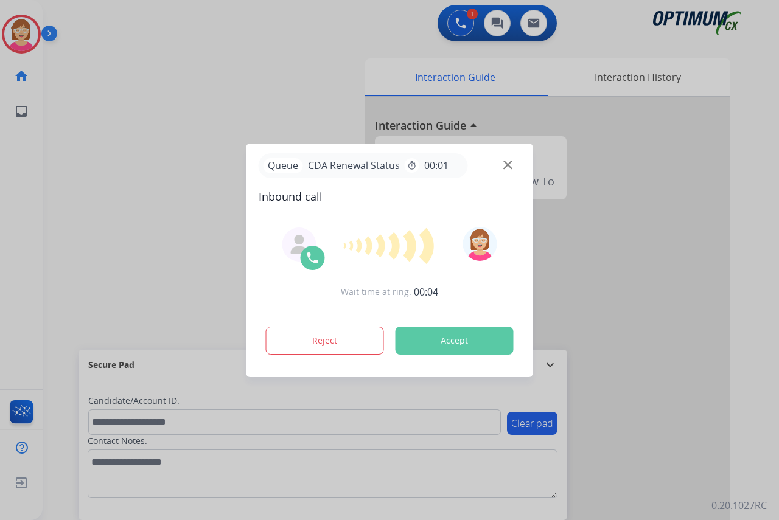
click at [21, 167] on div at bounding box center [389, 260] width 779 height 520
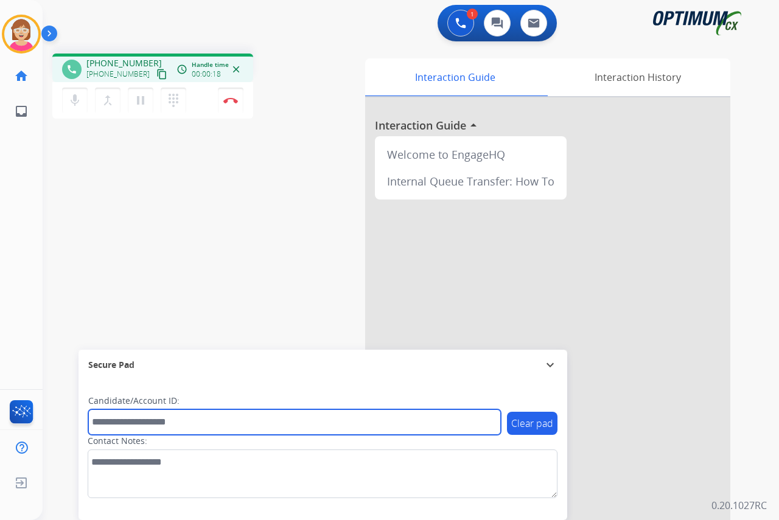
click at [103, 423] on input "text" at bounding box center [294, 422] width 413 height 26
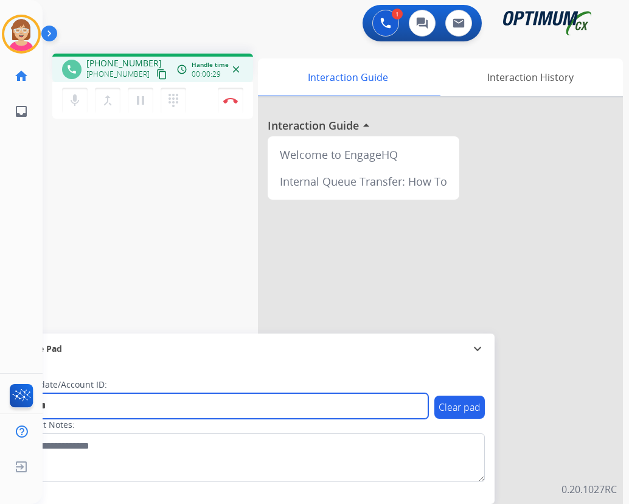
type input "*******"
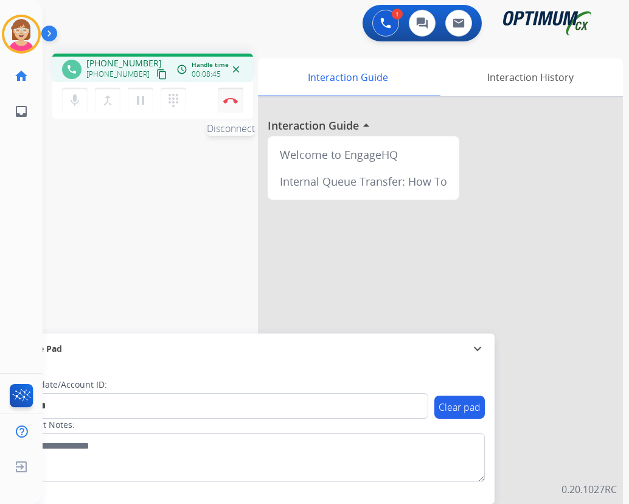
click at [229, 99] on img at bounding box center [230, 100] width 15 height 6
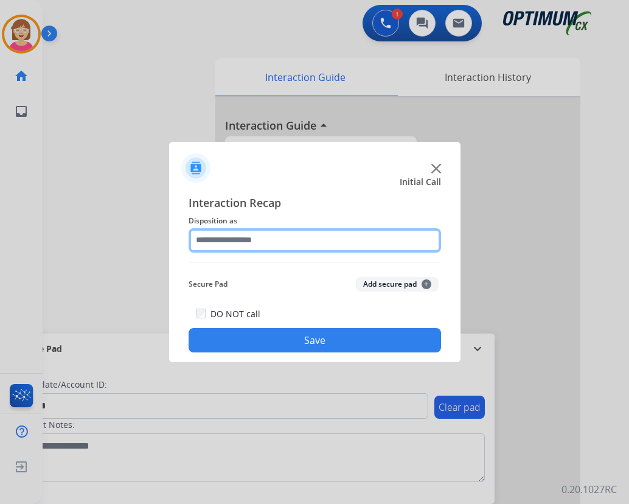
click at [209, 245] on input "text" at bounding box center [315, 240] width 253 height 24
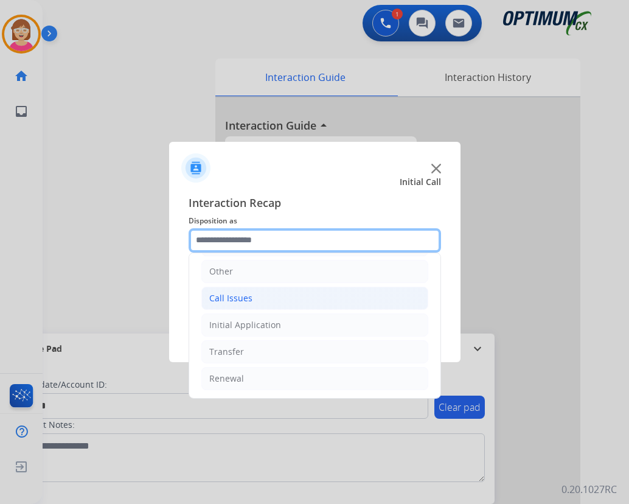
scroll to position [83, 0]
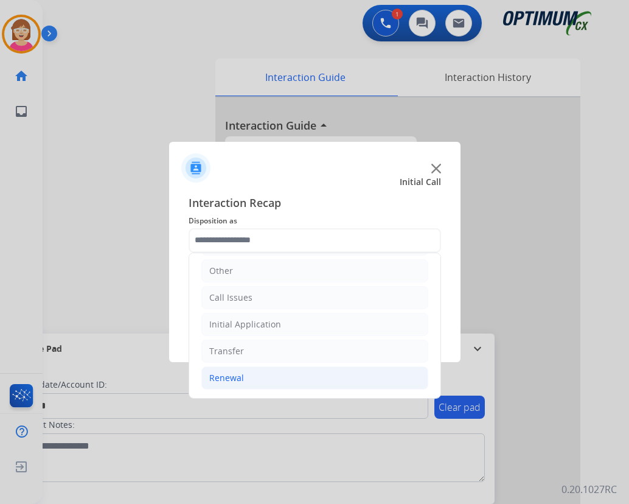
click at [226, 380] on div "Renewal" at bounding box center [226, 378] width 35 height 12
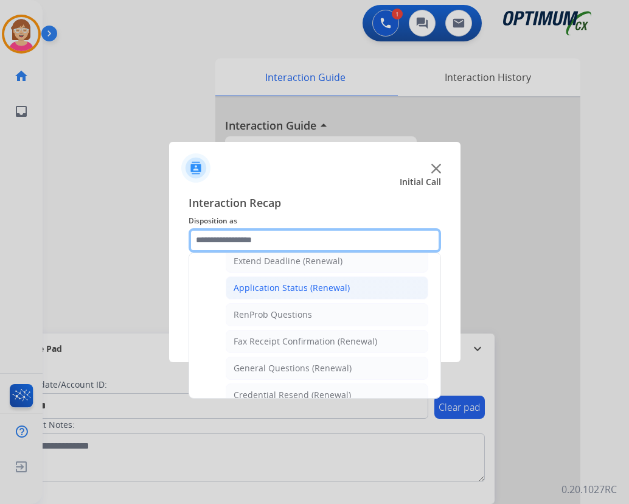
scroll to position [326, 0]
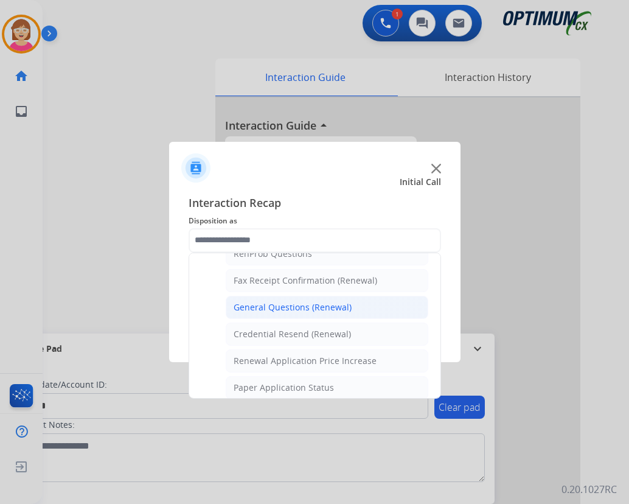
click at [279, 308] on div "General Questions (Renewal)" at bounding box center [293, 307] width 118 height 12
type input "**********"
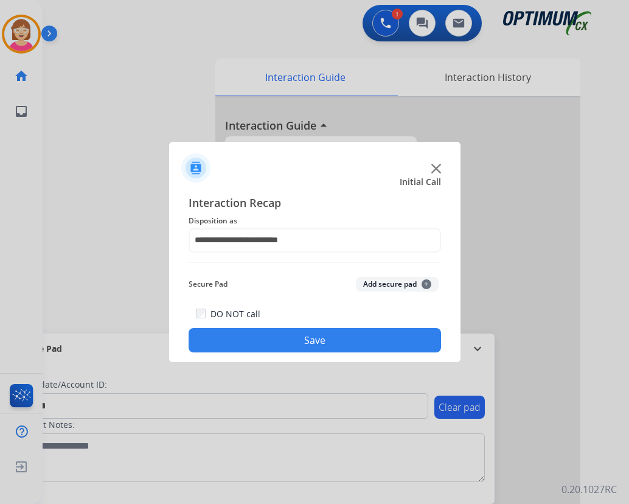
click at [426, 284] on span "+" at bounding box center [427, 284] width 10 height 10
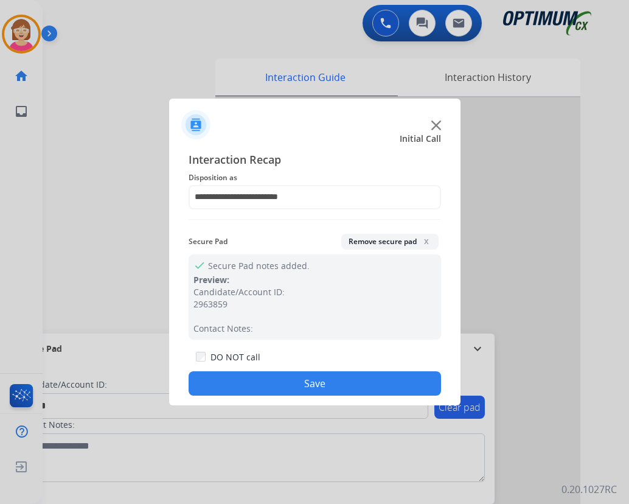
click at [256, 383] on button "Save" at bounding box center [315, 383] width 253 height 24
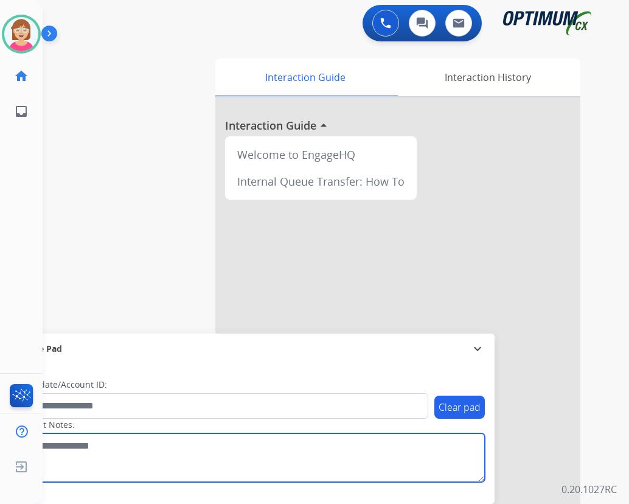
click at [220, 461] on textarea at bounding box center [250, 457] width 470 height 49
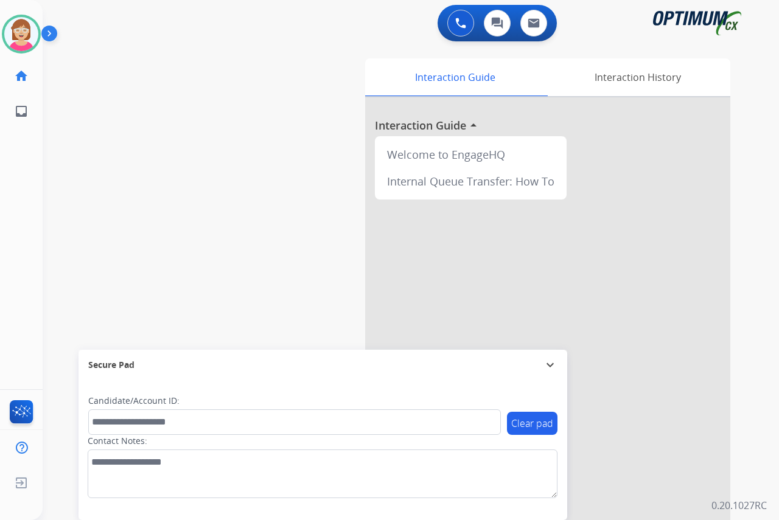
click at [34, 179] on div "[PERSON_NAME] Available Edit Avatar Agent: [PERSON_NAME] Profile: OCX Training …" at bounding box center [21, 260] width 43 height 520
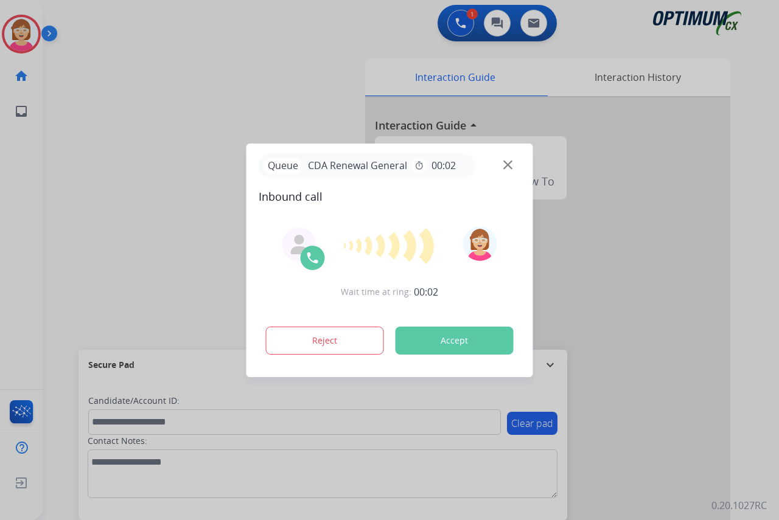
click at [33, 152] on div at bounding box center [389, 260] width 779 height 520
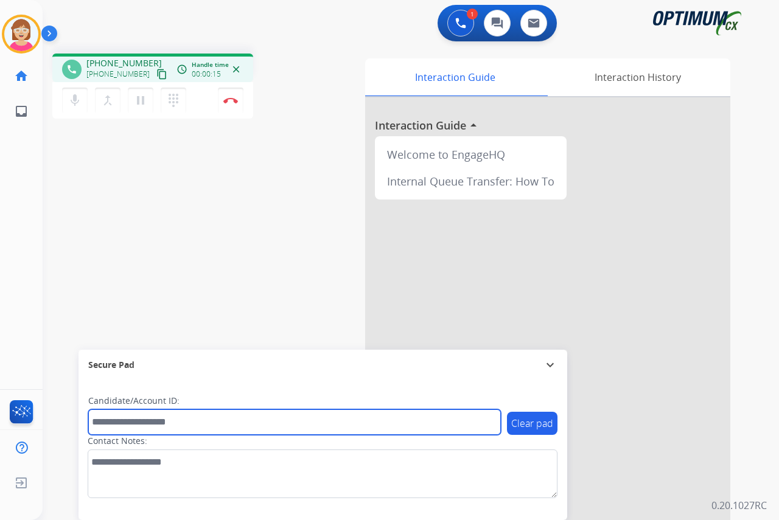
click at [113, 422] on input "text" at bounding box center [294, 422] width 413 height 26
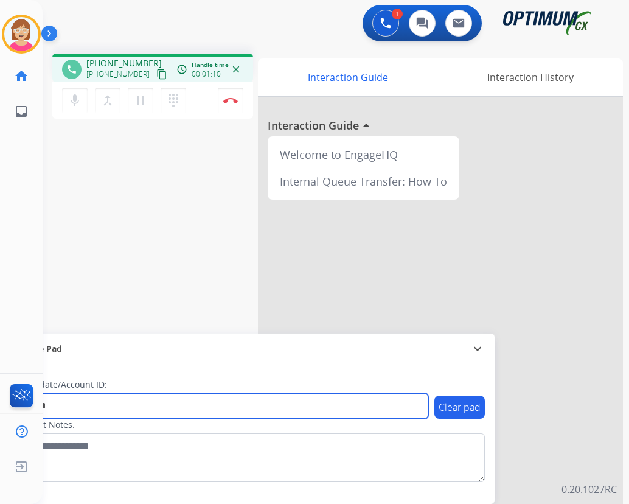
type input "*******"
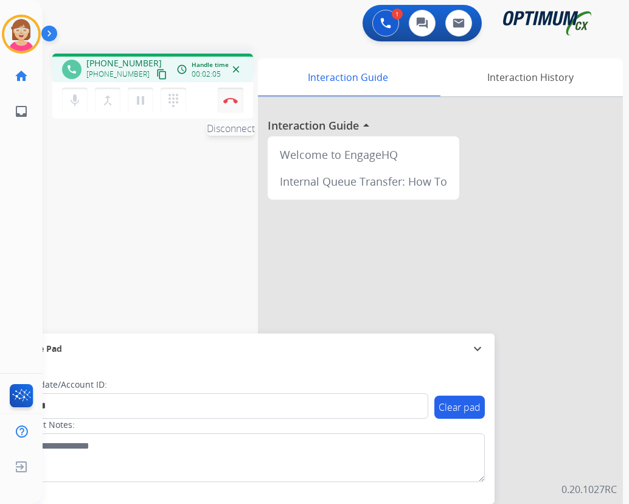
click at [232, 100] on img at bounding box center [230, 100] width 15 height 6
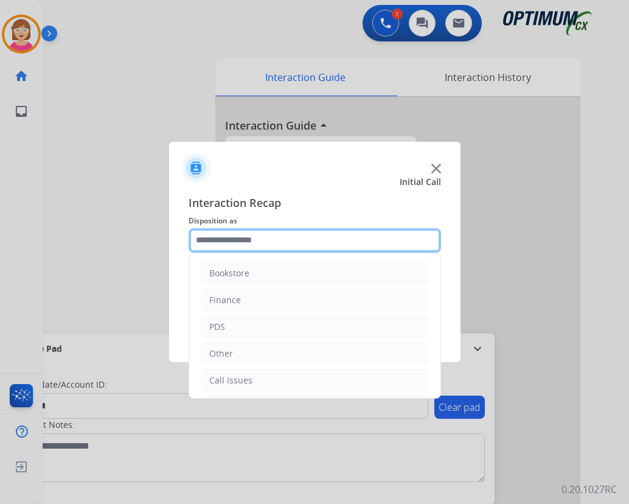
click at [208, 243] on input "text" at bounding box center [315, 240] width 253 height 24
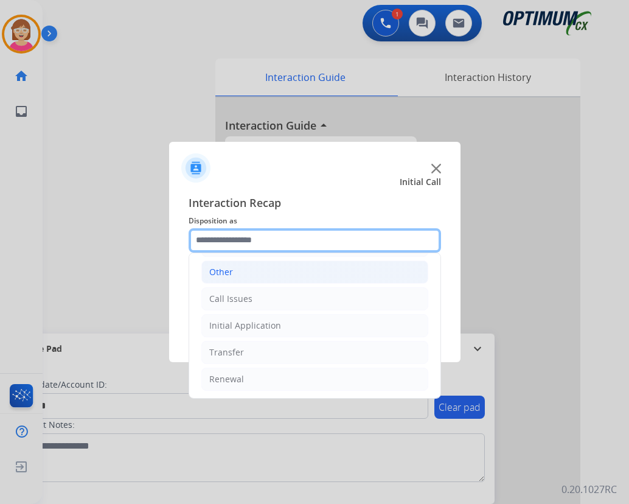
scroll to position [83, 0]
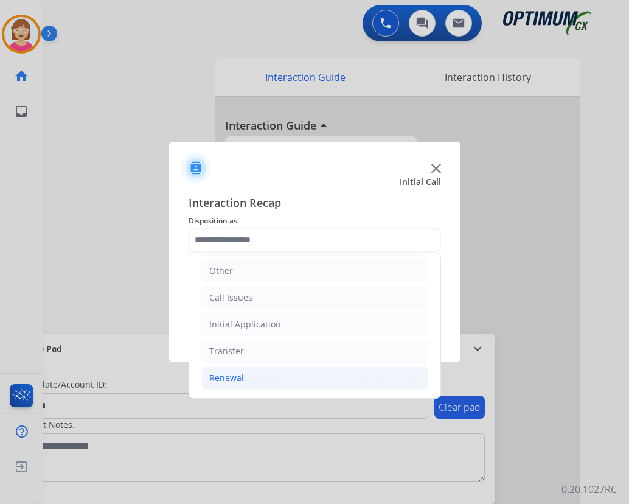
click at [239, 379] on div "Renewal" at bounding box center [226, 378] width 35 height 12
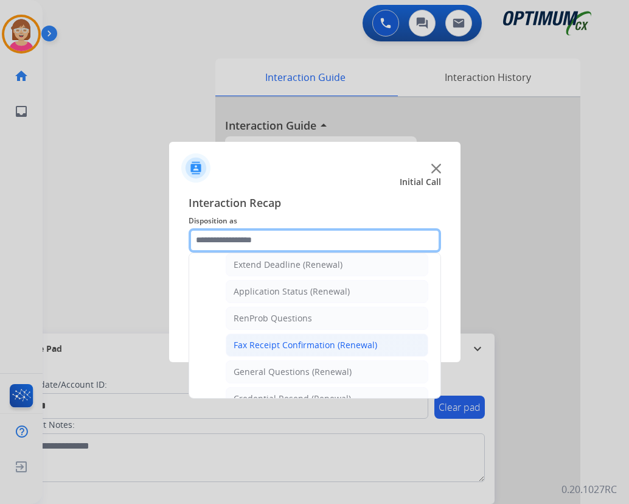
scroll to position [265, 0]
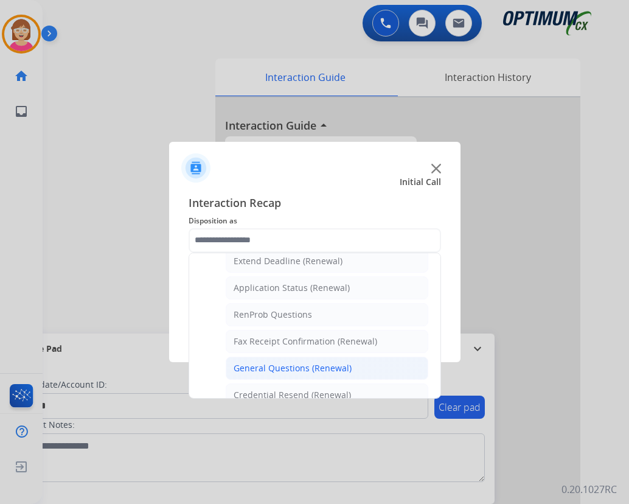
click at [286, 367] on div "General Questions (Renewal)" at bounding box center [293, 368] width 118 height 12
type input "**********"
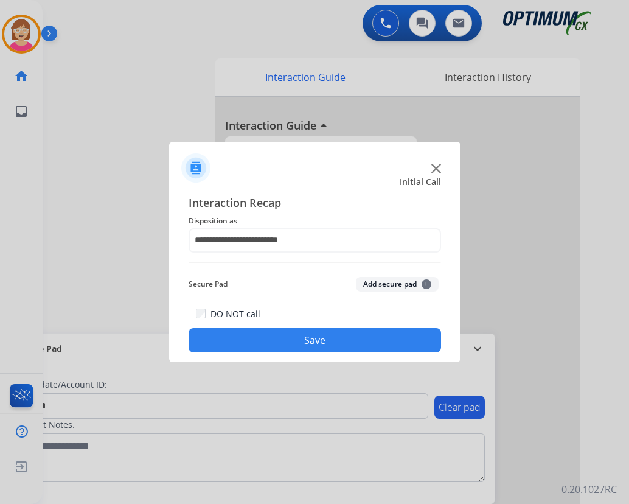
click at [426, 283] on span "+" at bounding box center [427, 284] width 10 height 10
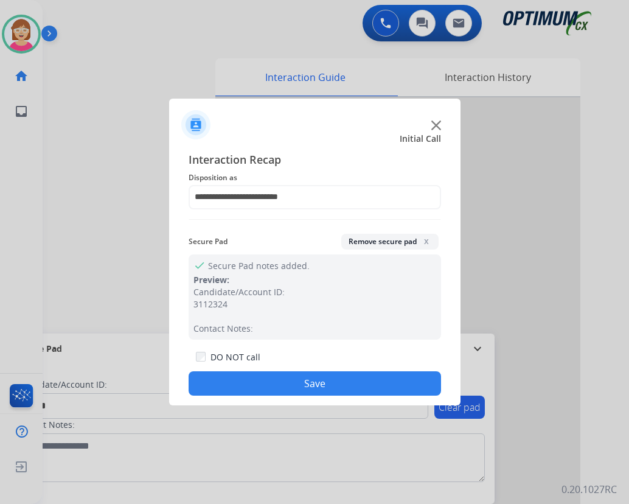
click at [271, 377] on button "Save" at bounding box center [315, 383] width 253 height 24
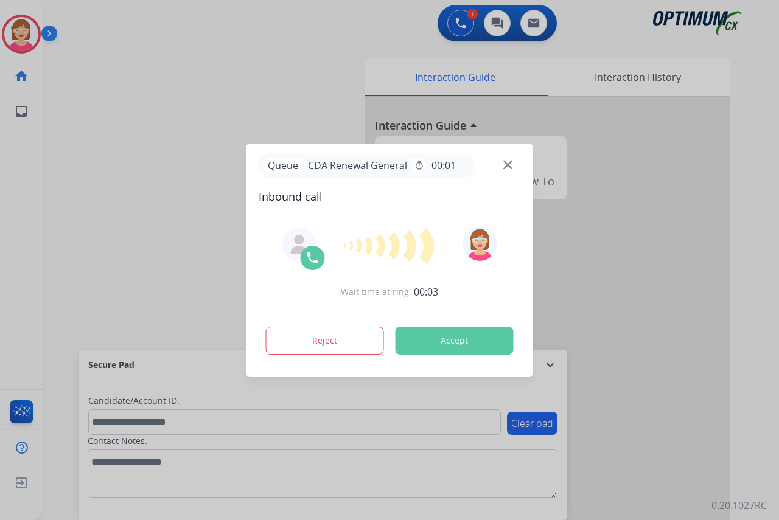
click at [35, 177] on div at bounding box center [389, 260] width 779 height 520
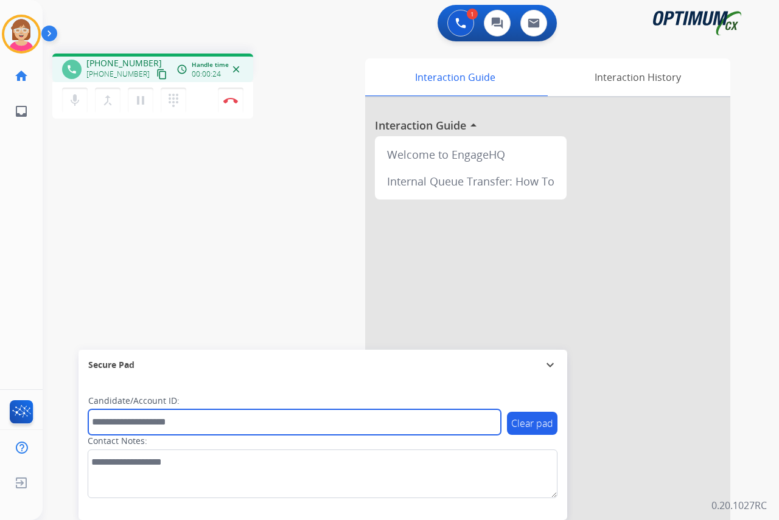
click at [105, 422] on input "text" at bounding box center [294, 422] width 413 height 26
type input "********"
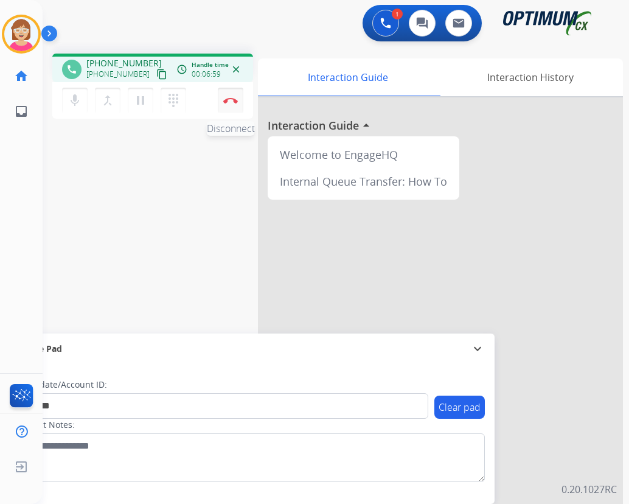
click at [228, 100] on img at bounding box center [230, 100] width 15 height 6
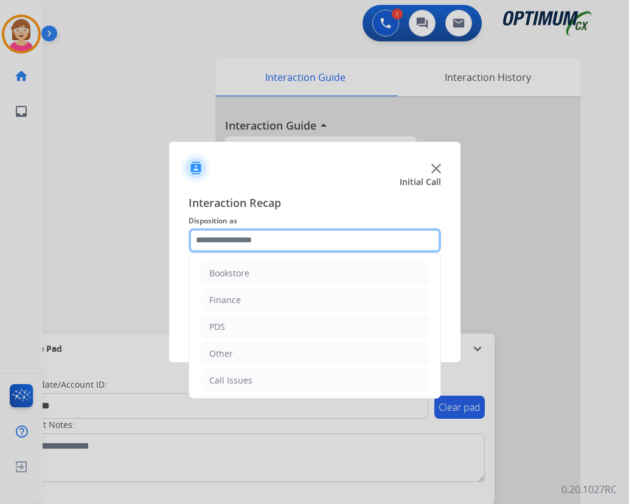
click at [204, 239] on input "text" at bounding box center [315, 240] width 253 height 24
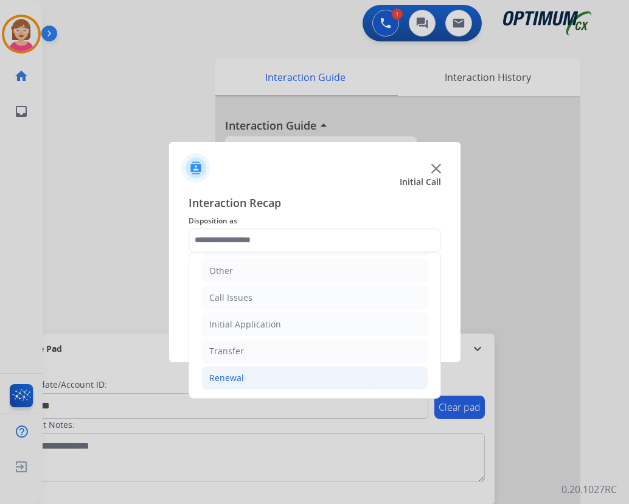
click at [238, 375] on div "Renewal" at bounding box center [226, 378] width 35 height 12
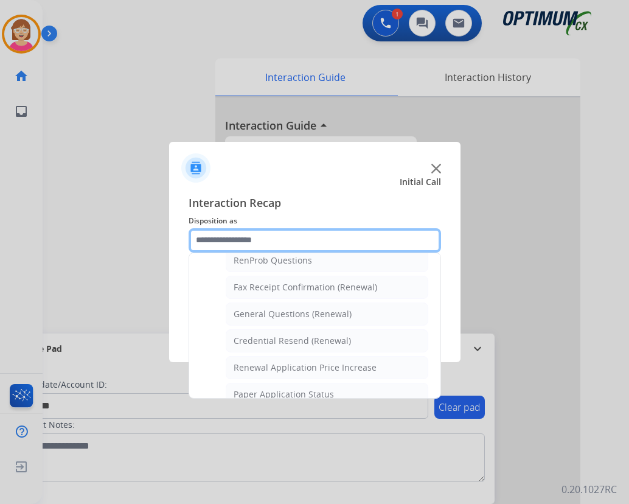
scroll to position [326, 0]
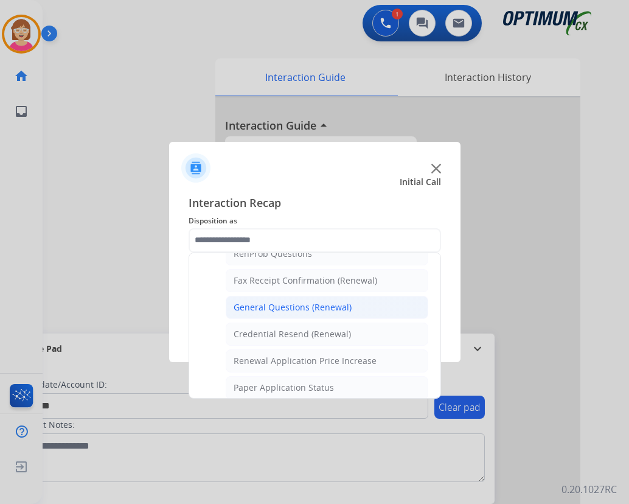
click at [276, 305] on div "General Questions (Renewal)" at bounding box center [293, 307] width 118 height 12
type input "**********"
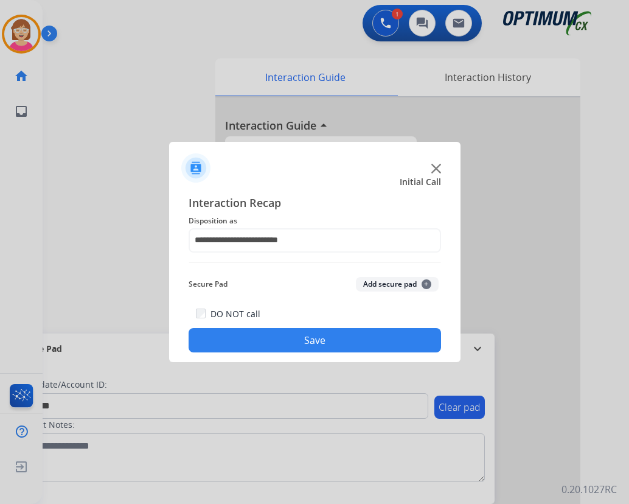
click at [428, 284] on span "+" at bounding box center [427, 284] width 10 height 10
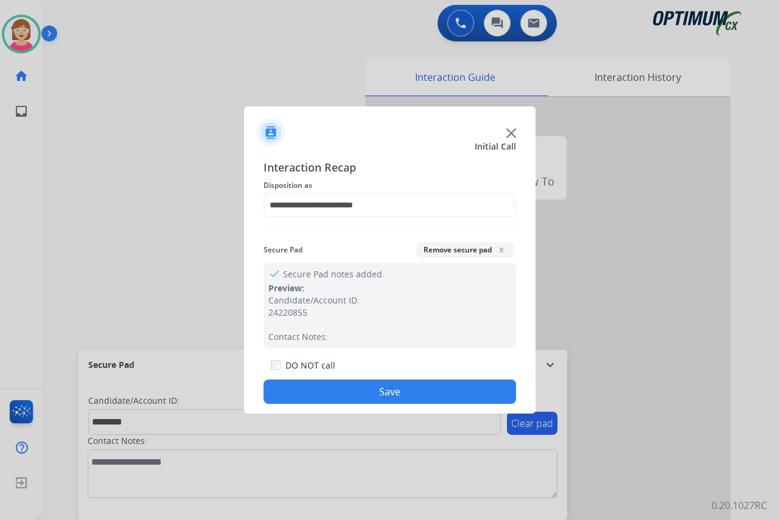
click at [319, 386] on button "Save" at bounding box center [389, 392] width 253 height 24
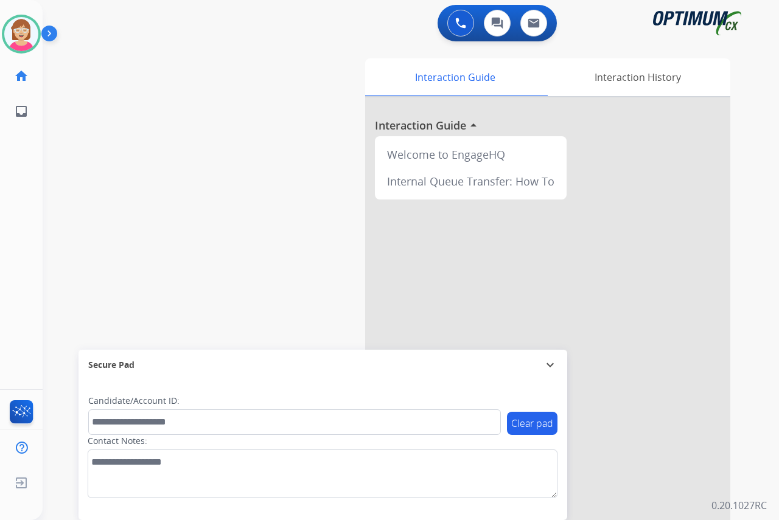
click at [16, 185] on div "[PERSON_NAME] Available Edit Avatar Agent: [PERSON_NAME] Profile: OCX Training …" at bounding box center [21, 260] width 43 height 520
click at [32, 197] on div "[PERSON_NAME] Available Edit Avatar Agent: [PERSON_NAME] Profile: OCX Training …" at bounding box center [21, 260] width 43 height 520
click at [24, 258] on div "[PERSON_NAME] Available Edit Avatar Agent: [PERSON_NAME] Profile: OCX Training …" at bounding box center [21, 260] width 43 height 520
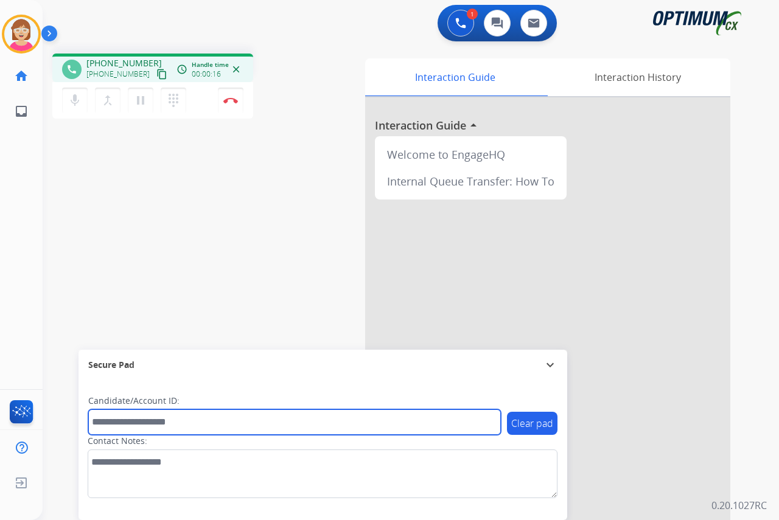
click at [105, 421] on input "text" at bounding box center [294, 422] width 413 height 26
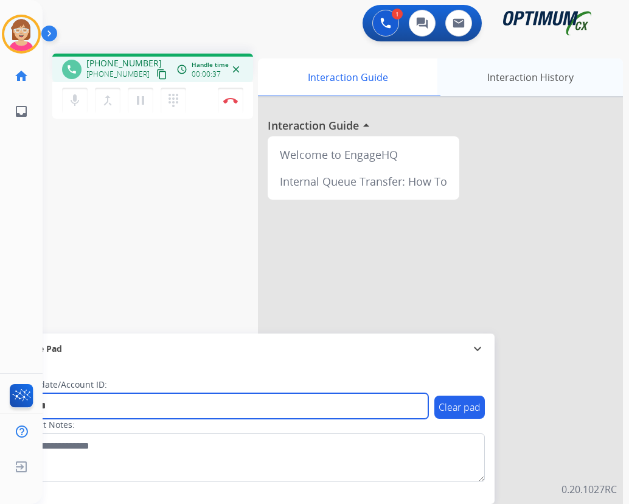
type input "*******"
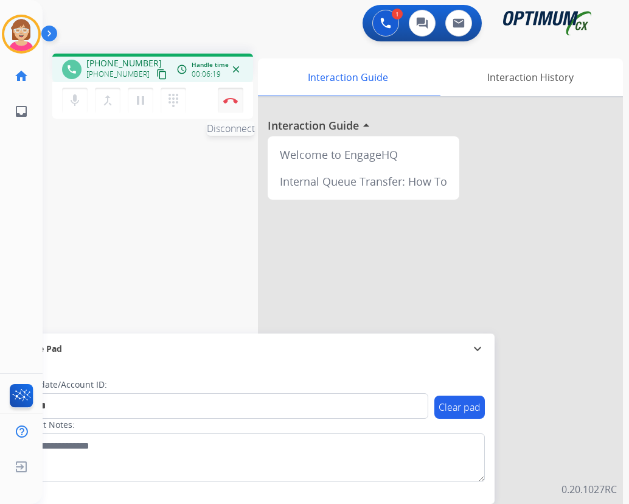
click at [228, 98] on img at bounding box center [230, 100] width 15 height 6
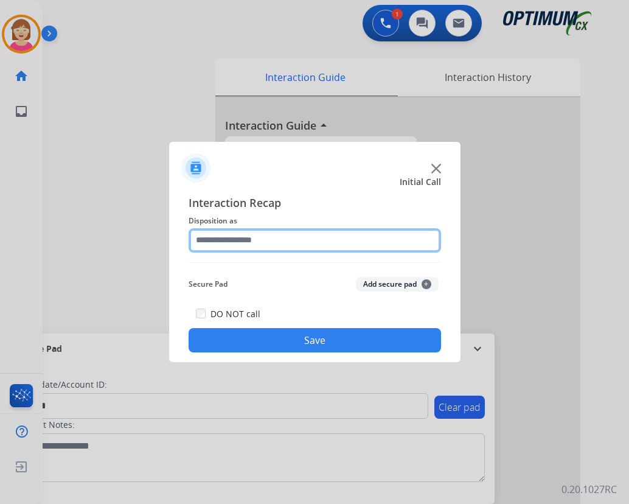
click at [207, 240] on input "text" at bounding box center [315, 240] width 253 height 24
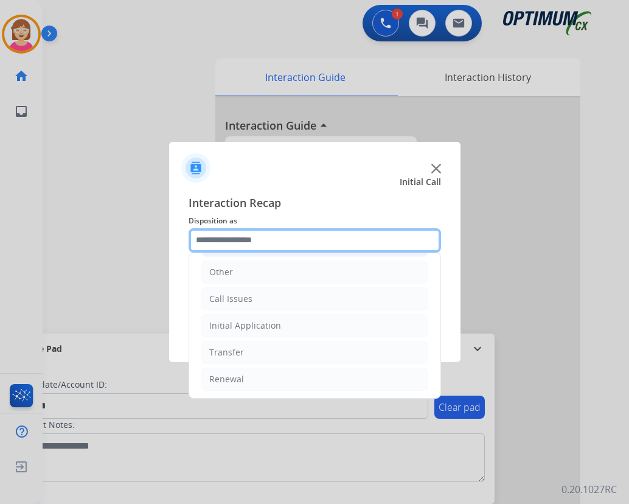
scroll to position [83, 0]
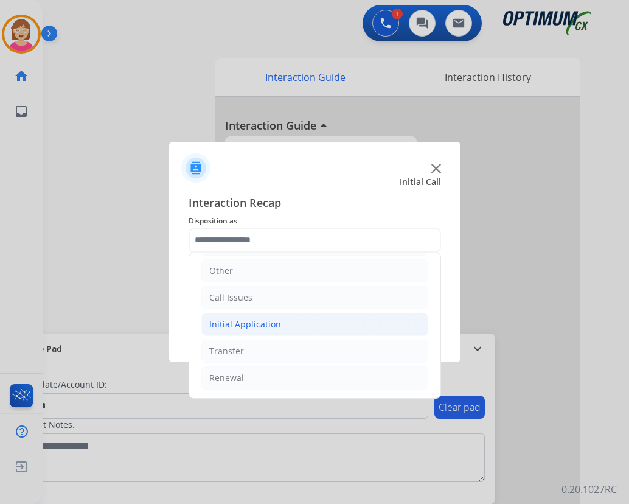
click at [237, 323] on div "Initial Application" at bounding box center [245, 324] width 72 height 12
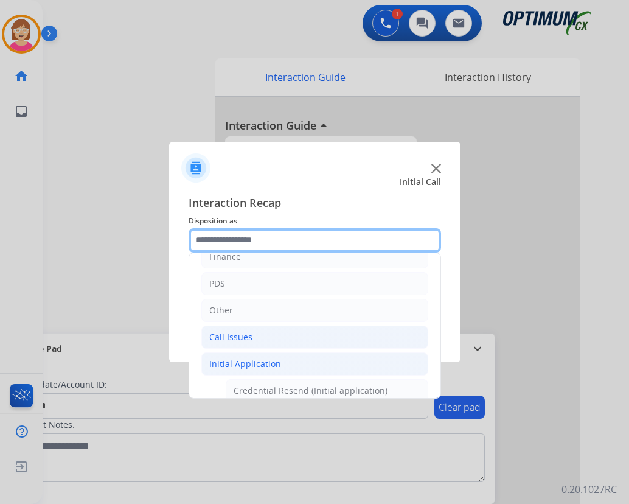
scroll to position [22, 0]
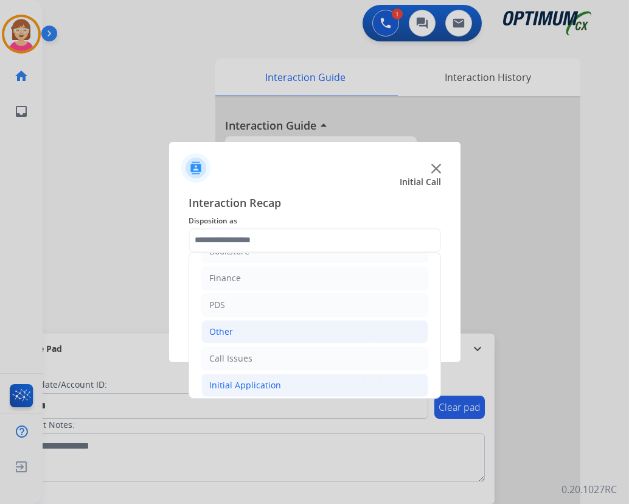
click at [232, 333] on div "Other" at bounding box center [221, 332] width 24 height 12
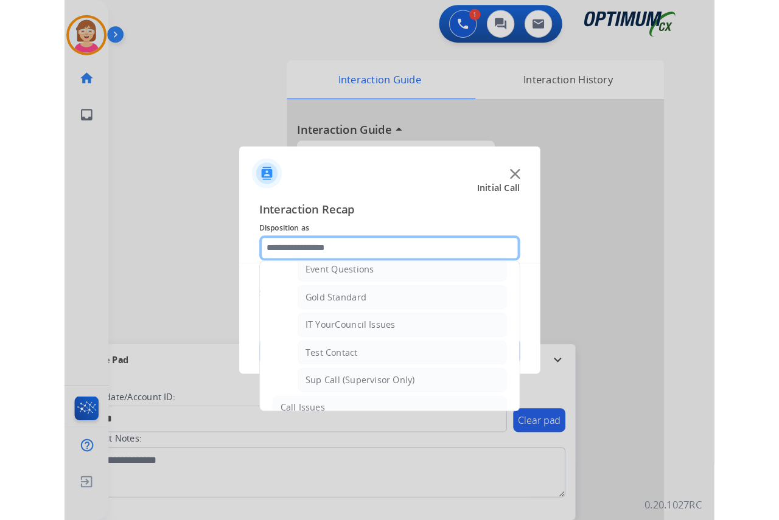
scroll to position [204, 0]
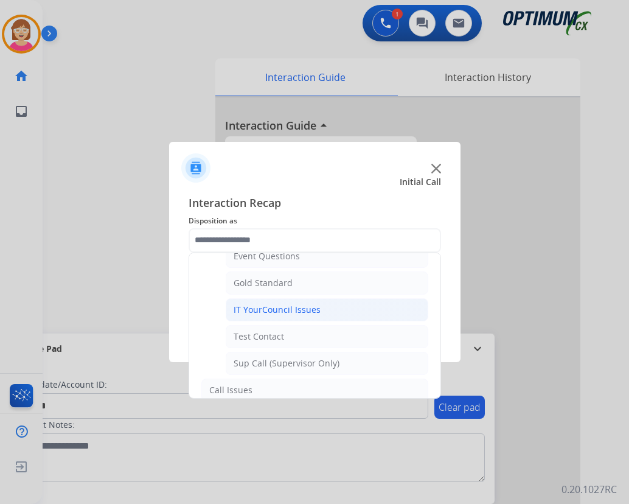
click at [268, 313] on div "IT YourCouncil Issues" at bounding box center [277, 310] width 87 height 12
type input "**********"
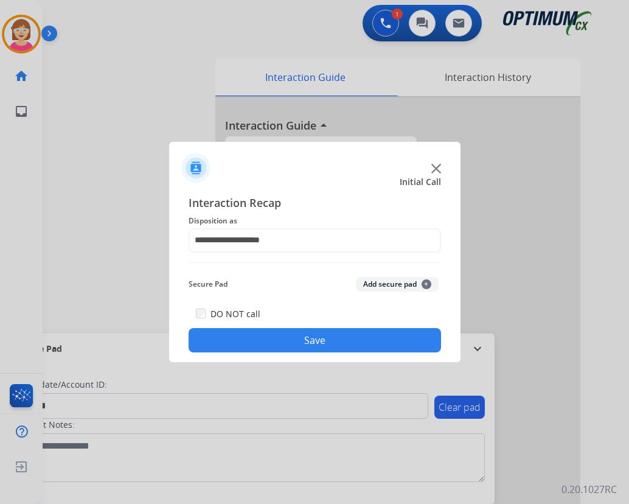
click at [425, 282] on span "+" at bounding box center [427, 284] width 10 height 10
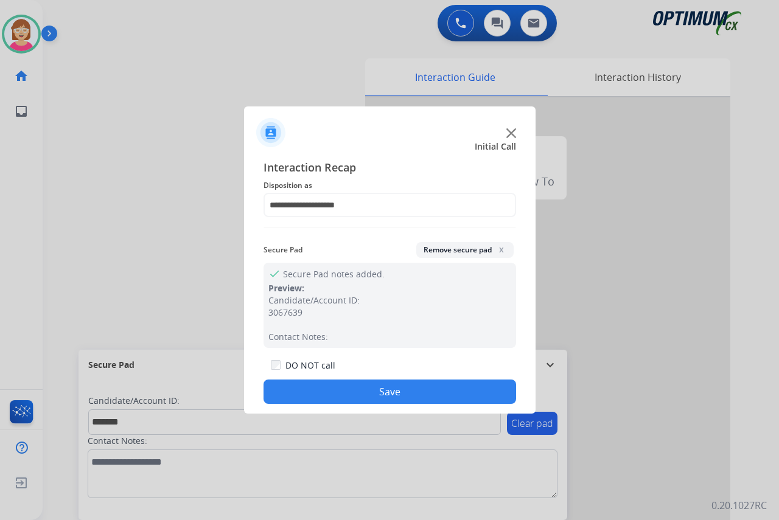
click at [314, 386] on button "Save" at bounding box center [389, 392] width 253 height 24
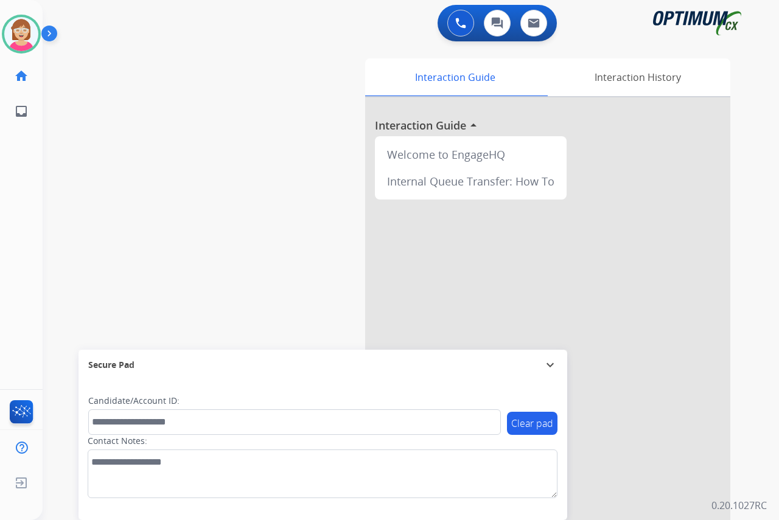
click at [23, 173] on div "[PERSON_NAME] Available Edit Avatar Agent: [PERSON_NAME] Profile: OCX Training …" at bounding box center [21, 260] width 43 height 520
click at [16, 199] on div "[PERSON_NAME] Available Edit Avatar Agent: [PERSON_NAME] Profile: OCX Training …" at bounding box center [21, 260] width 43 height 520
click at [18, 29] on img at bounding box center [21, 34] width 34 height 34
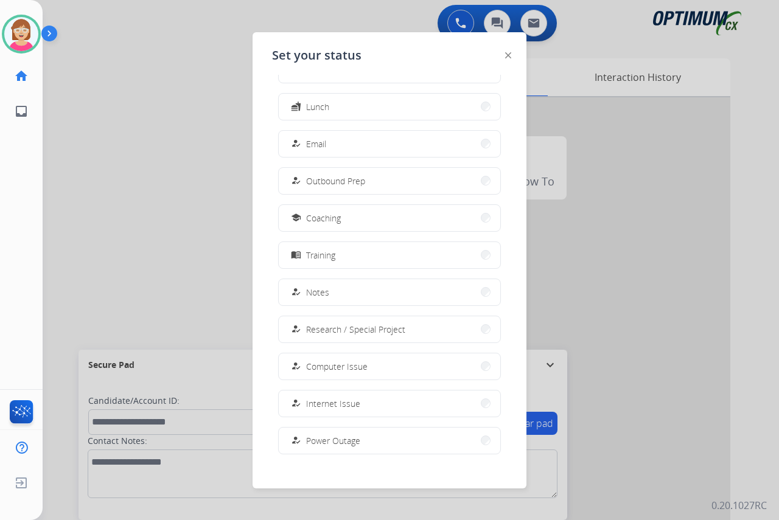
scroll to position [115, 0]
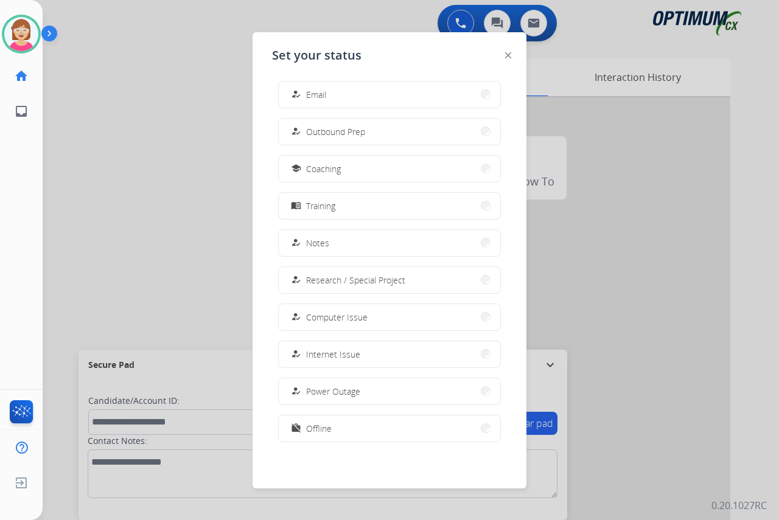
drag, startPoint x: 333, startPoint y: 431, endPoint x: 316, endPoint y: 431, distance: 17.6
click at [328, 431] on button "work_off Offline" at bounding box center [389, 429] width 221 height 26
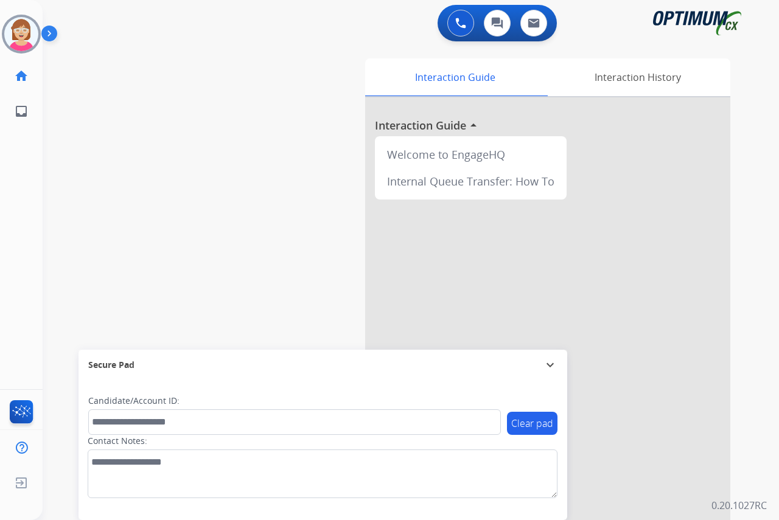
click at [29, 158] on div "[PERSON_NAME] Offline Edit Avatar Agent: [PERSON_NAME] Profile: OCX Training ho…" at bounding box center [21, 260] width 43 height 520
click at [83, 486] on span "Log out" at bounding box center [80, 485] width 29 height 12
